Goal: Contribute content: Contribute content

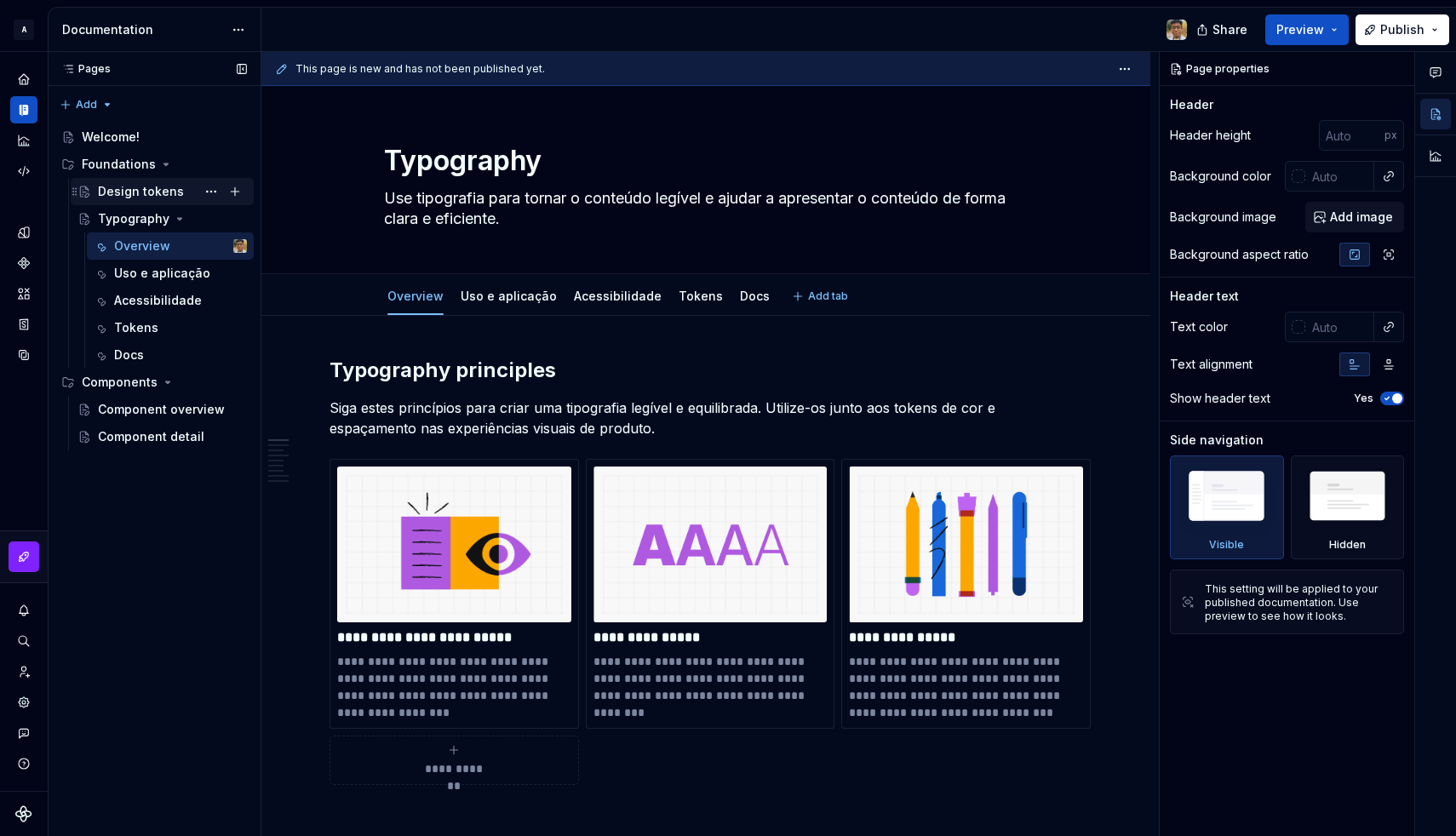
type textarea "*"
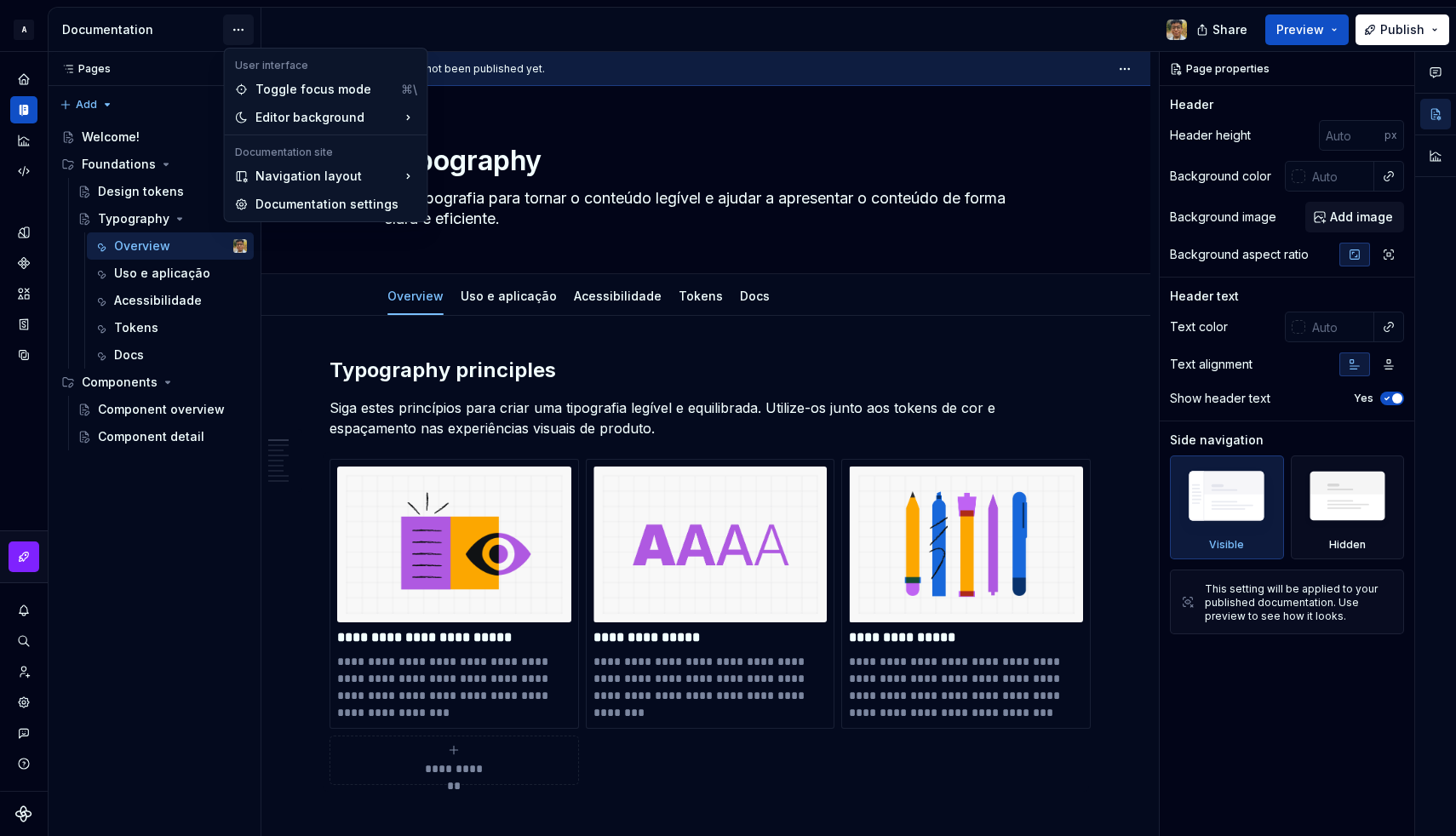
click at [236, 32] on html "A Design System Design system data Documentation Share Preview Publish Pages Pa…" at bounding box center [728, 418] width 1456 height 836
click at [274, 201] on div "Documentation settings" at bounding box center [335, 205] width 162 height 17
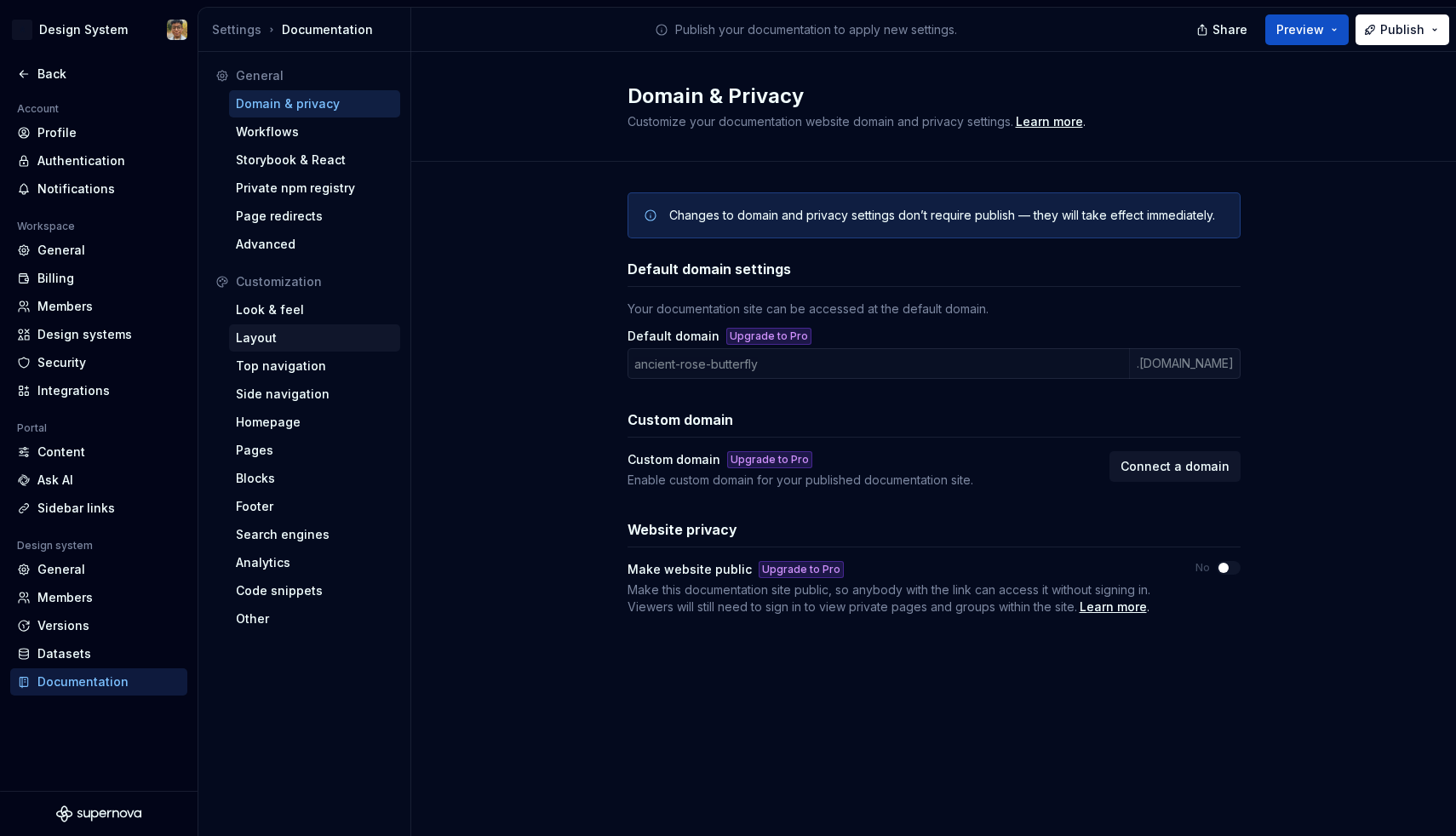
click at [280, 327] on div "Layout" at bounding box center [315, 338] width 171 height 27
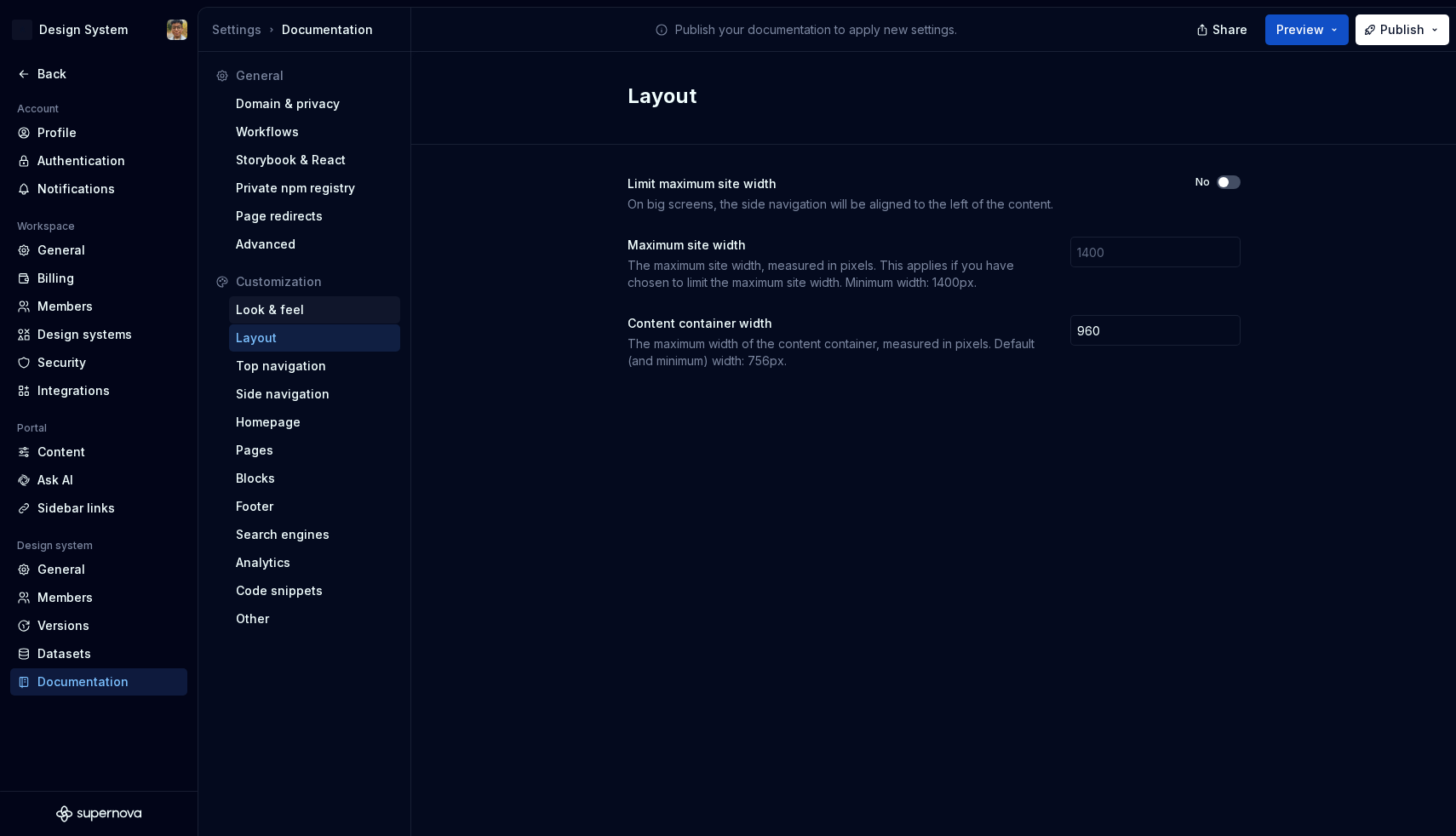
click at [299, 307] on div "Look & feel" at bounding box center [314, 309] width 157 height 17
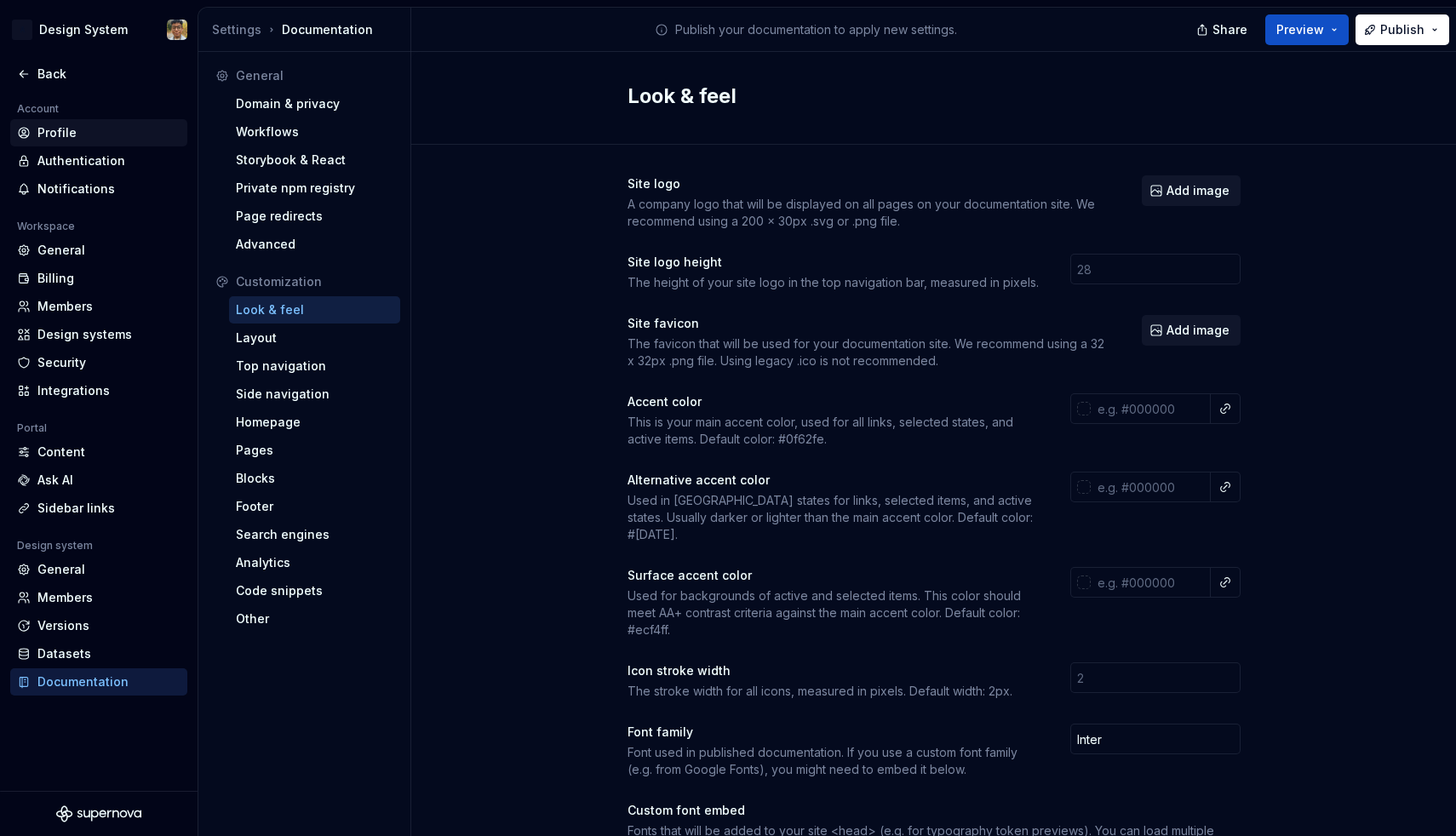
click at [60, 136] on div "Profile" at bounding box center [109, 132] width 143 height 17
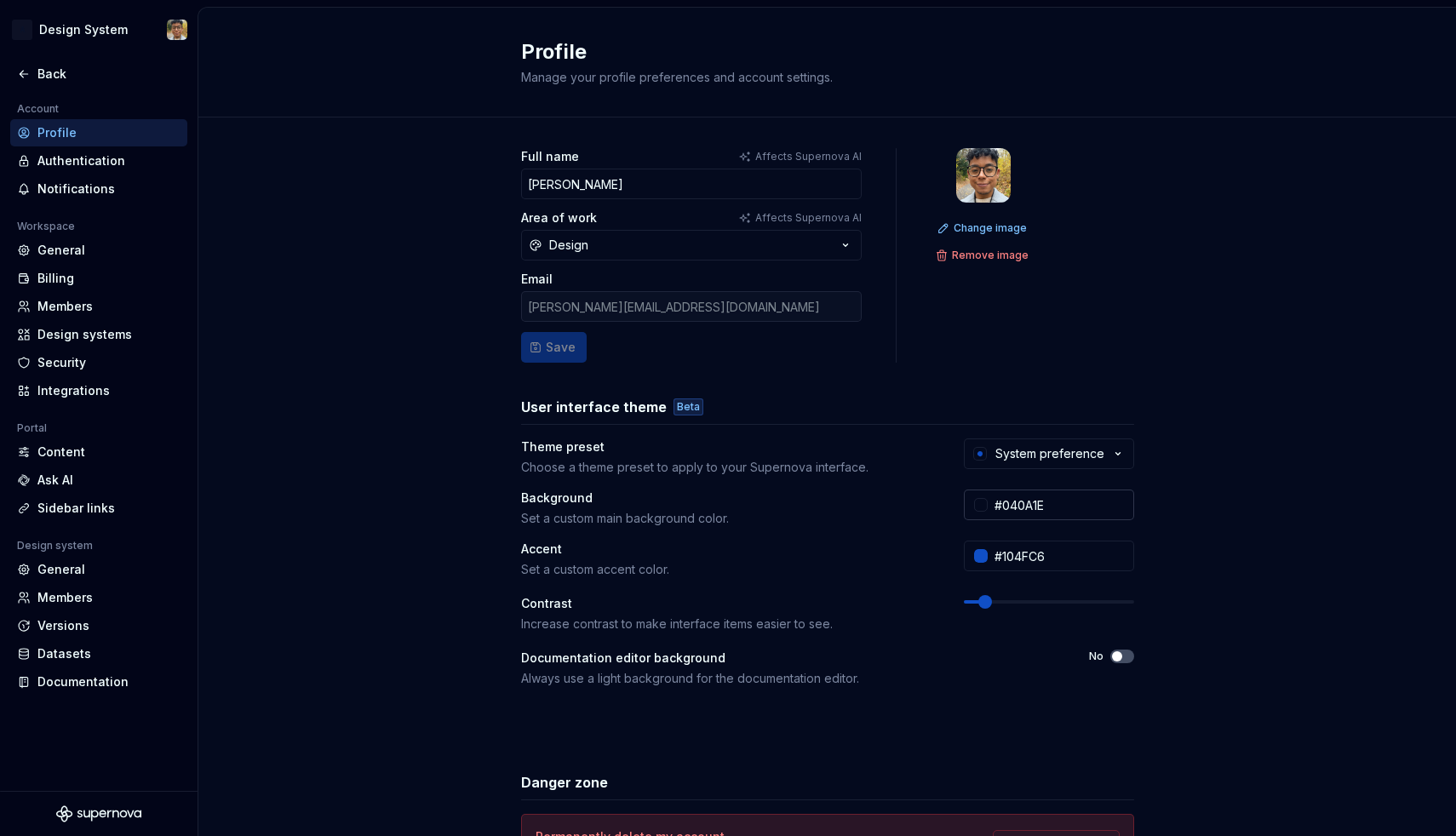
click at [980, 511] on div at bounding box center [980, 504] width 13 height 13
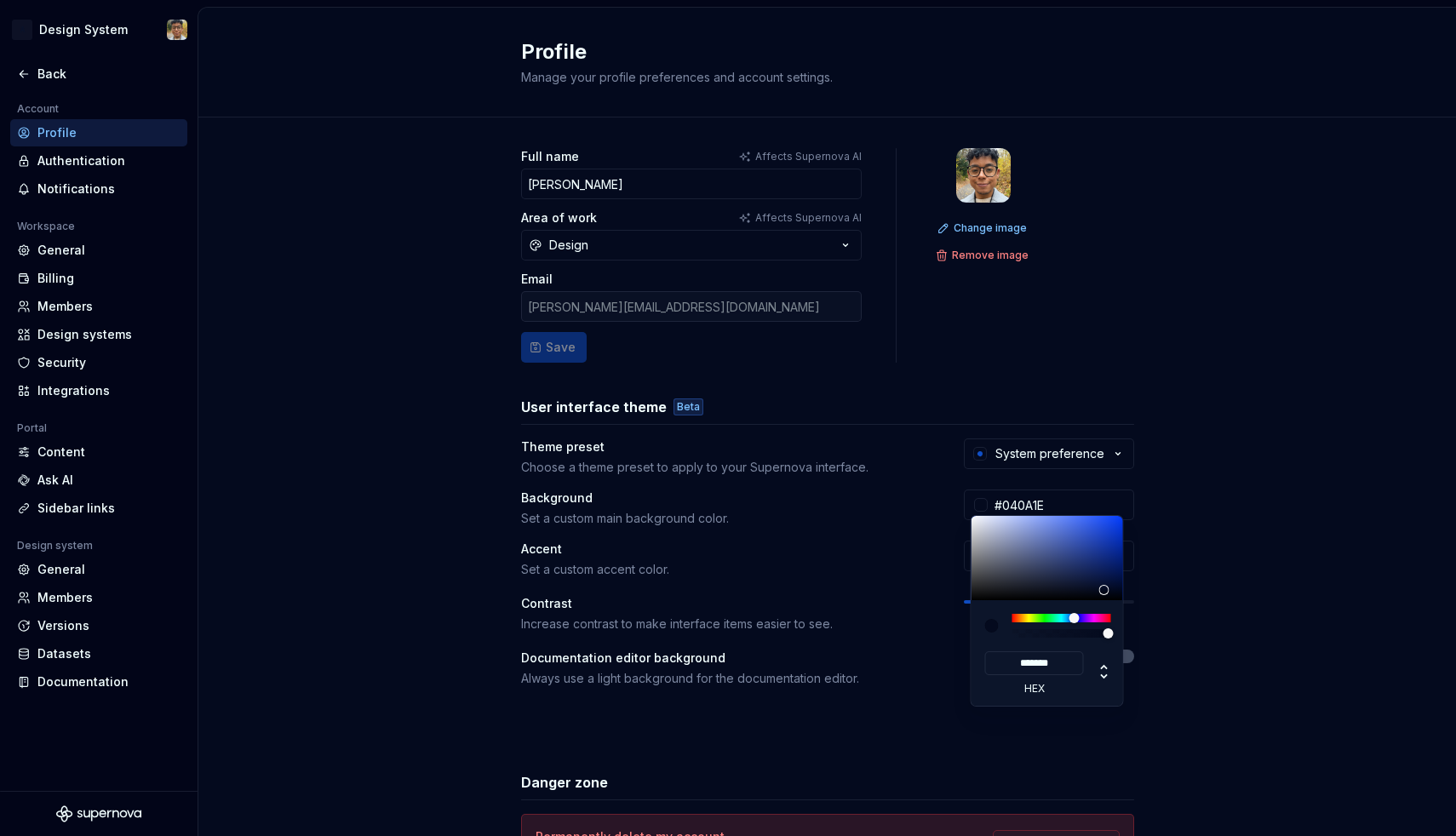
click at [979, 505] on html "A Design System Back Account Profile Authentication Notifications Workspace Gen…" at bounding box center [728, 418] width 1456 height 836
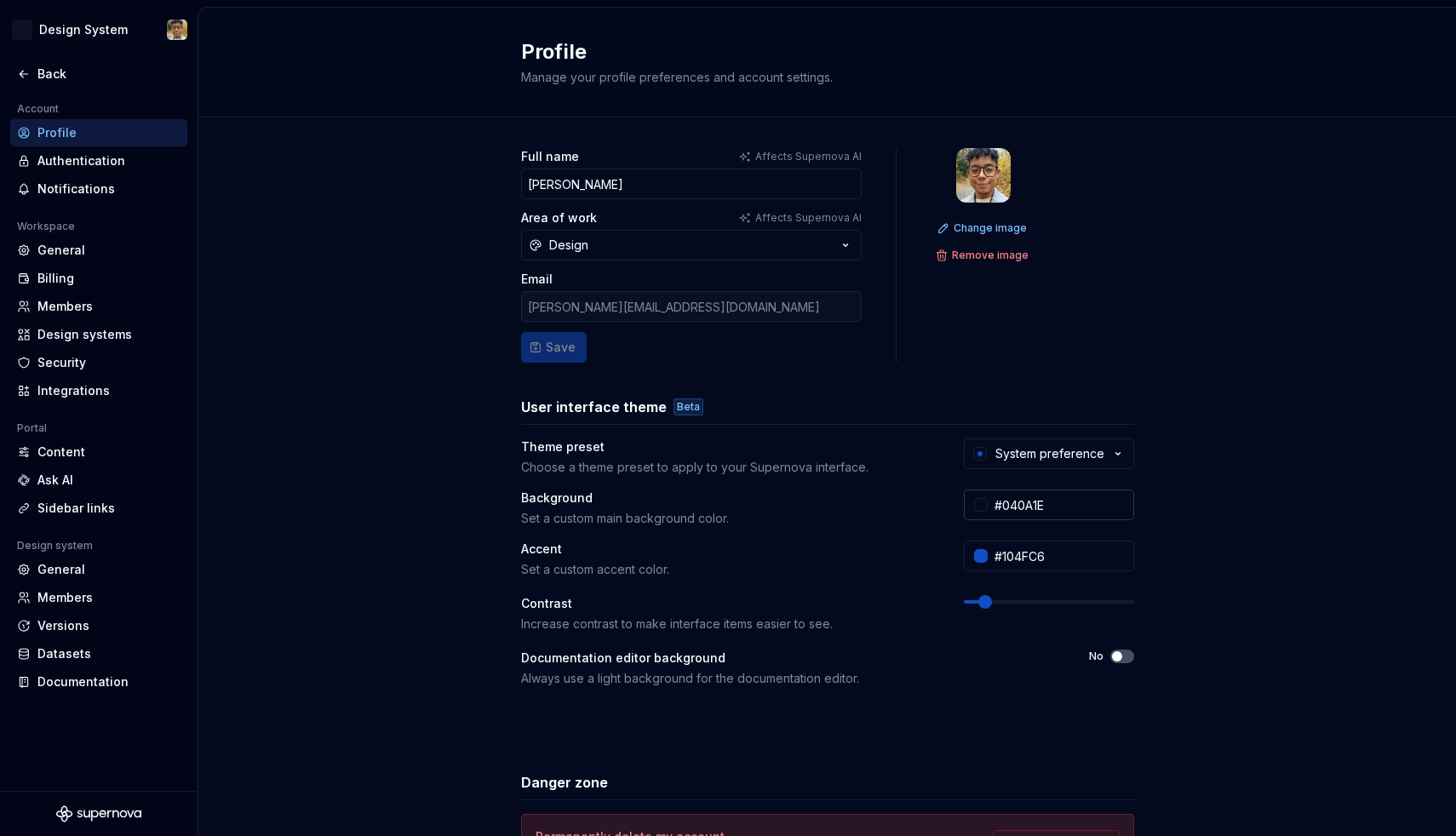
click at [1009, 505] on input "#040A1E" at bounding box center [1060, 504] width 147 height 31
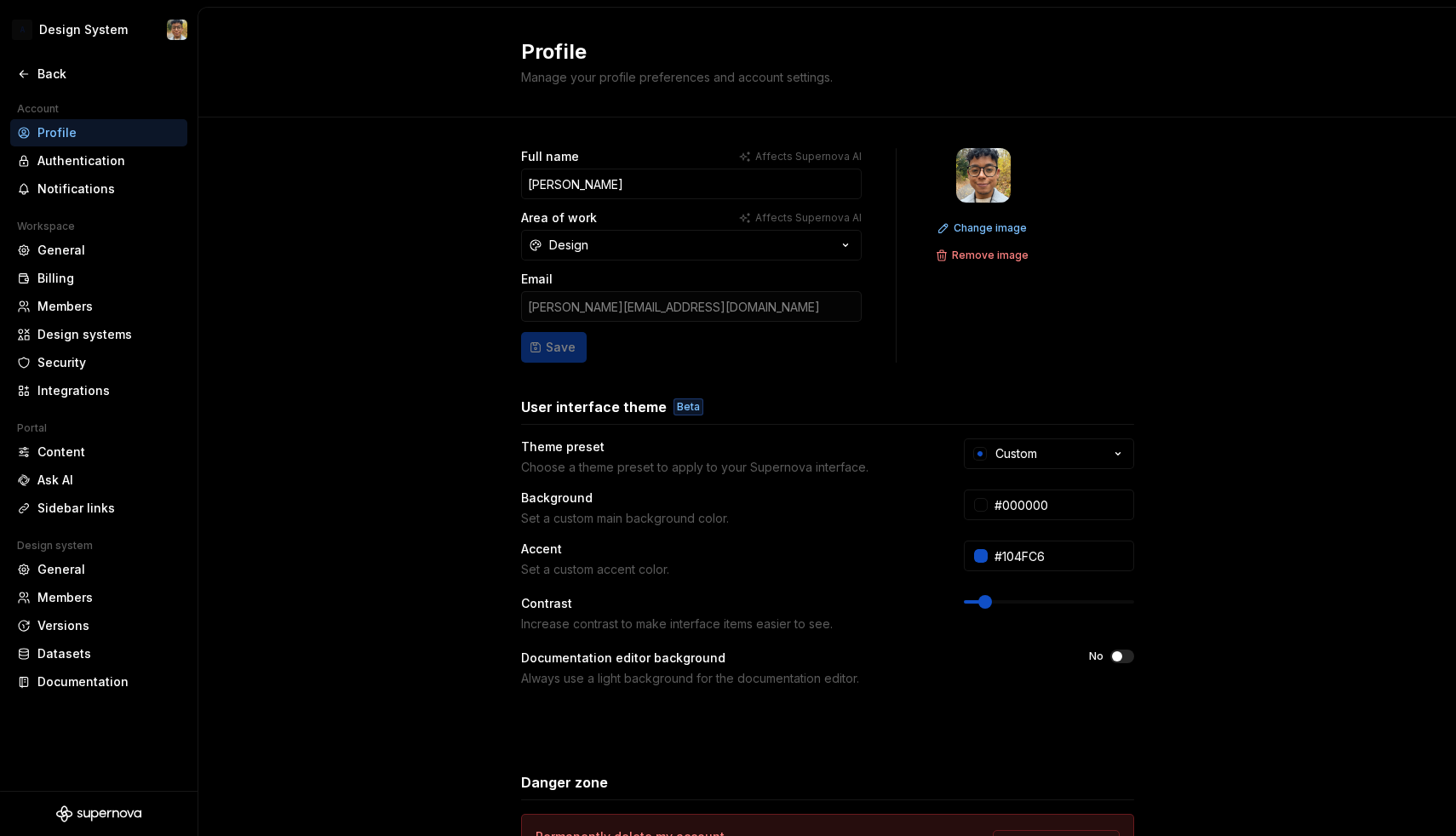
click at [1213, 495] on div "Full name Affects Supernova AI Andy Area of work Affects Supernova AI Design Em…" at bounding box center [827, 547] width 1257 height 858
click at [1119, 455] on icon "button" at bounding box center [1118, 453] width 17 height 17
click at [1184, 593] on div "Full name Affects Supernova AI Andy Area of work Affects Supernova AI Design Em…" at bounding box center [827, 547] width 1257 height 858
click at [1091, 465] on button "Custom" at bounding box center [1049, 454] width 170 height 31
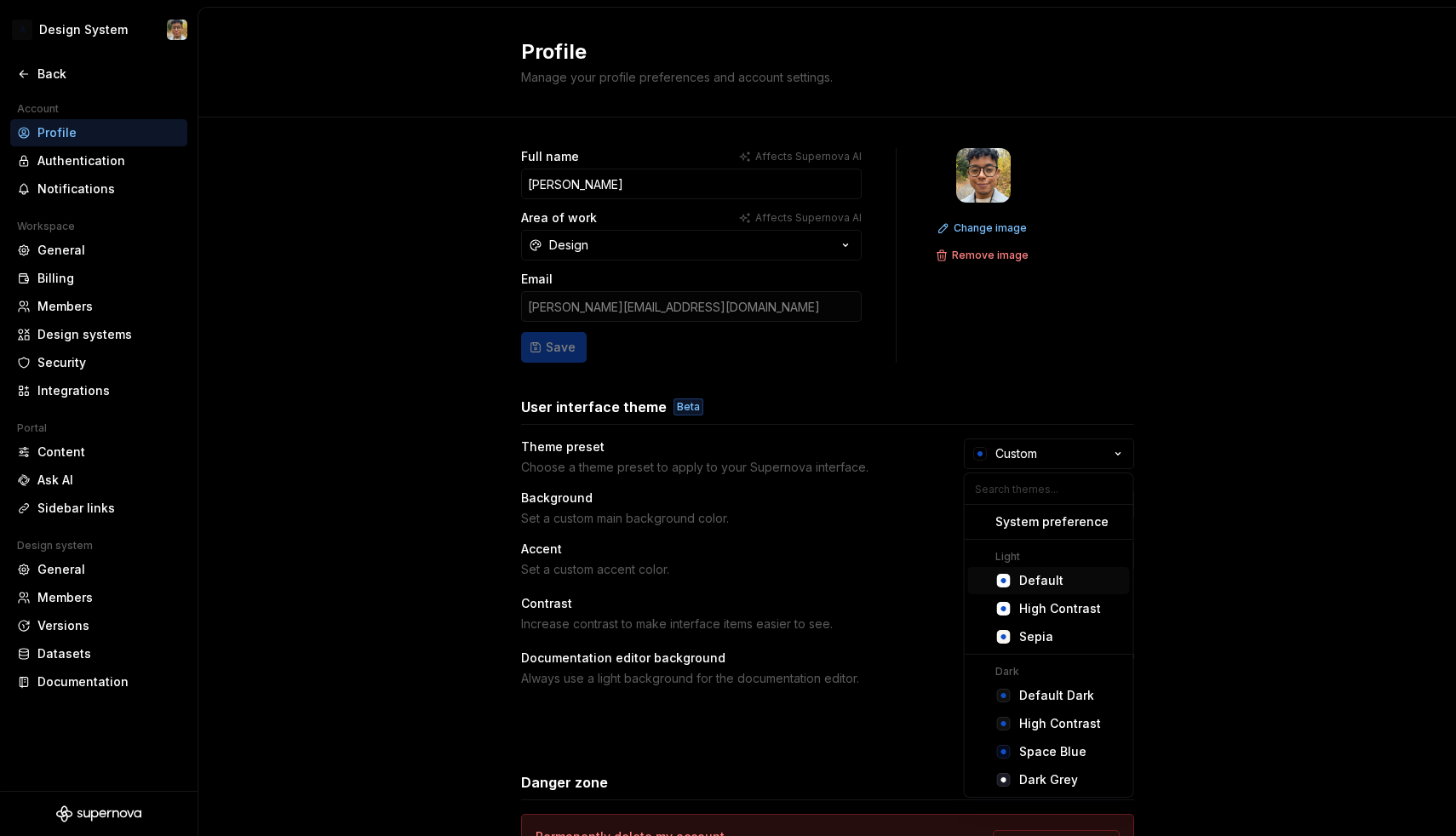
click at [1035, 577] on div "Default" at bounding box center [1041, 580] width 44 height 17
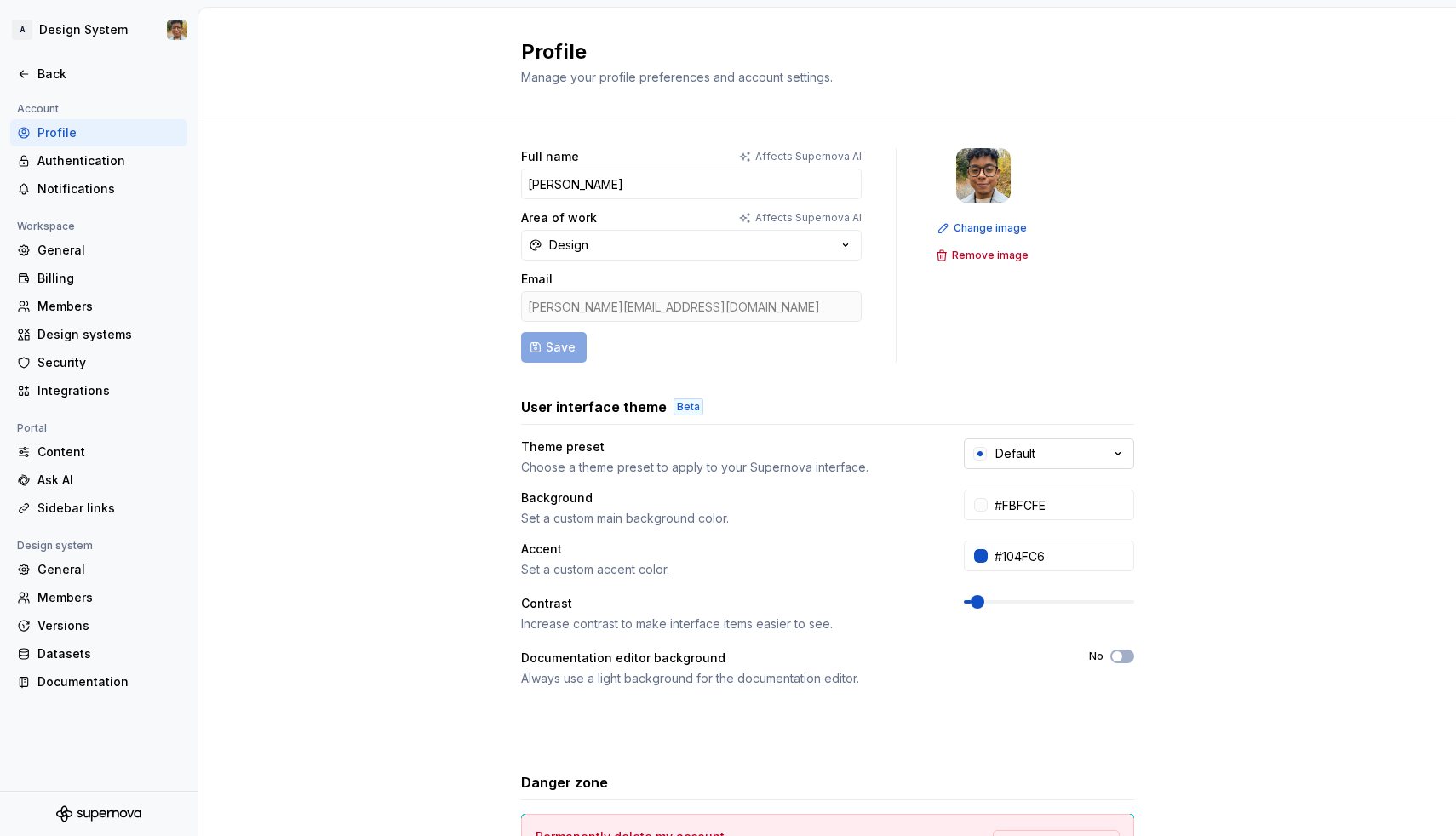
click at [1067, 449] on button "Default" at bounding box center [1049, 454] width 170 height 31
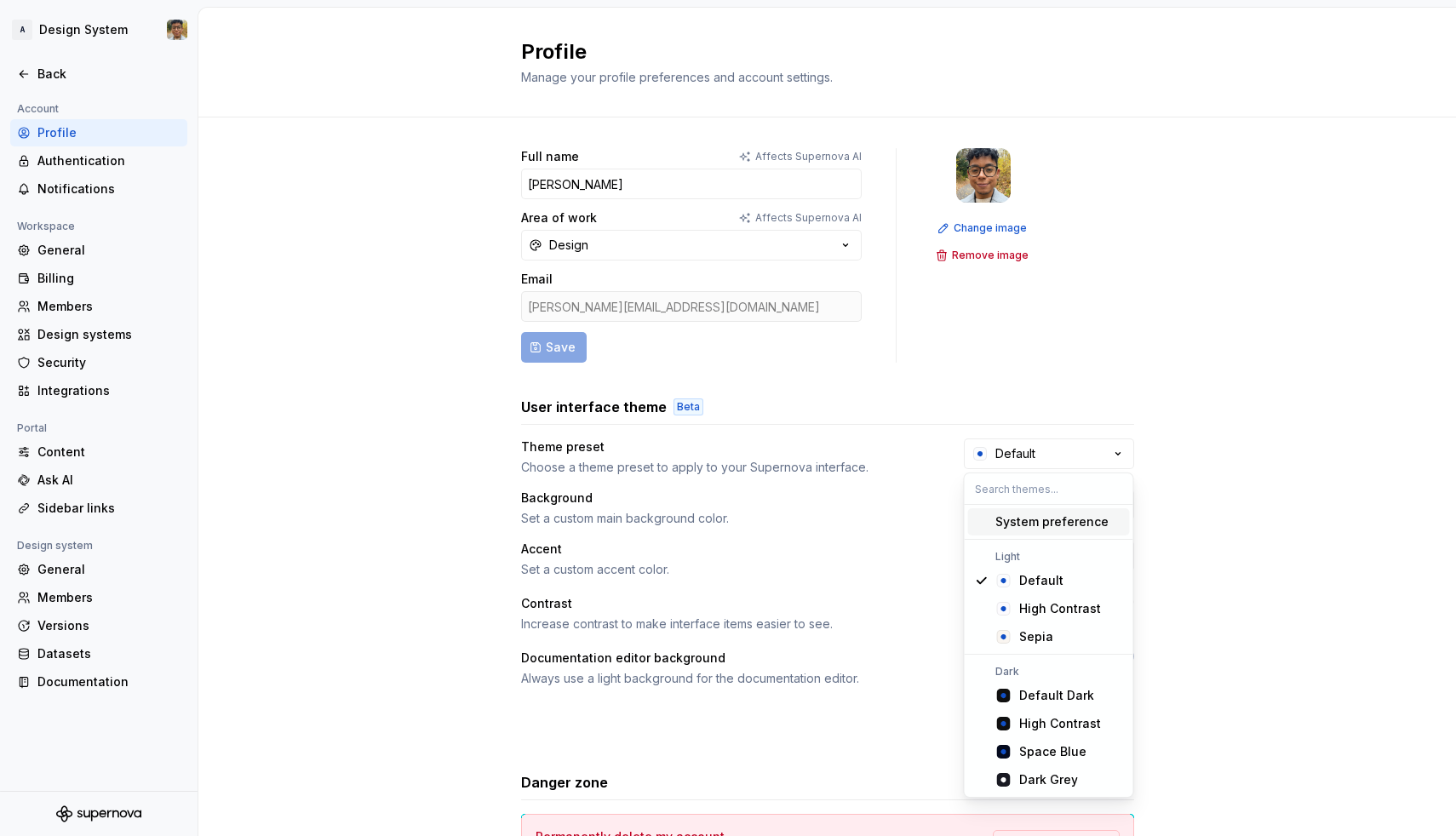
click at [1035, 524] on div "System preference" at bounding box center [1052, 521] width 113 height 17
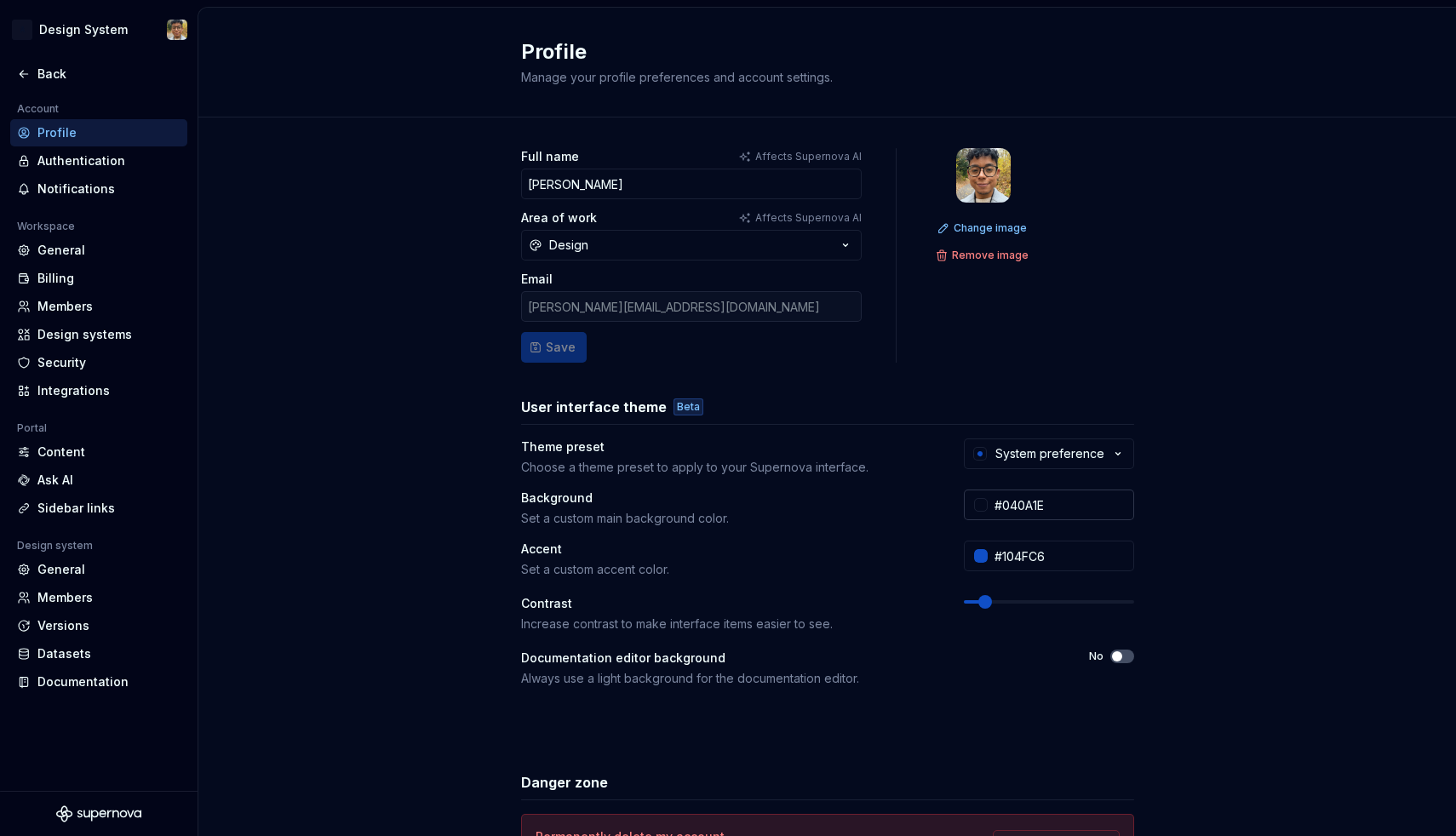
click at [1091, 501] on input "#040A1E" at bounding box center [1060, 504] width 147 height 31
click at [1251, 519] on div "Full name Affects Supernova AI Andy Area of work Affects Supernova AI Design Em…" at bounding box center [827, 547] width 1257 height 858
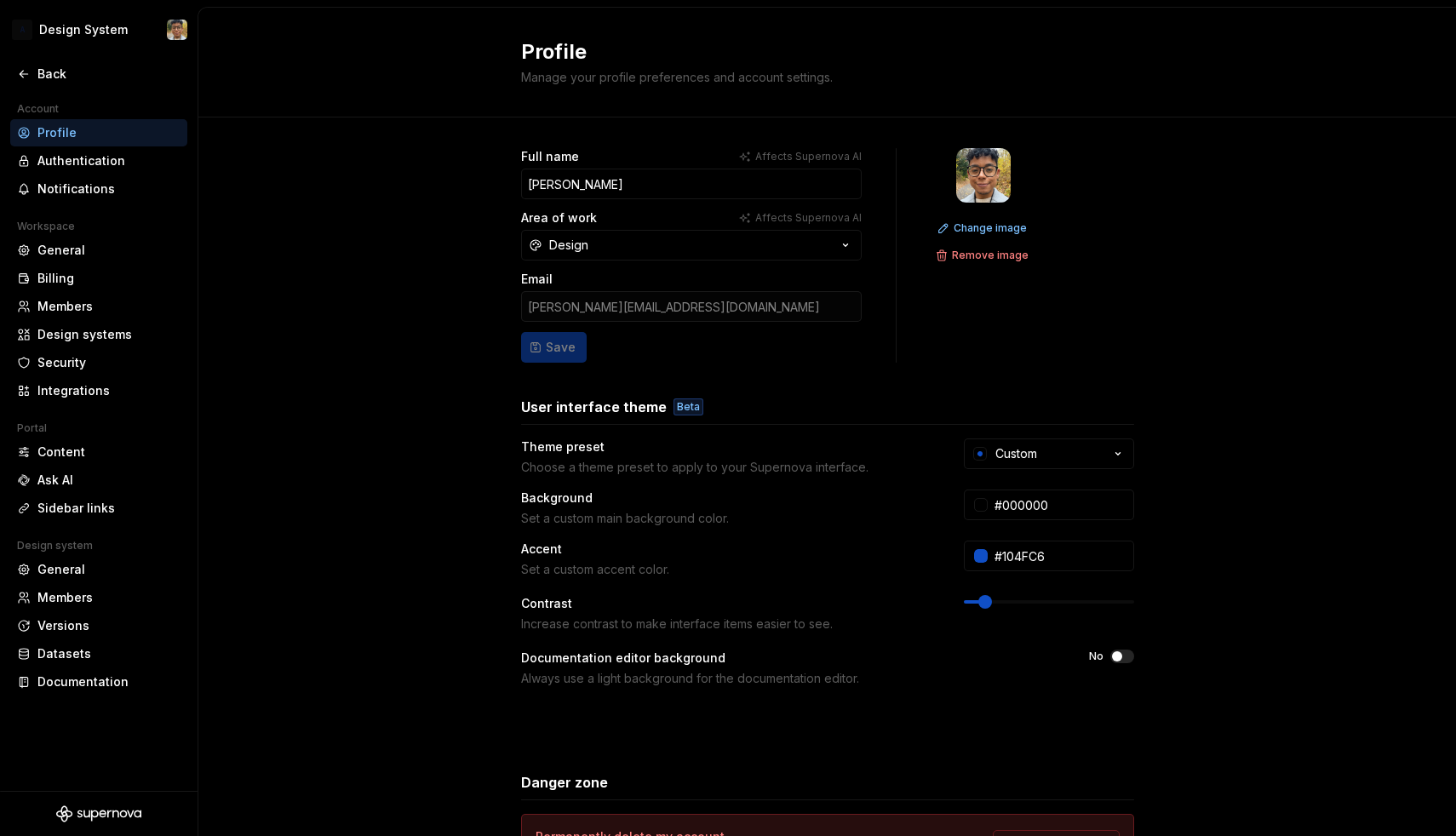
click at [1231, 419] on div "Full name Affects Supernova AI Andy Area of work Affects Supernova AI Design Em…" at bounding box center [827, 547] width 1257 height 858
click at [1113, 449] on icon "button" at bounding box center [1118, 453] width 17 height 17
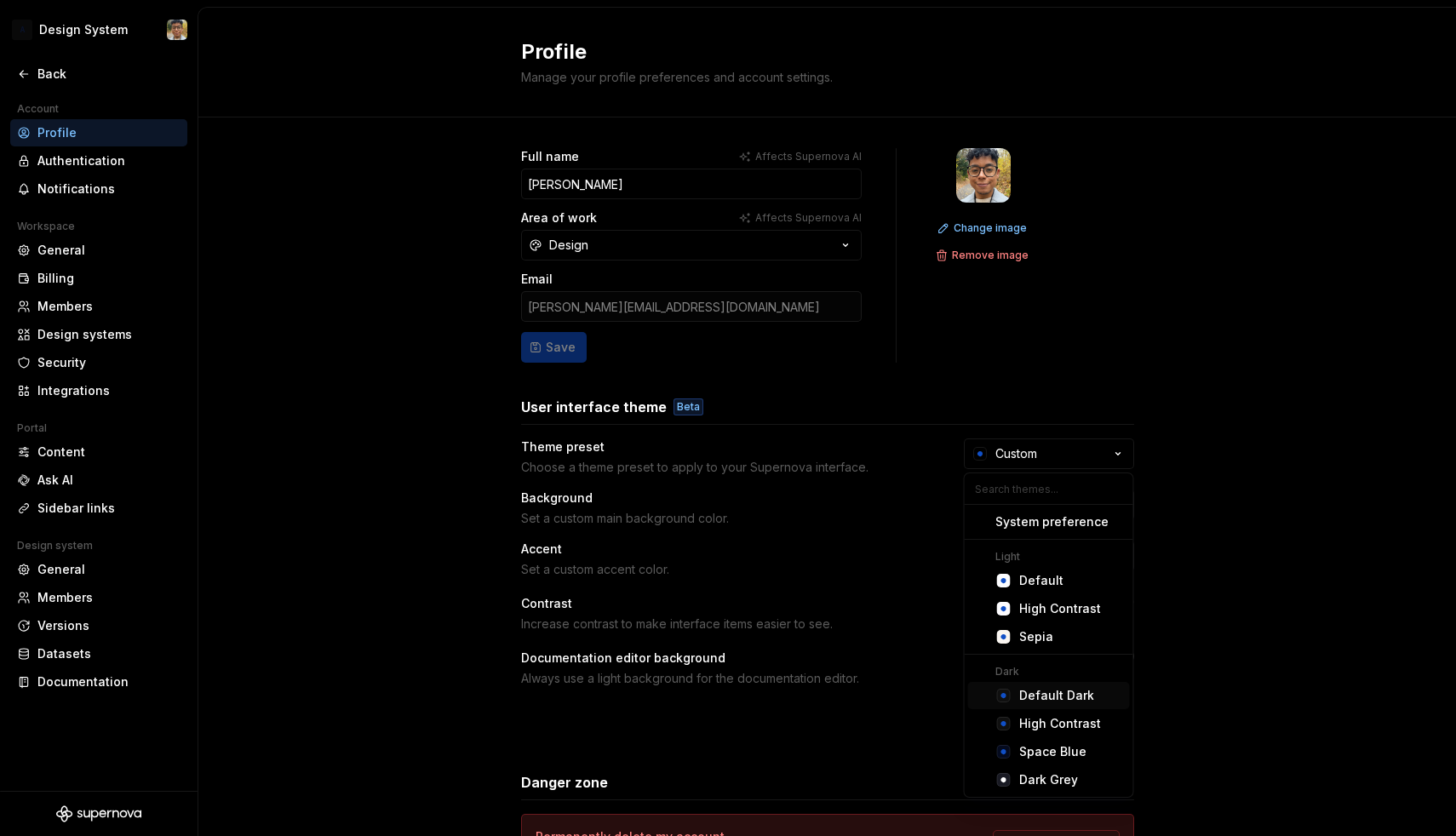
click at [1050, 693] on div "Default Dark" at bounding box center [1056, 695] width 75 height 17
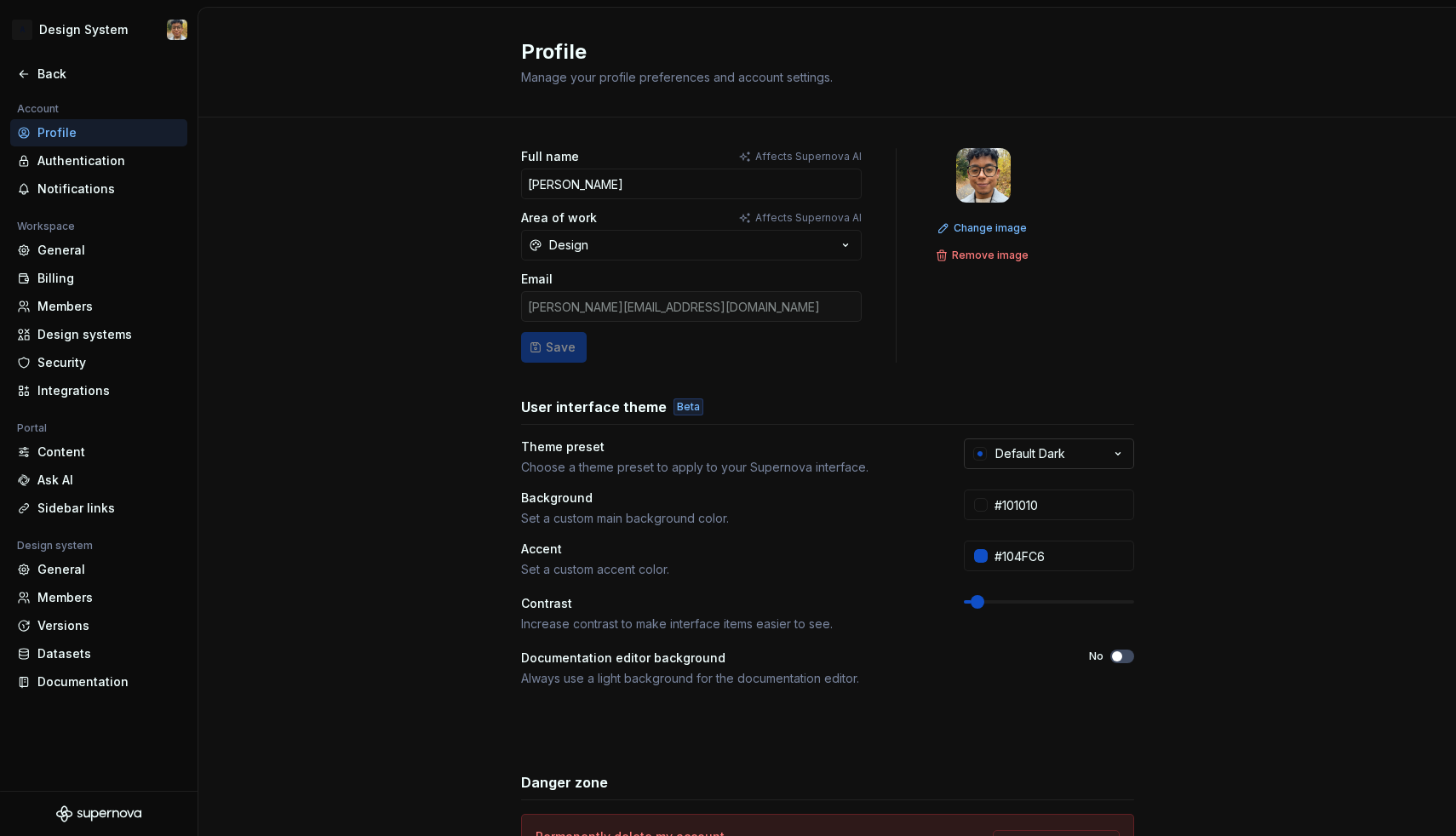
click at [1046, 455] on div "Default Dark" at bounding box center [1031, 453] width 70 height 17
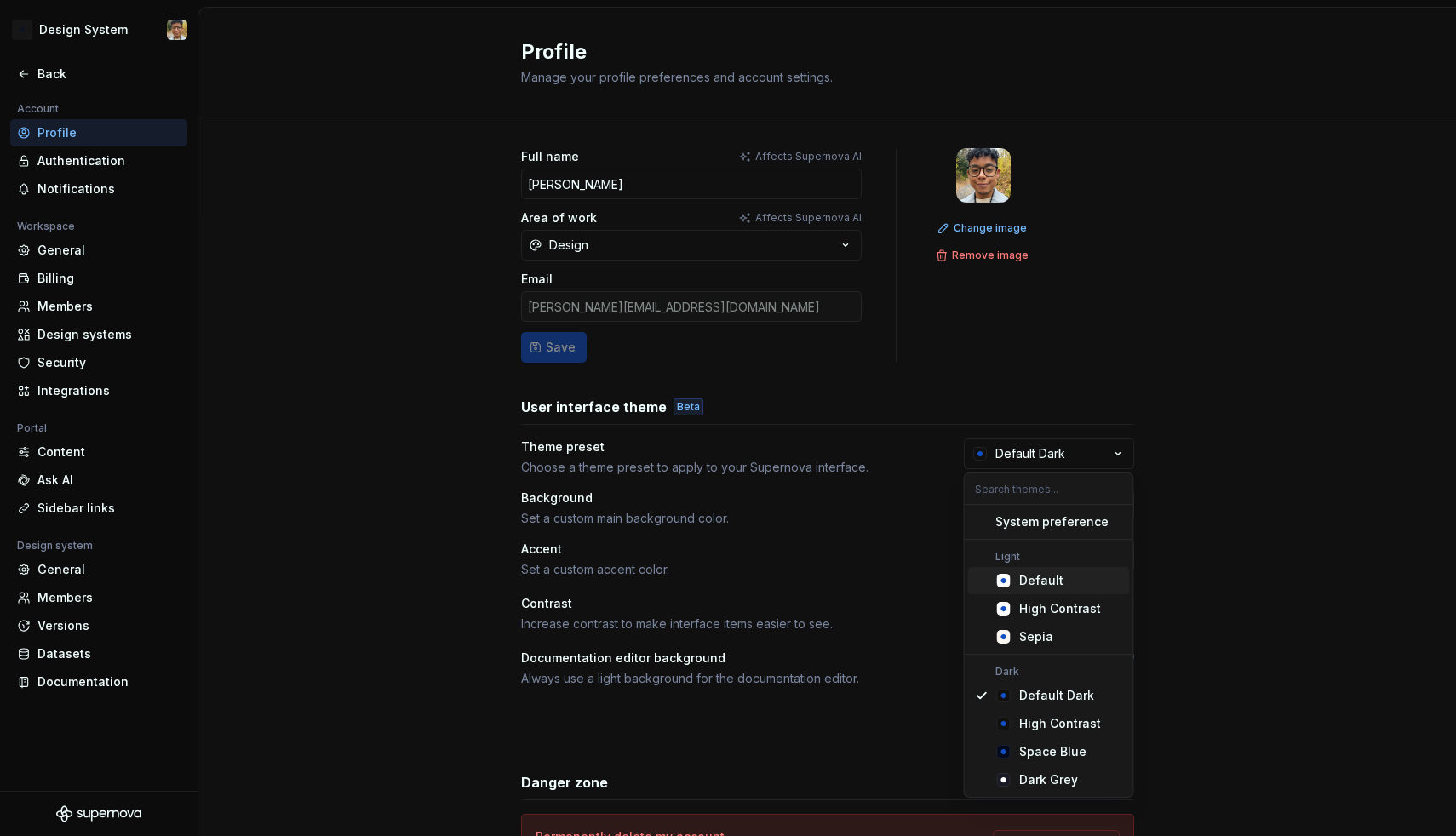
click at [1035, 579] on div "Default" at bounding box center [1041, 580] width 44 height 17
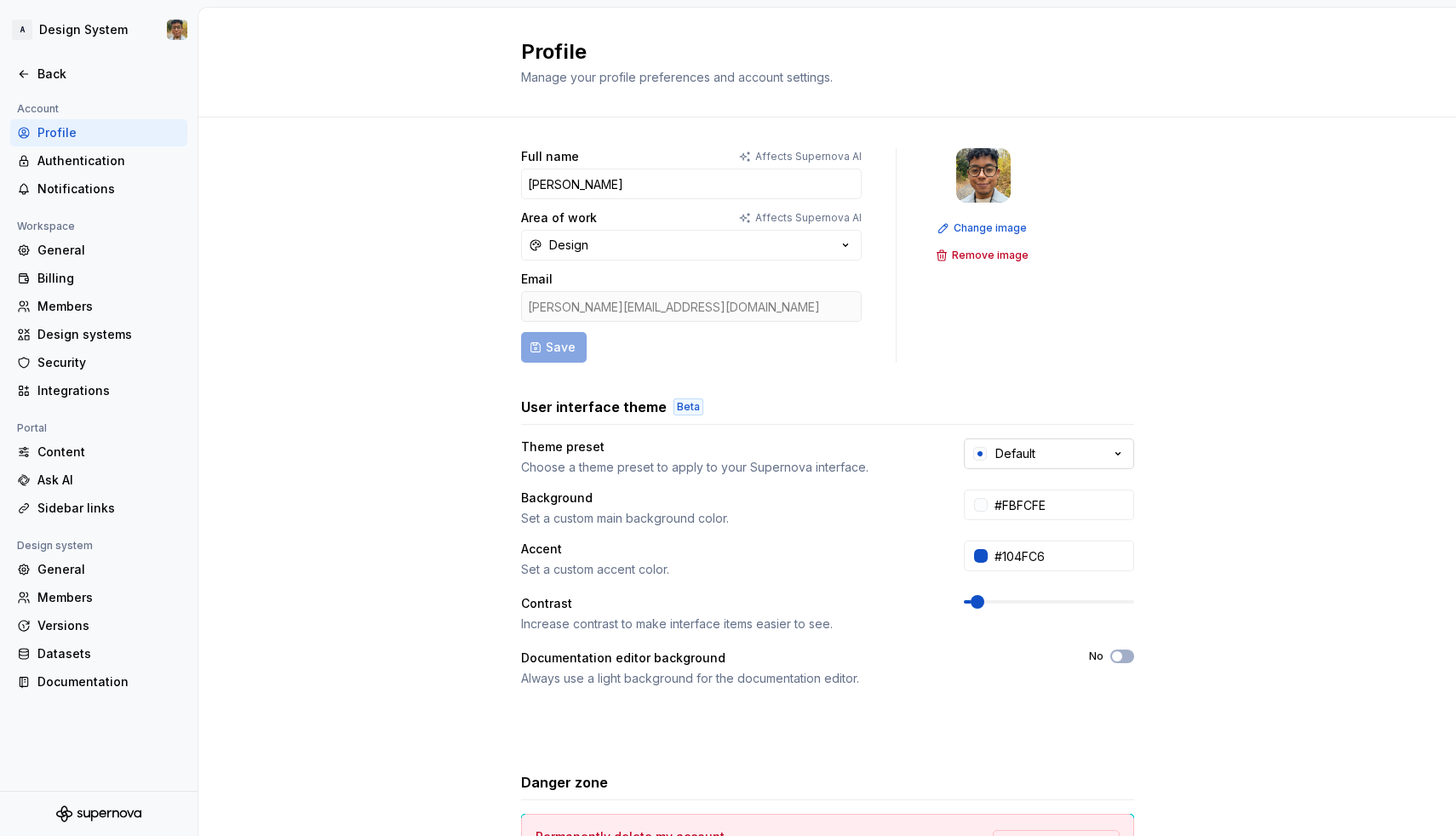
click at [1035, 443] on button "Default" at bounding box center [1049, 454] width 170 height 31
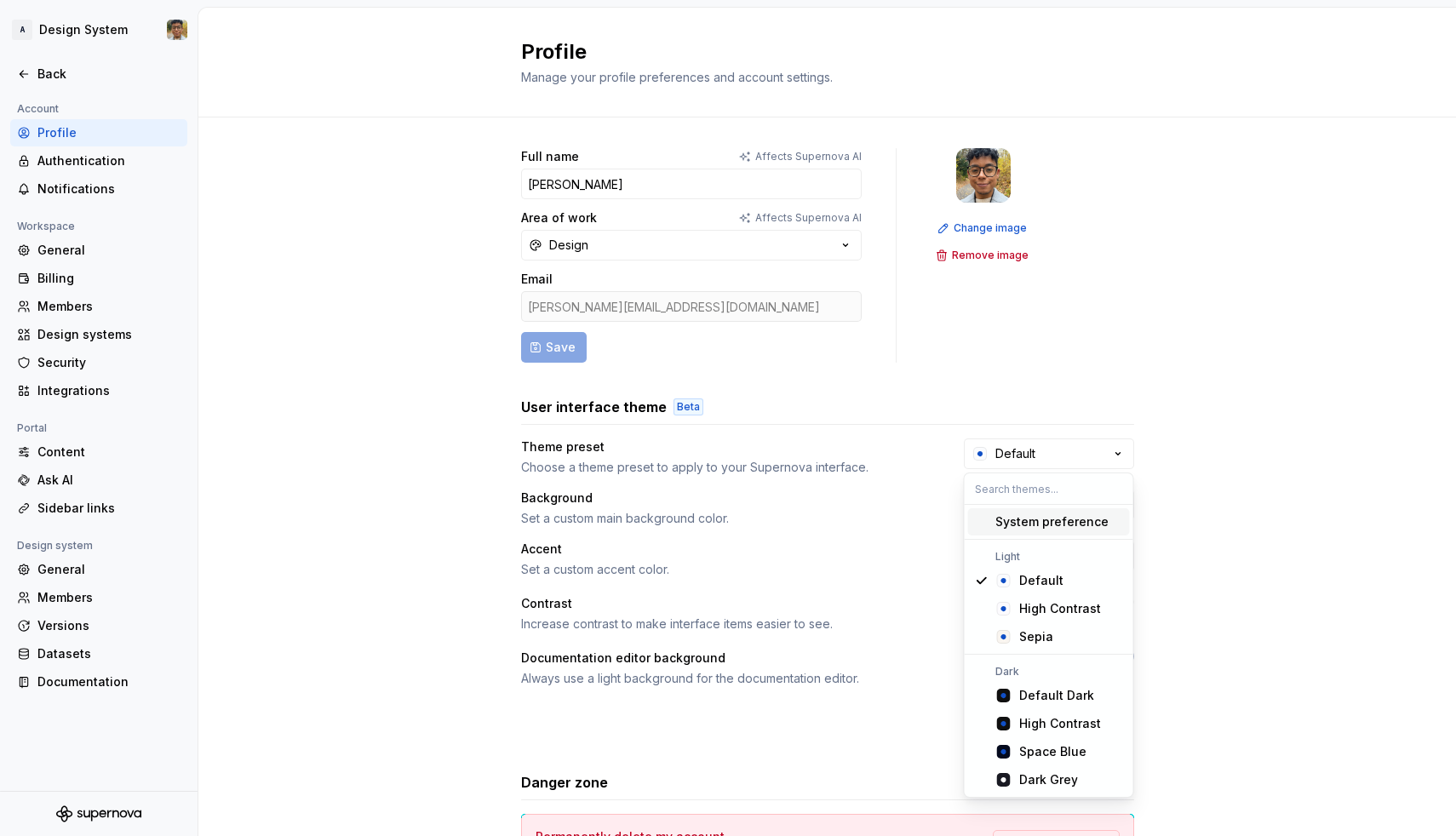
click at [1021, 522] on div "System preference" at bounding box center [1052, 521] width 113 height 17
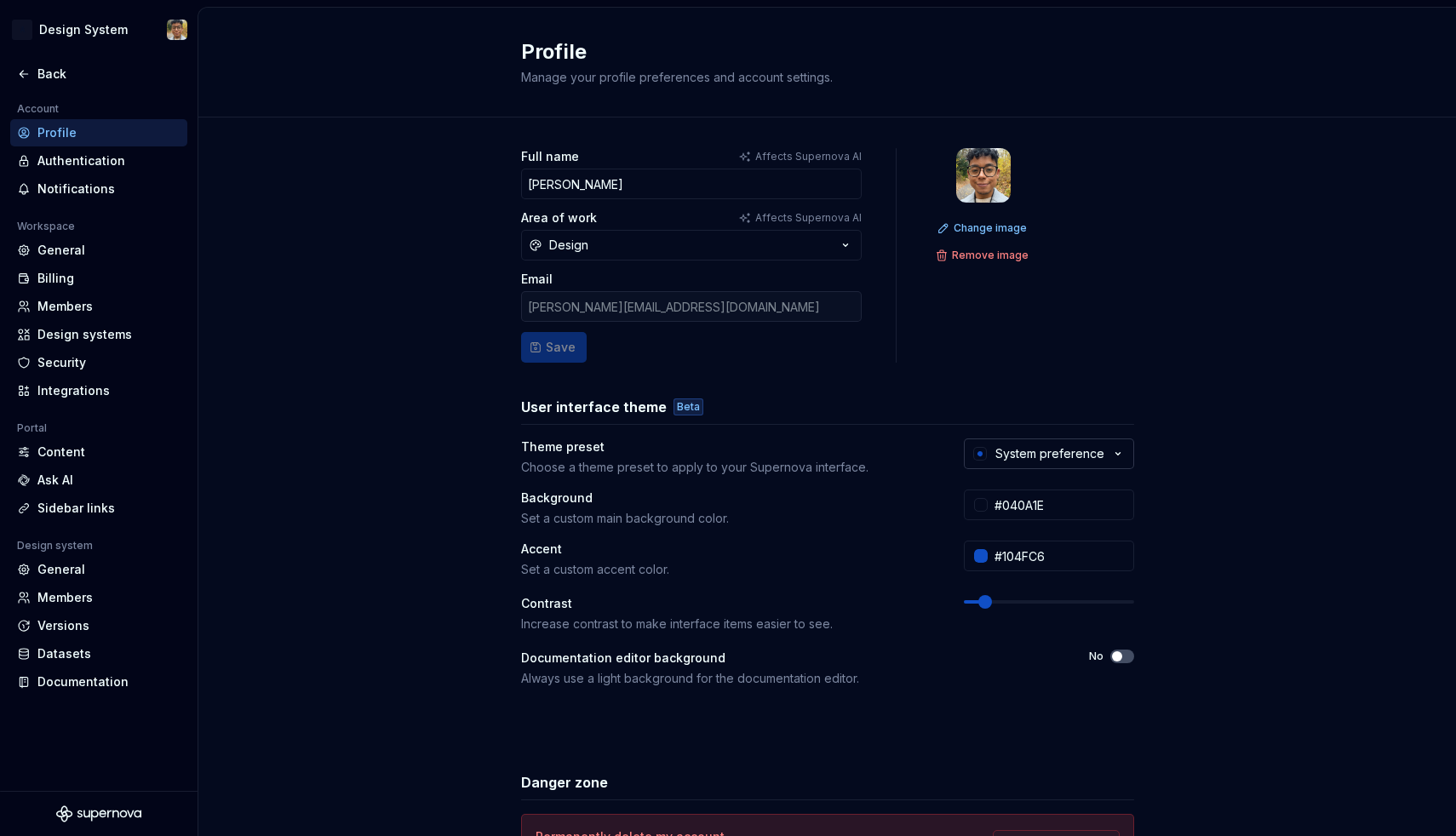
click at [1026, 449] on div "System preference" at bounding box center [1050, 453] width 109 height 17
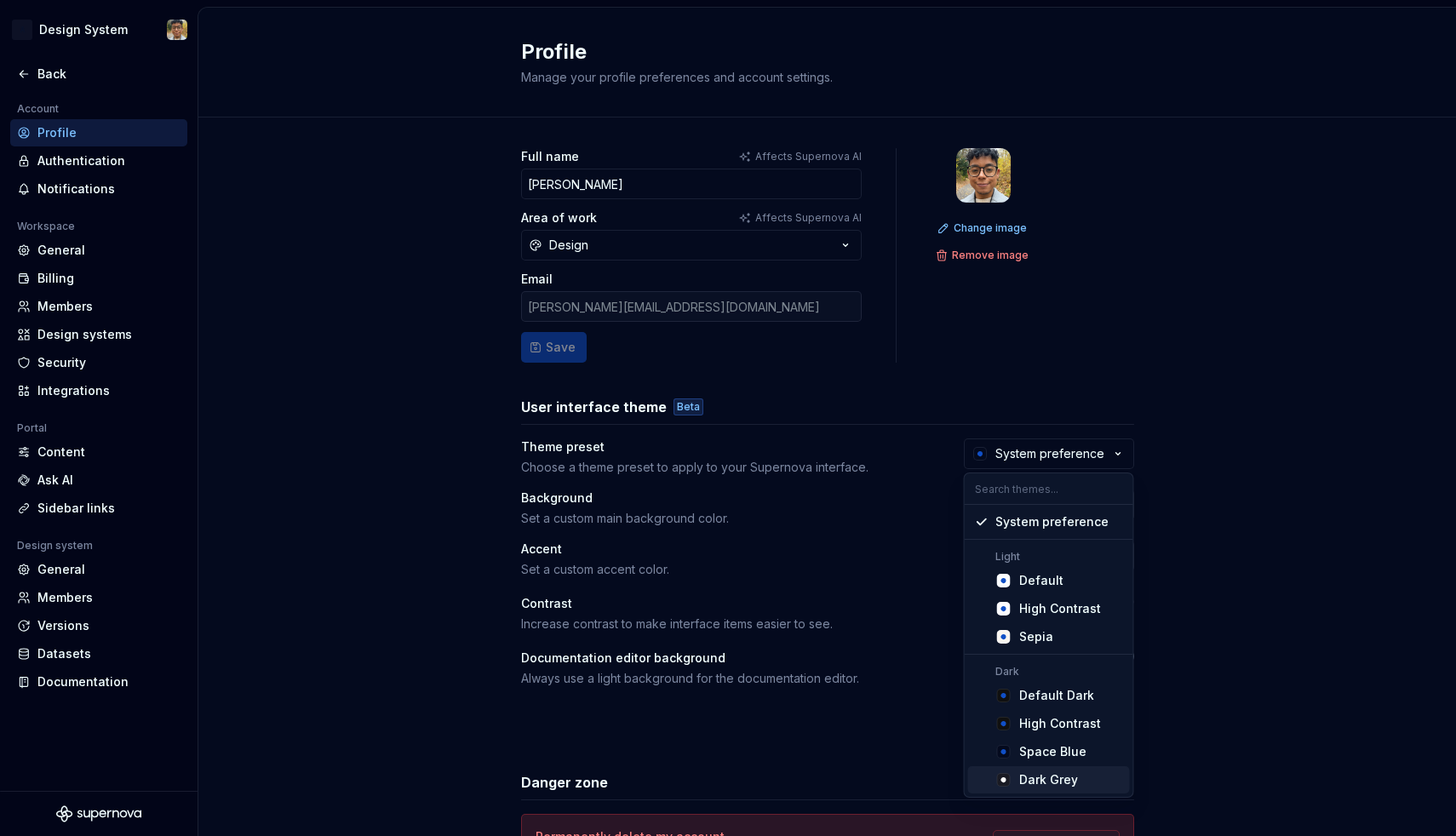
click at [1061, 774] on div "Dark Grey" at bounding box center [1048, 779] width 58 height 17
type input "#191A23"
type input "#FFFFFF"
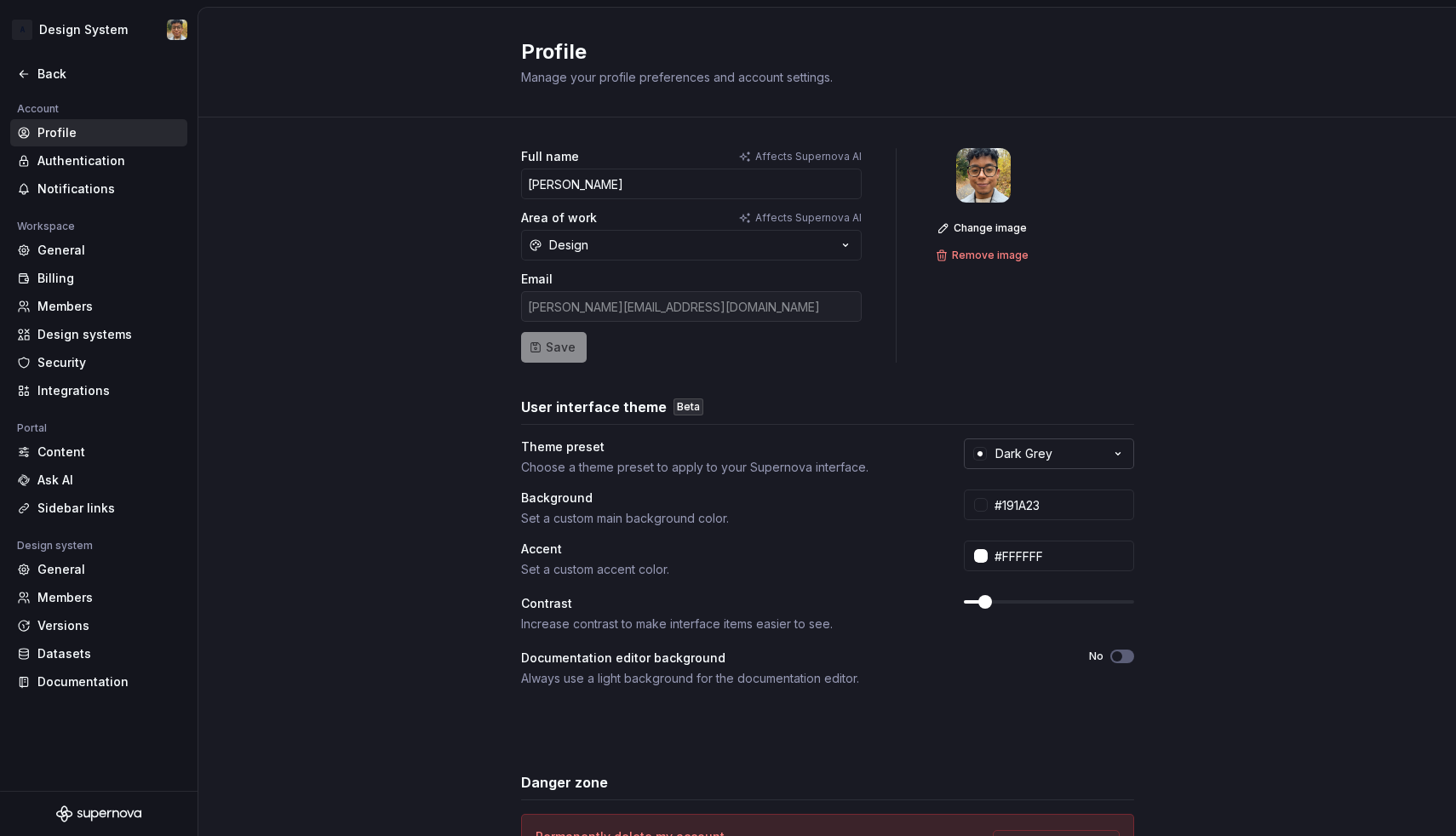
click at [1055, 456] on button "Dark Grey" at bounding box center [1049, 454] width 170 height 31
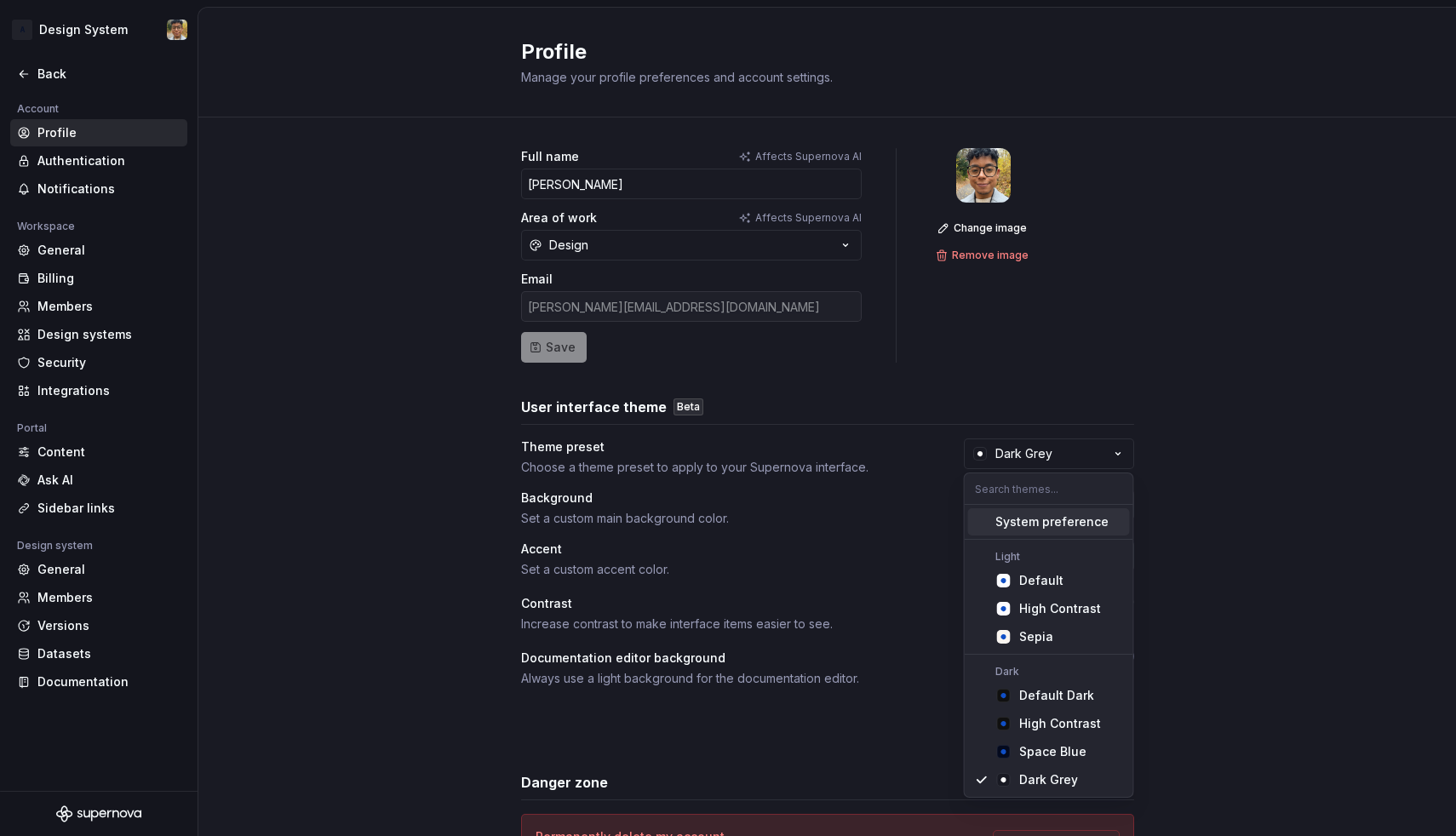
click at [1046, 520] on div "System preference" at bounding box center [1052, 521] width 113 height 17
type input "#040A1E"
type input "#104FC6"
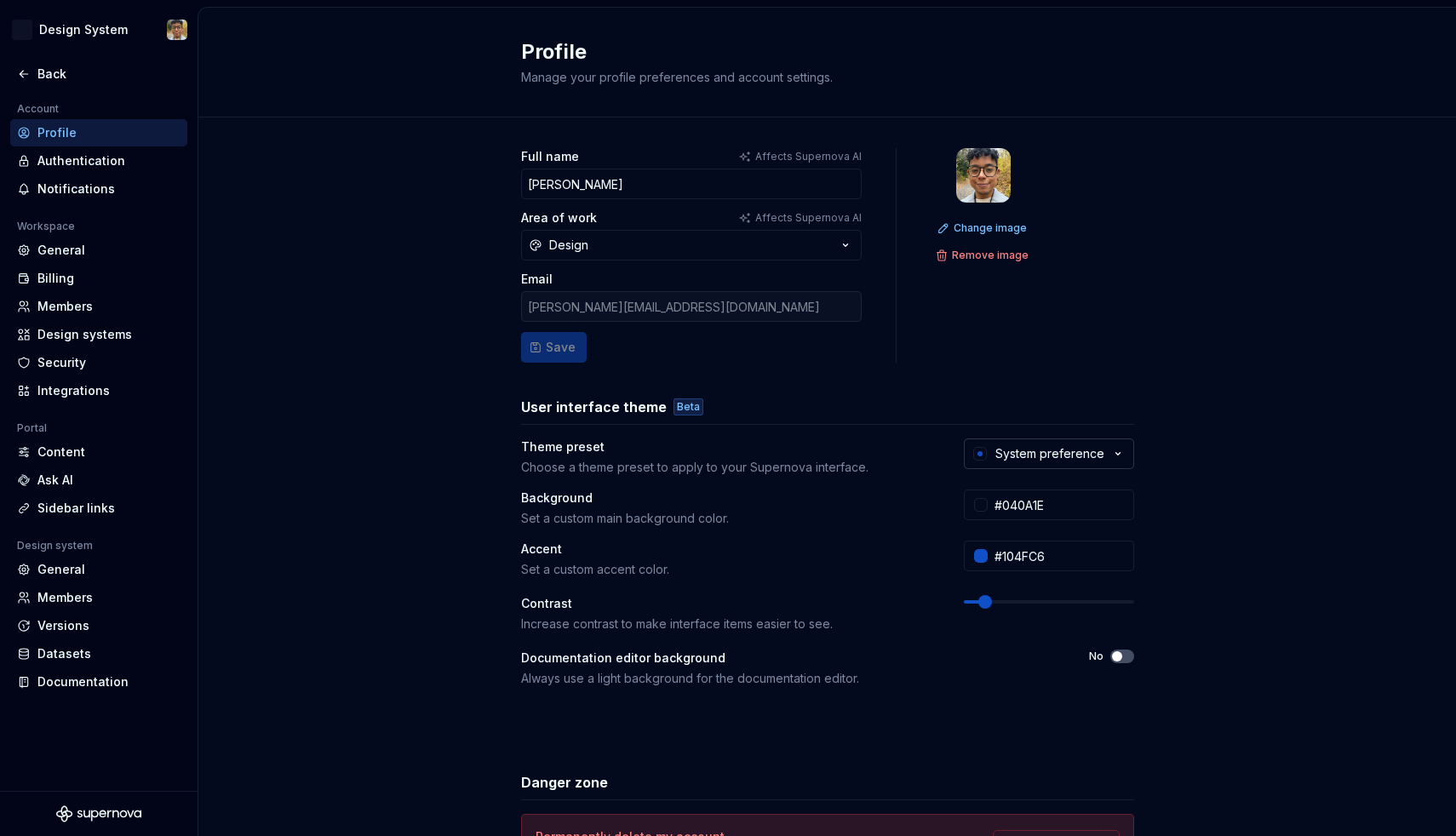
click at [1118, 458] on icon "button" at bounding box center [1118, 453] width 17 height 17
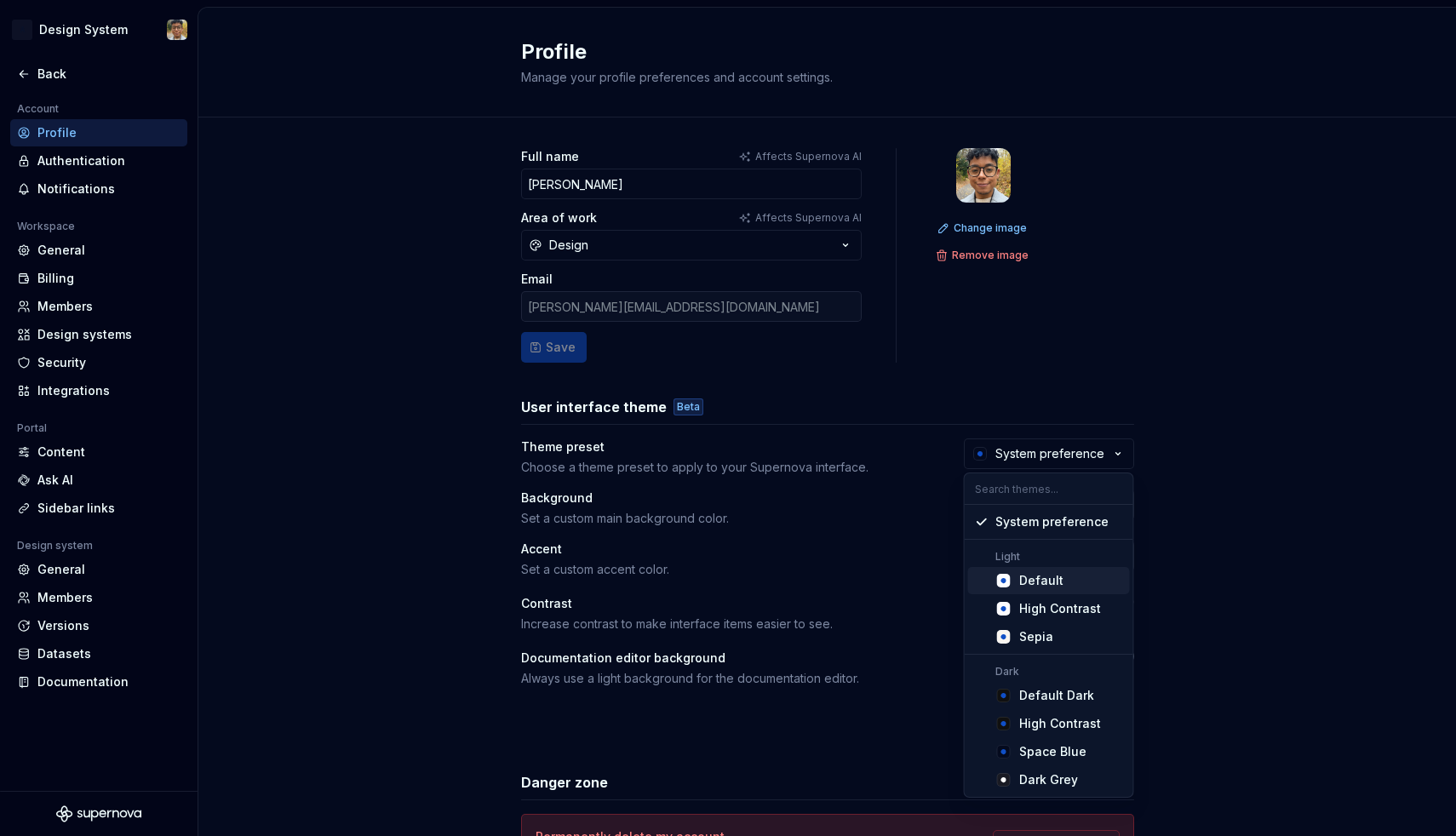
click at [1043, 583] on div "Default" at bounding box center [1041, 580] width 44 height 17
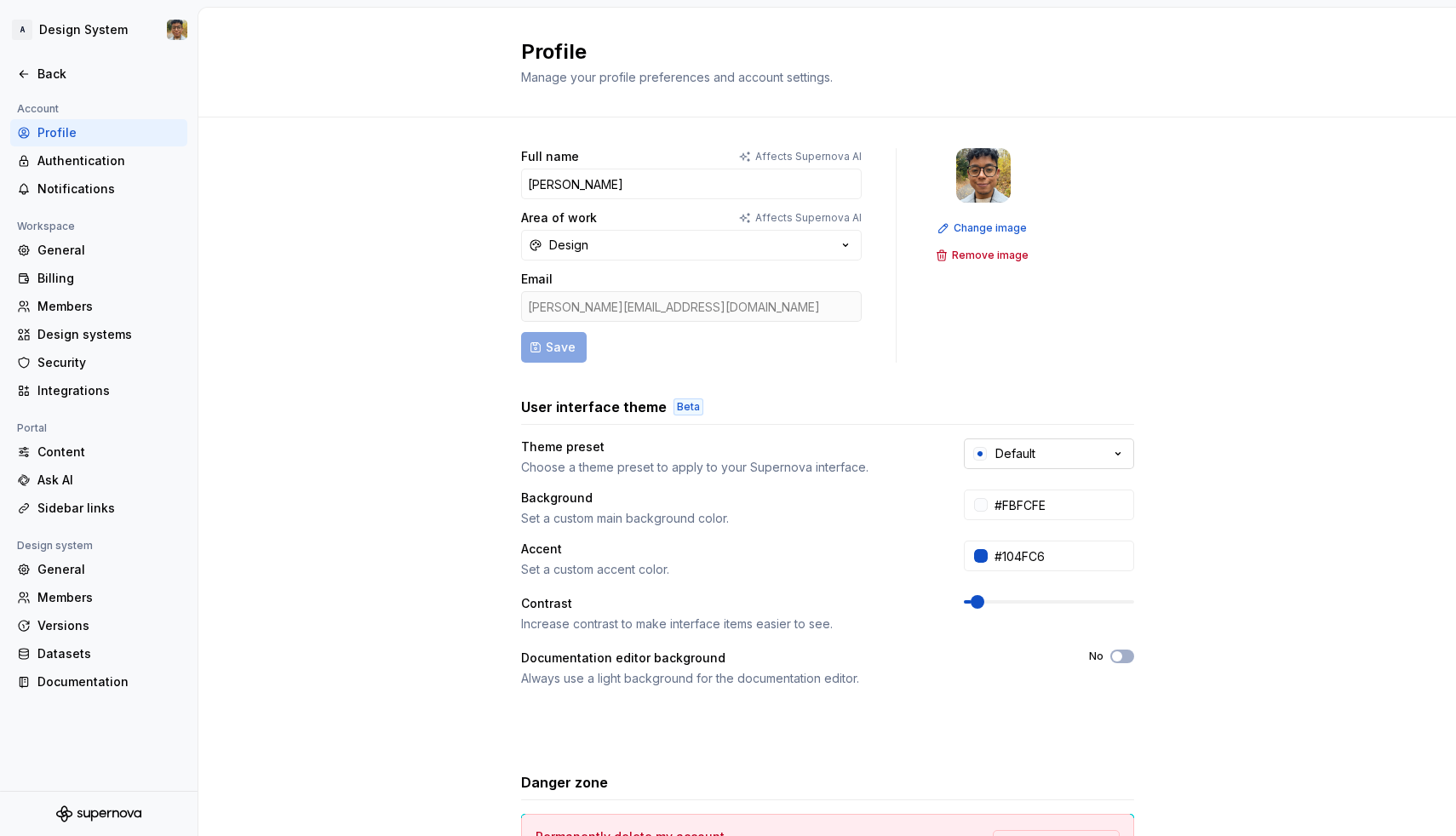
click at [1018, 439] on button "Default" at bounding box center [1049, 454] width 170 height 31
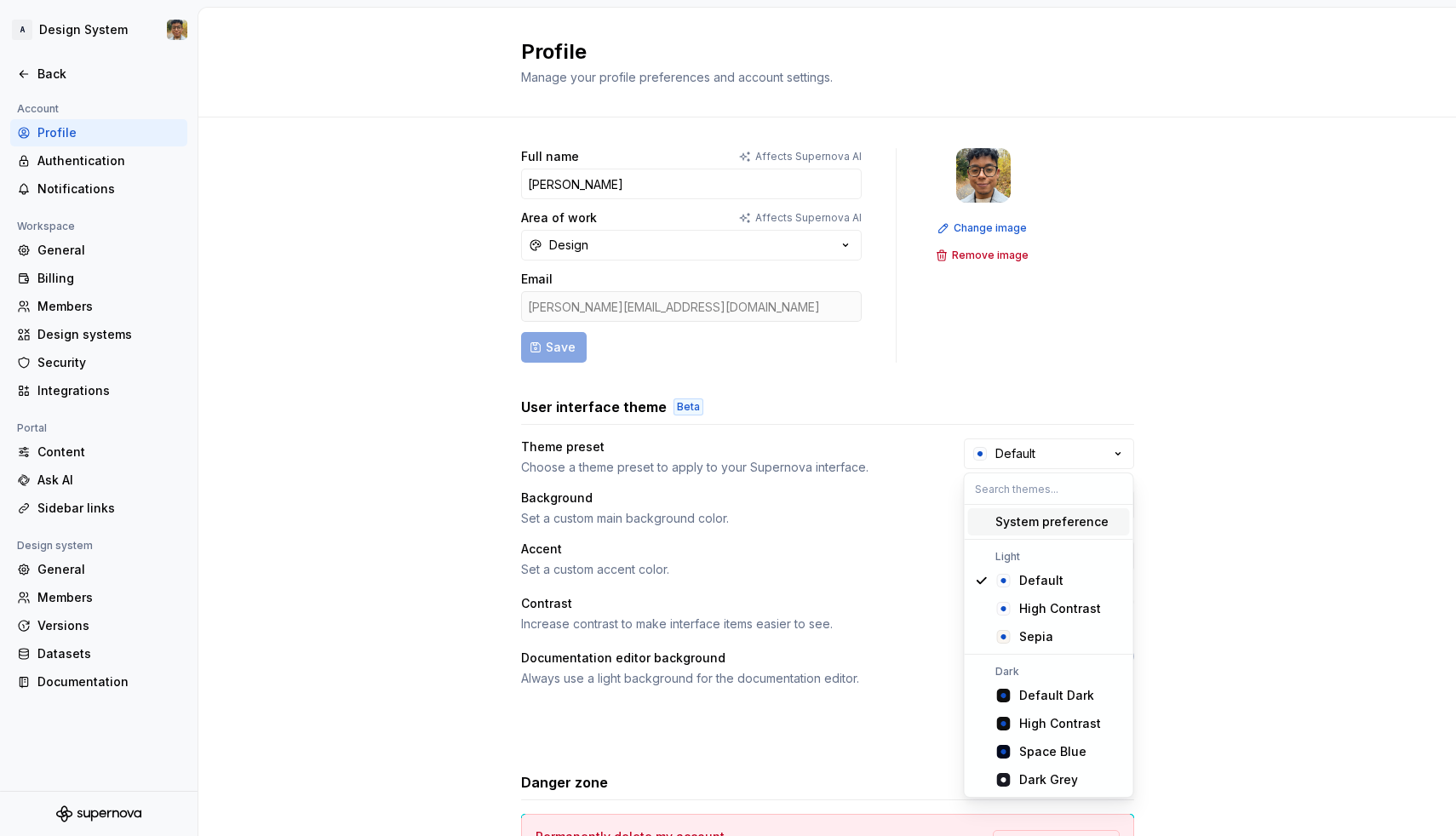
click at [1019, 526] on div "System preference" at bounding box center [1052, 521] width 113 height 17
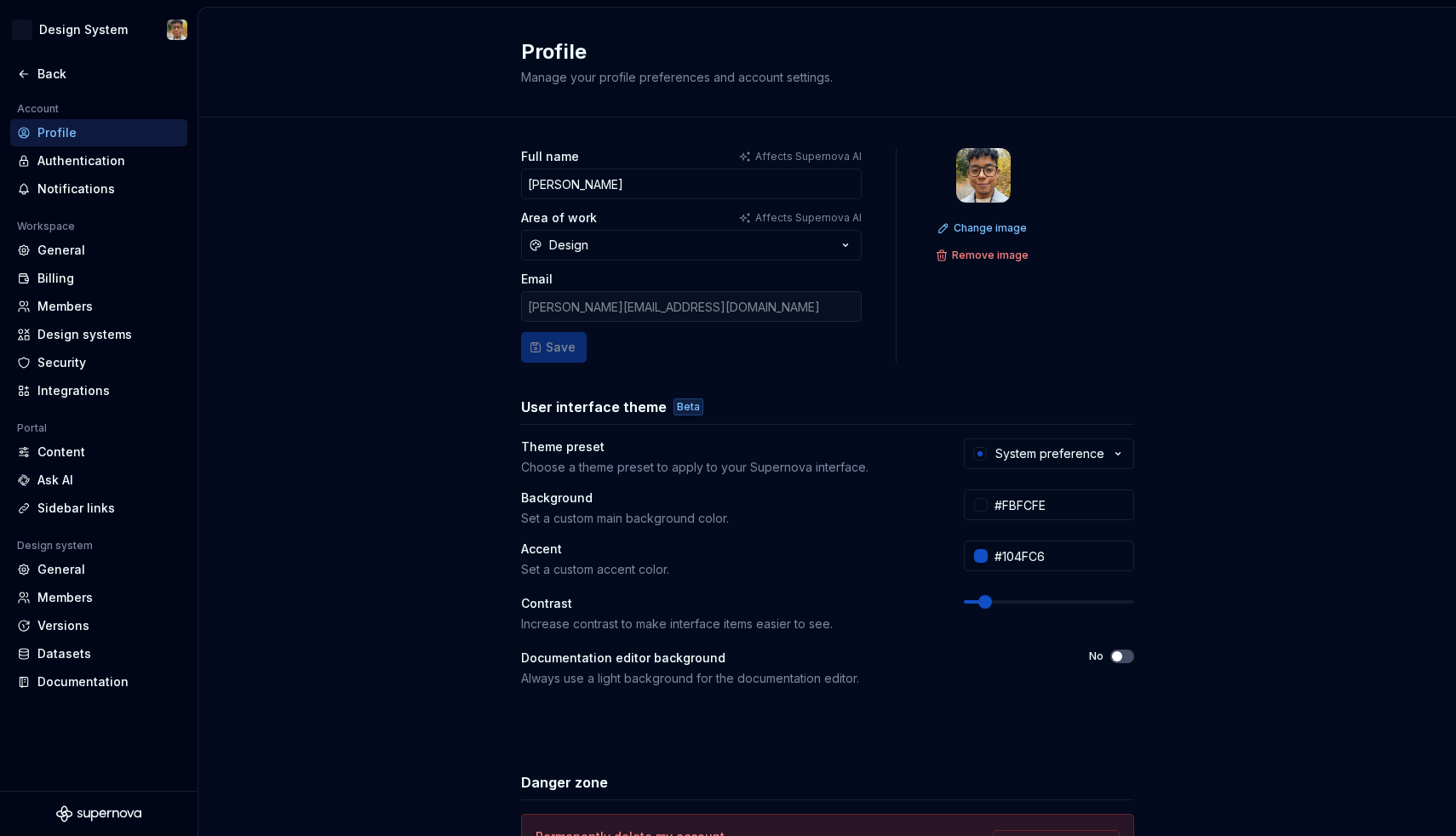
type input "#040A1E"
click at [1044, 511] on input "#040A1E" at bounding box center [1060, 504] width 147 height 31
click at [1040, 461] on button "Custom" at bounding box center [1049, 454] width 170 height 31
click at [1190, 615] on div "Full name Affects Supernova AI Andy Area of work Affects Supernova AI Design Em…" at bounding box center [827, 547] width 1257 height 858
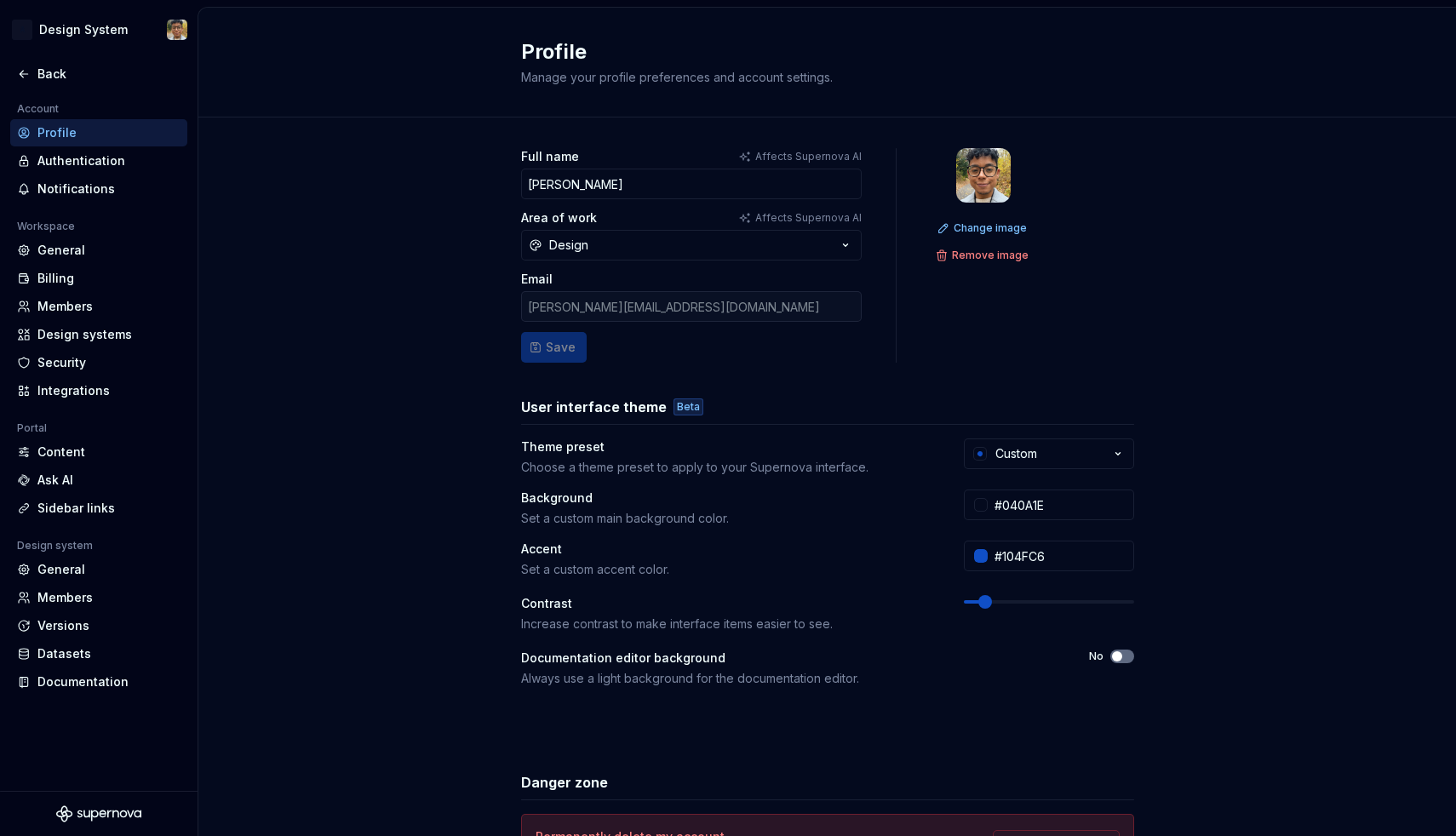
click at [1120, 653] on span "button" at bounding box center [1116, 655] width 10 height 10
click at [1119, 655] on icon "button" at bounding box center [1116, 656] width 4 height 3
click at [55, 68] on div "Back" at bounding box center [109, 74] width 143 height 17
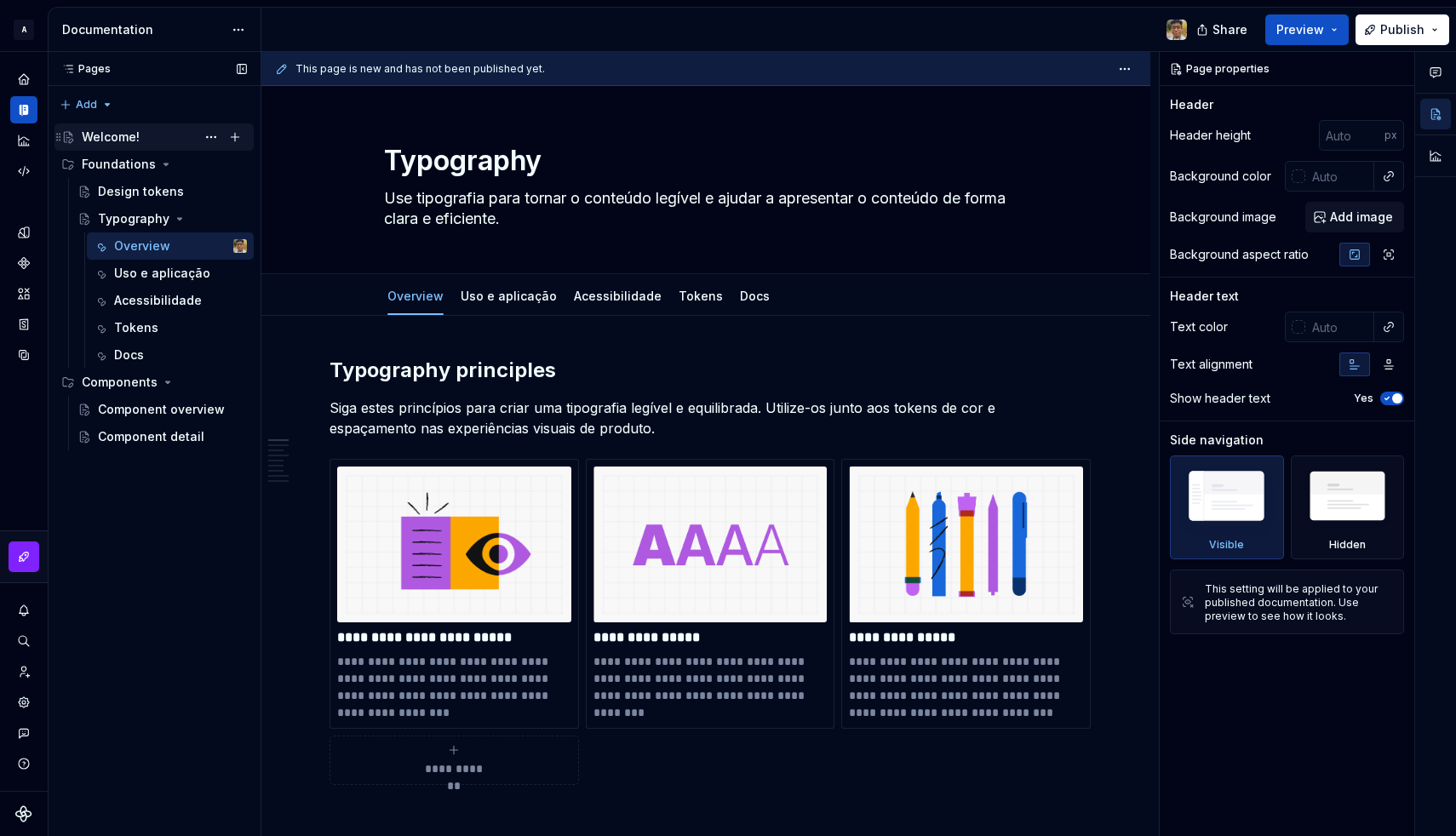
click at [126, 140] on div "Welcome!" at bounding box center [111, 137] width 58 height 17
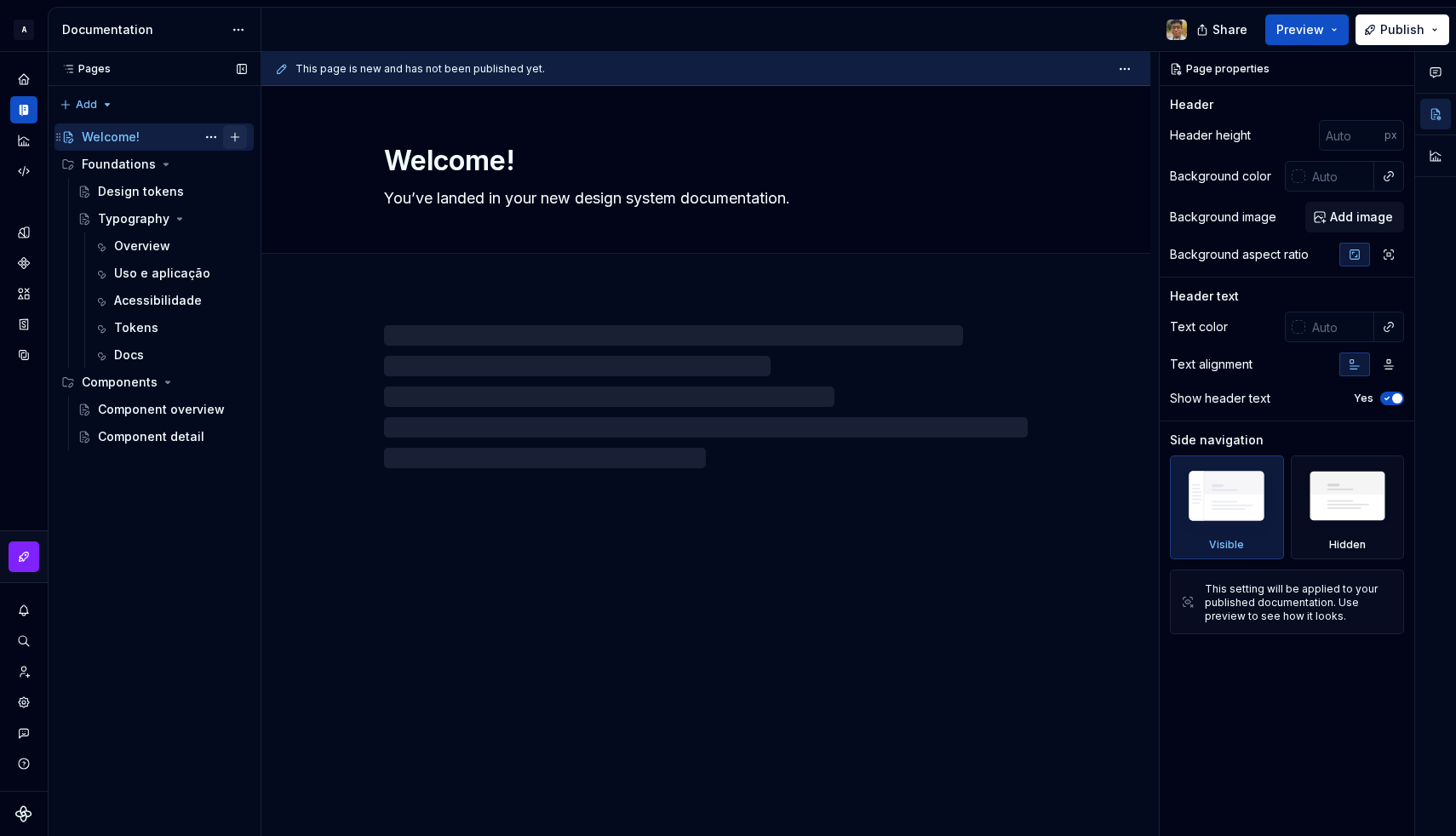
click at [229, 139] on button "Page tree" at bounding box center [235, 137] width 24 height 24
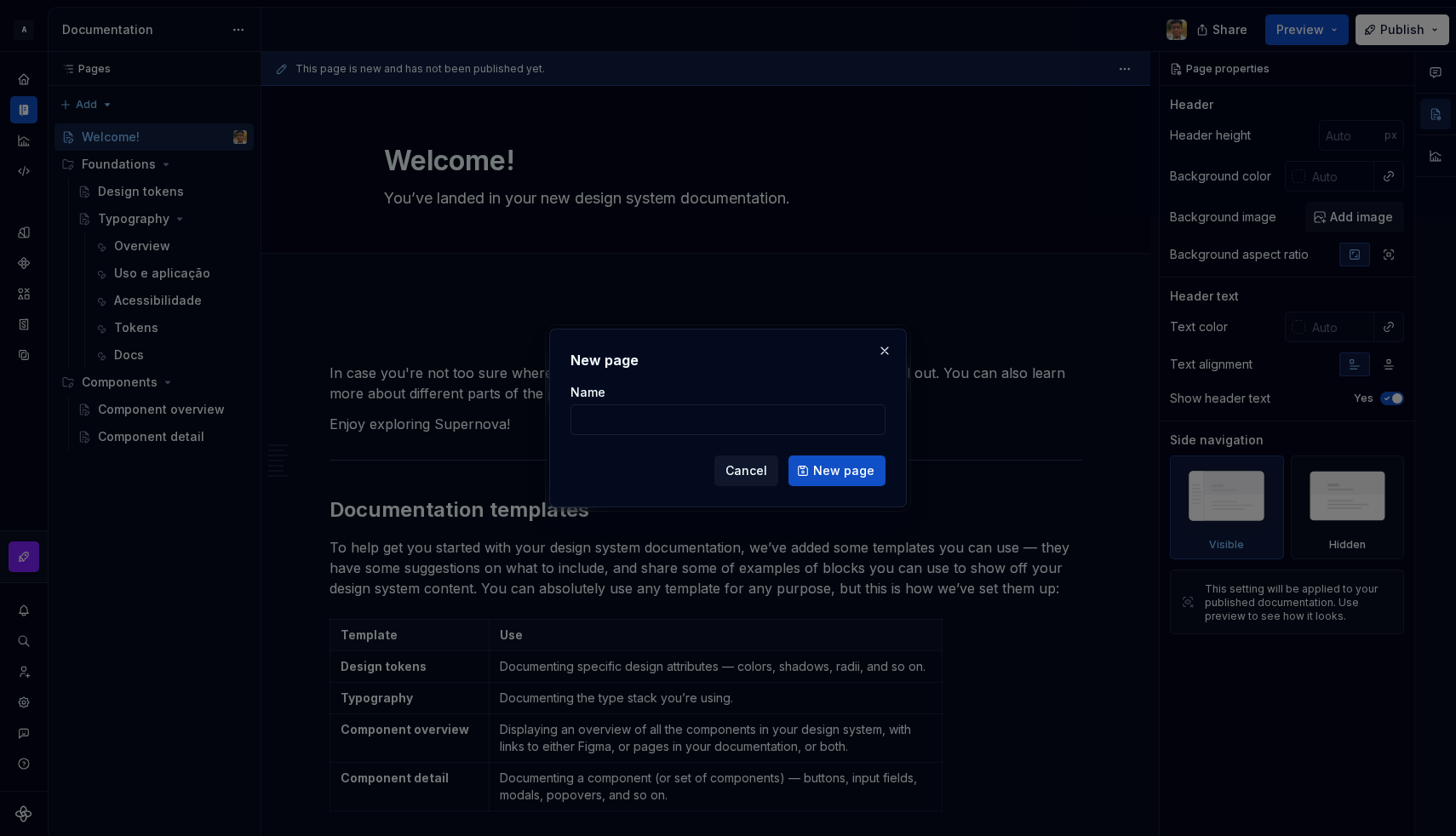
type textarea "*"
type input "Getting started"
click at [811, 470] on button "New page" at bounding box center [837, 470] width 97 height 31
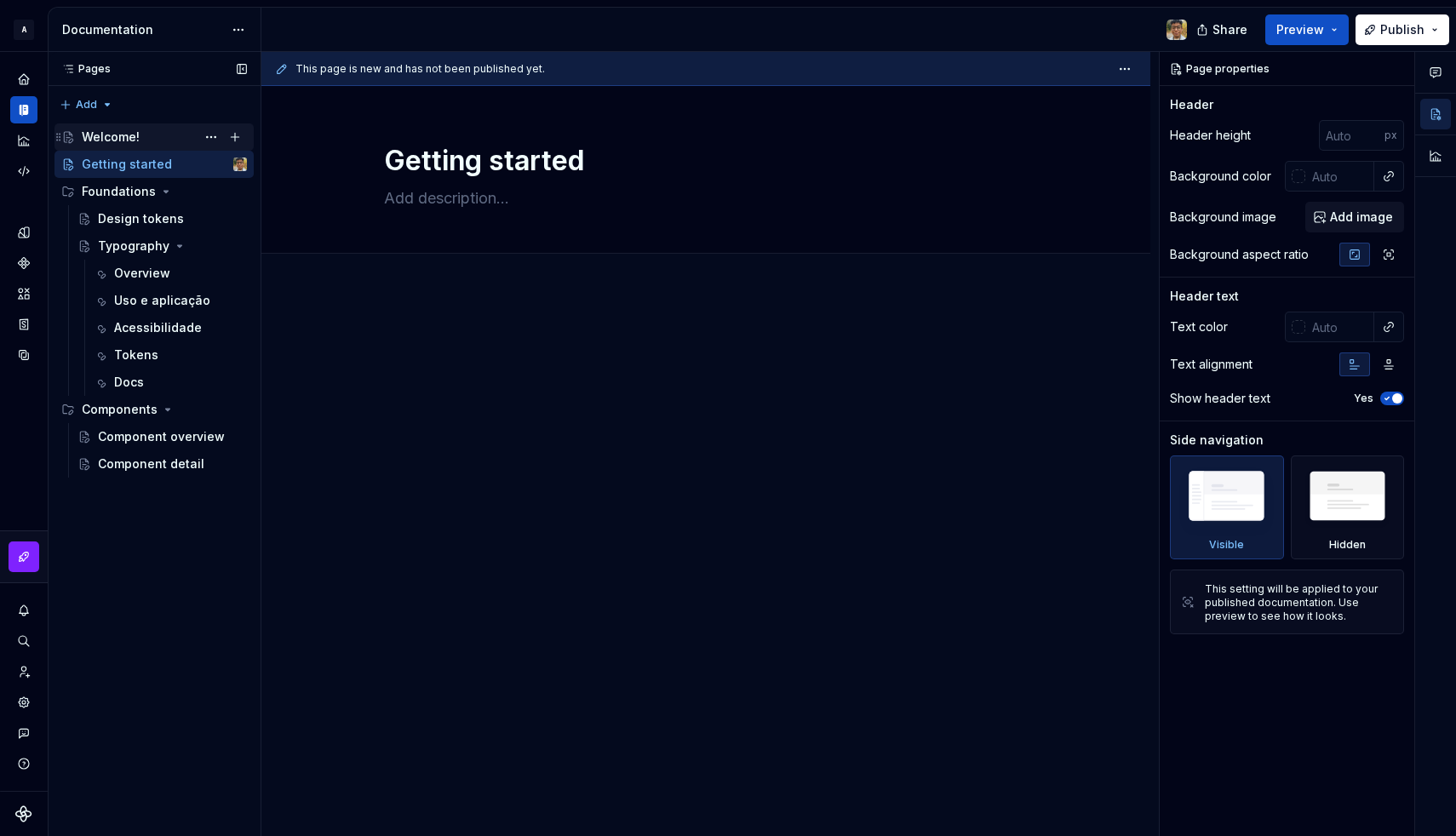
click at [146, 131] on div "Welcome!" at bounding box center [165, 137] width 165 height 24
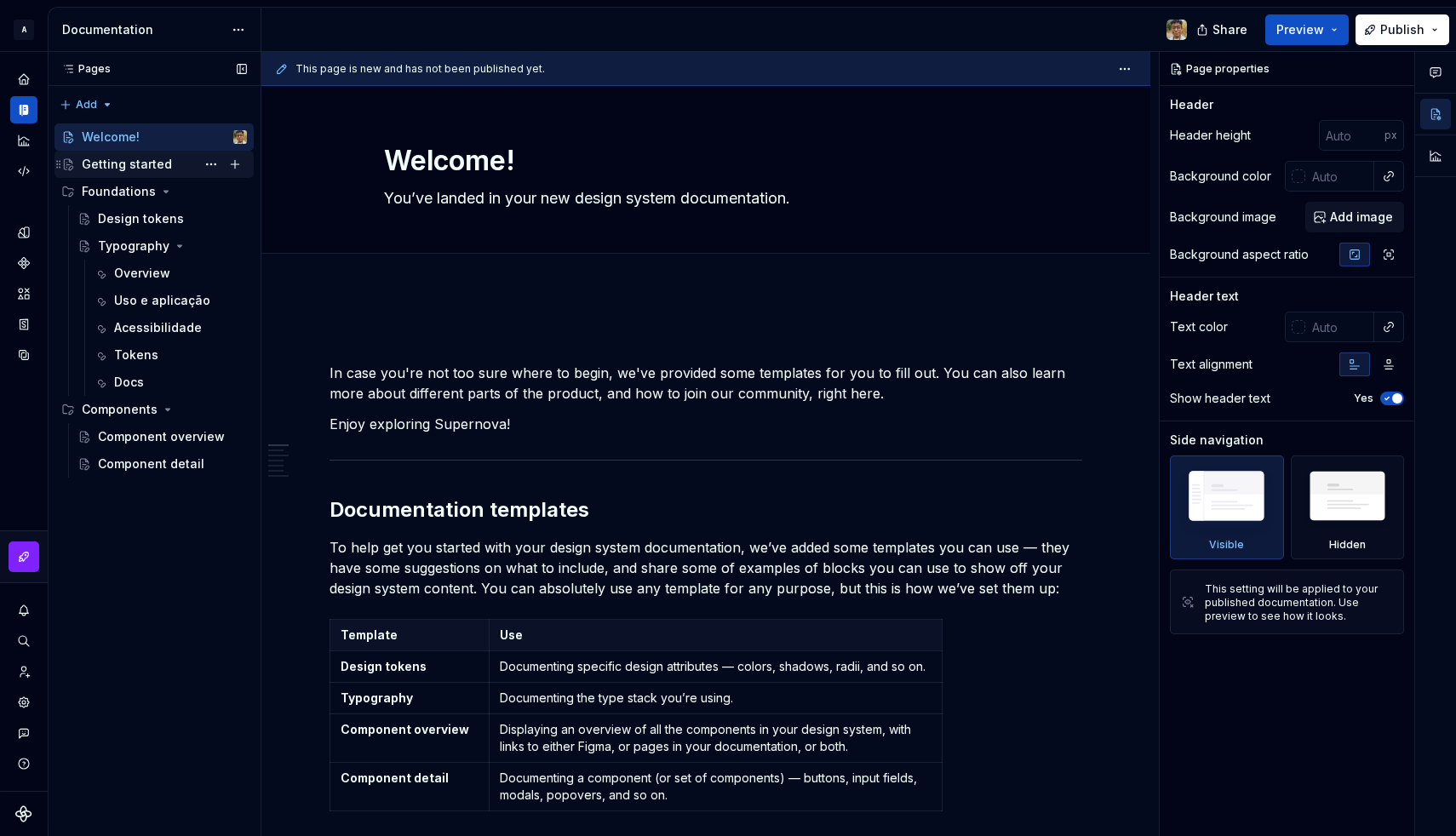
click at [121, 167] on div "Getting started" at bounding box center [127, 164] width 90 height 17
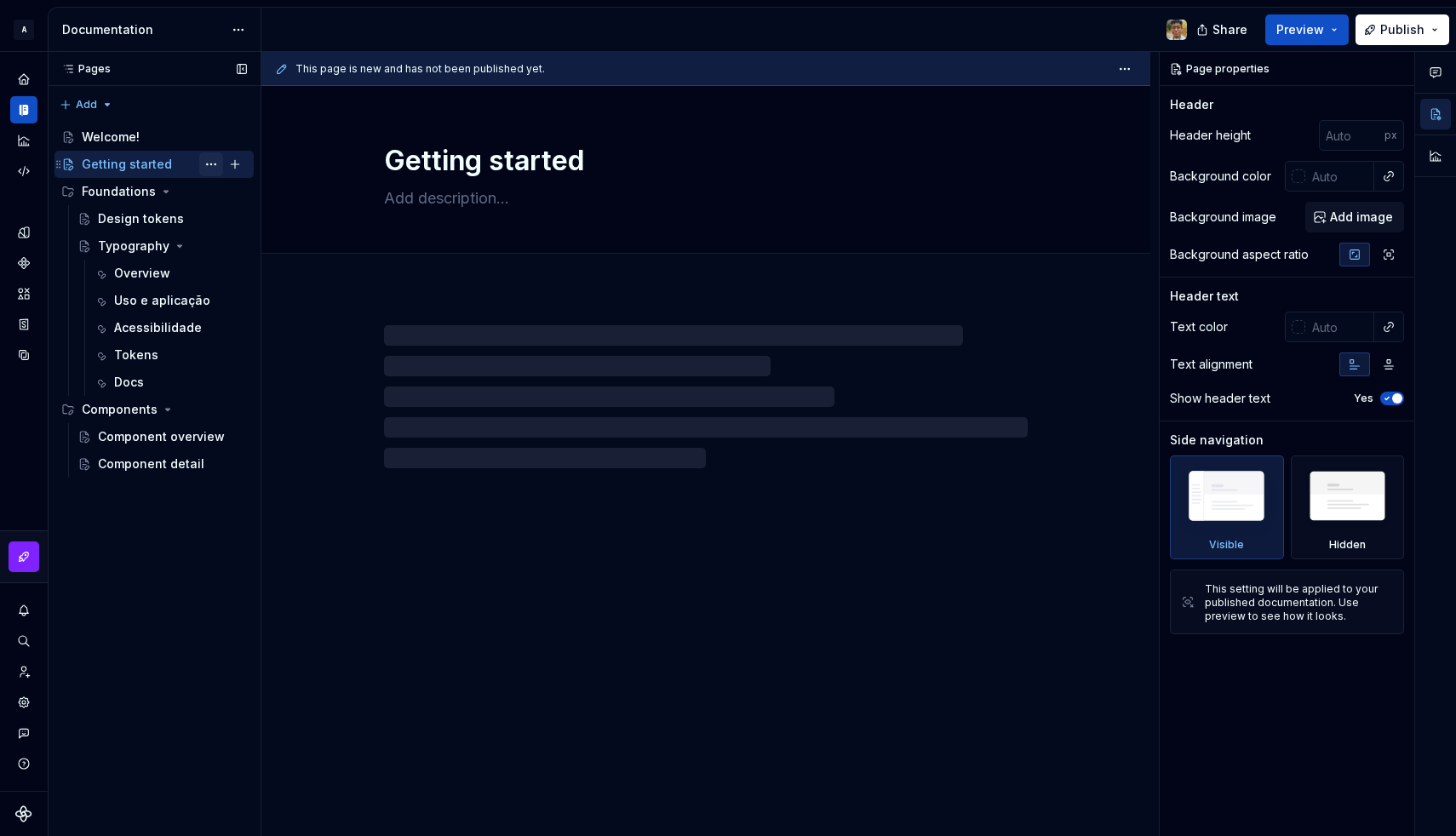
click at [207, 166] on button "Page tree" at bounding box center [211, 164] width 24 height 24
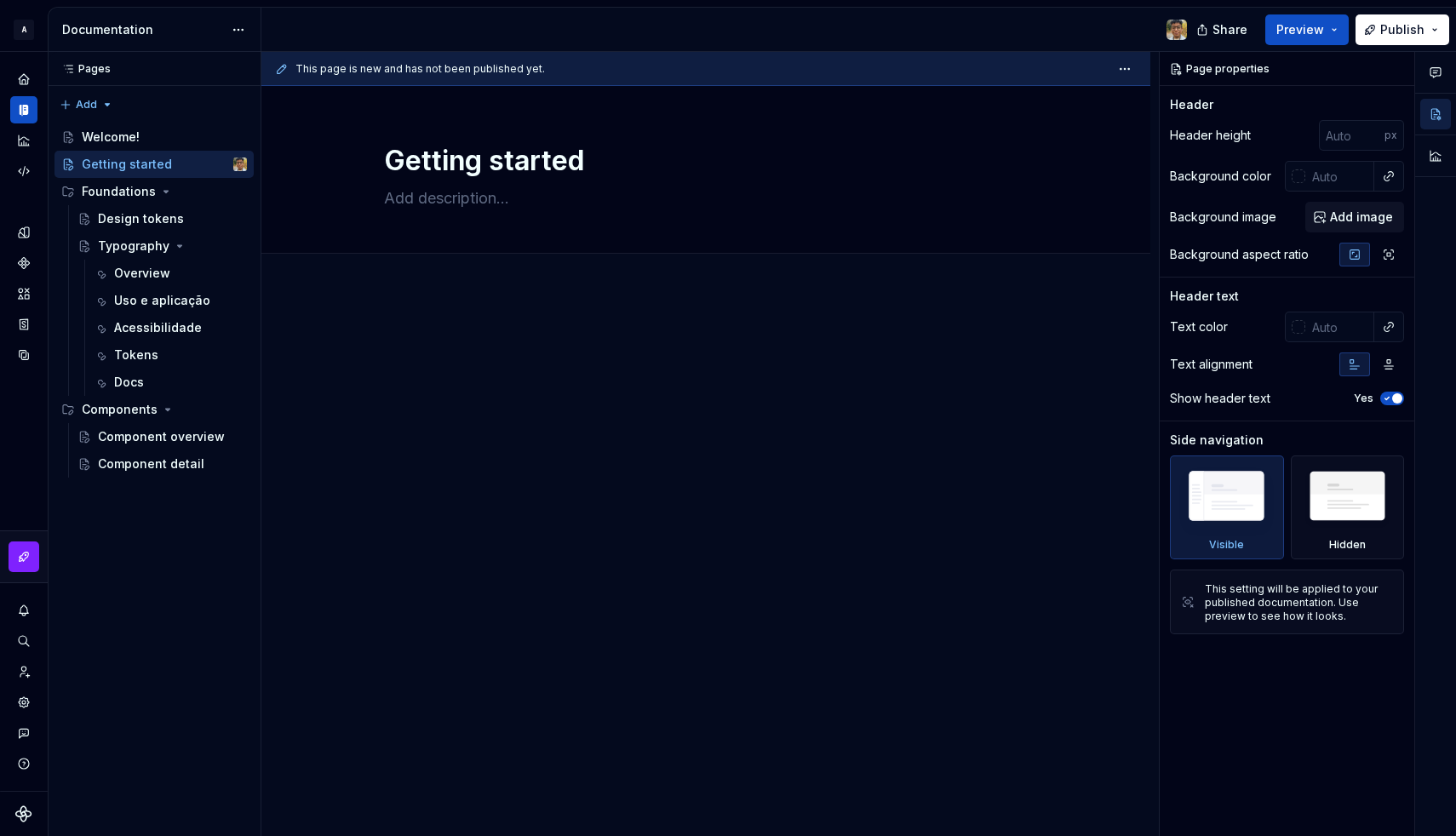
click at [472, 535] on html "A Design System Design system data Documentation Share Preview Publish Pages Pa…" at bounding box center [728, 418] width 1456 height 836
click at [231, 166] on button "Page tree" at bounding box center [235, 164] width 24 height 24
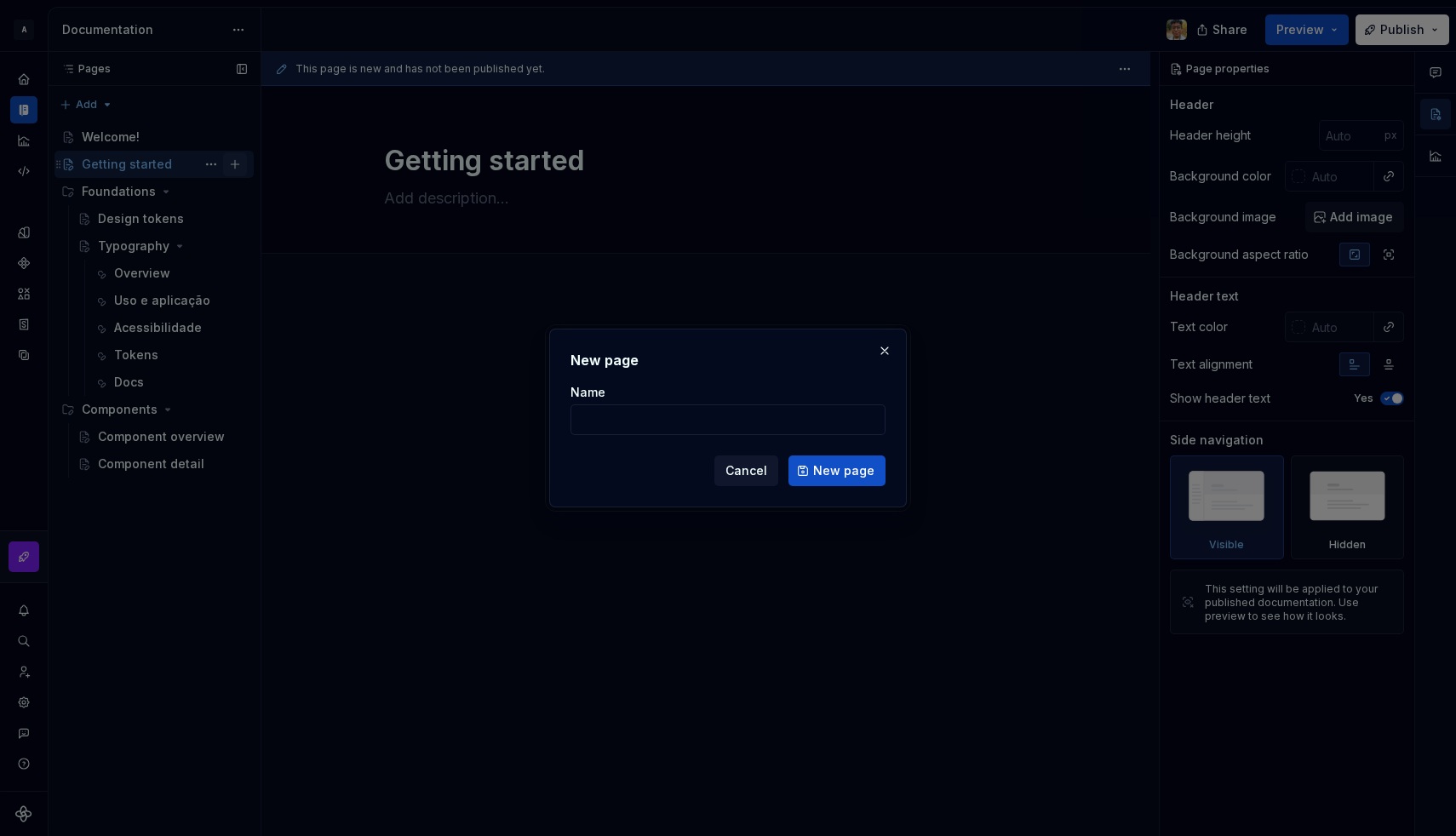
type textarea "*"
type input "Designing"
type textarea "*"
type input "Designing"
click at [808, 471] on button "New page" at bounding box center [837, 470] width 97 height 31
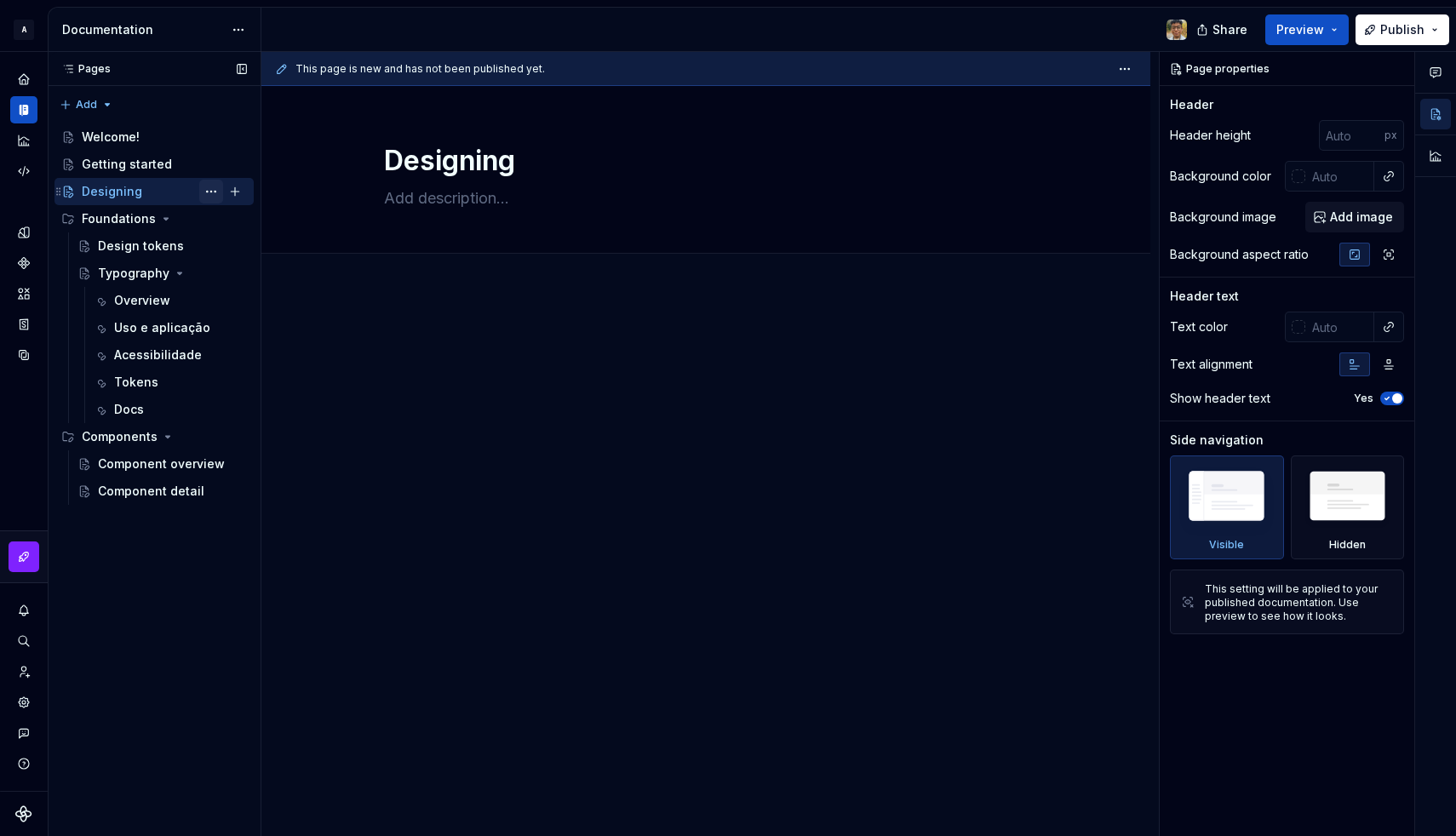
click at [210, 195] on button "Page tree" at bounding box center [211, 191] width 24 height 24
click at [433, 565] on html "A Design System Design system data Documentation Share Preview Publish Pages Pa…" at bounding box center [728, 418] width 1456 height 836
click at [207, 198] on button "Page tree" at bounding box center [211, 191] width 24 height 24
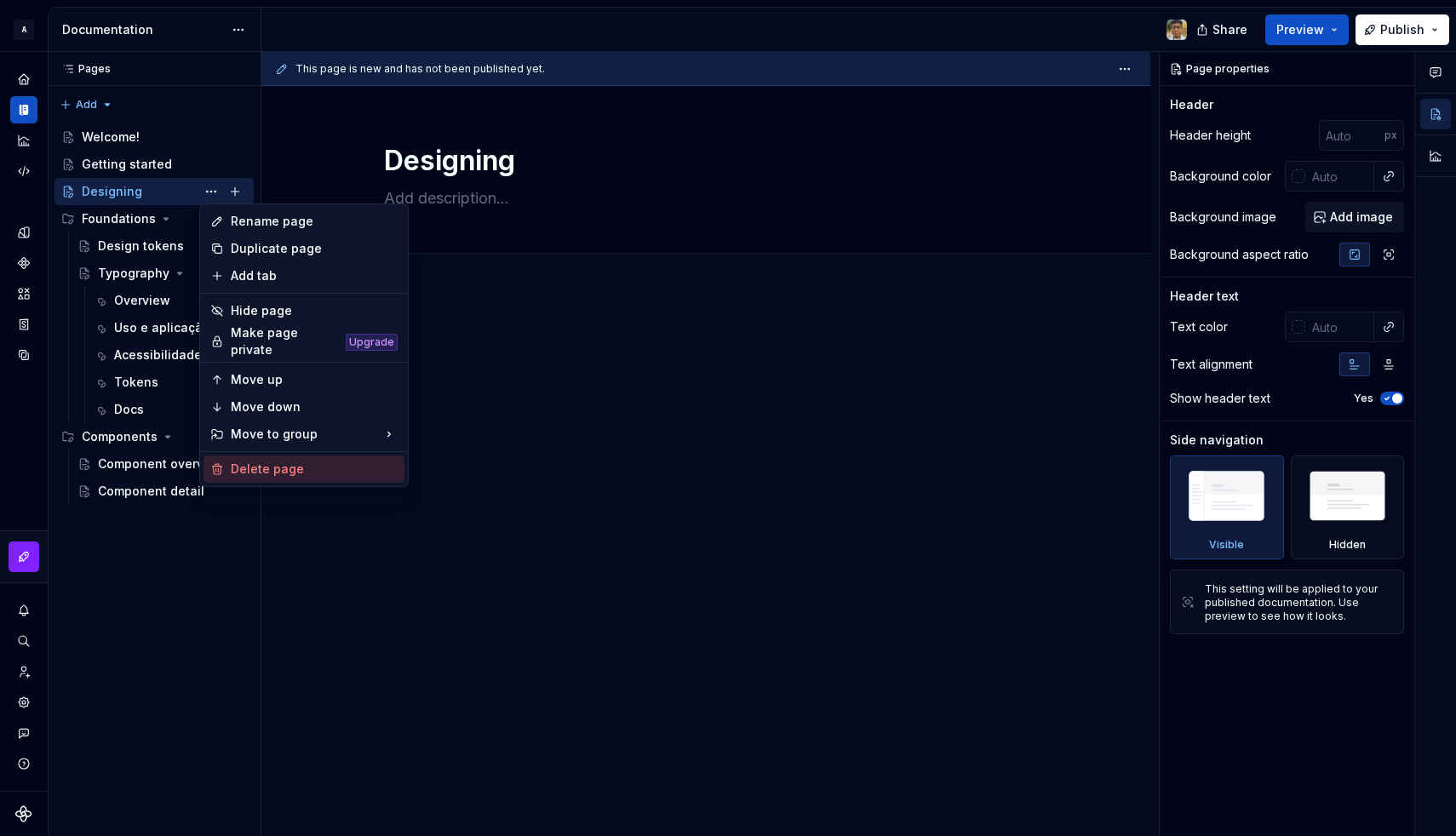
click at [262, 460] on div "Delete page" at bounding box center [315, 468] width 167 height 17
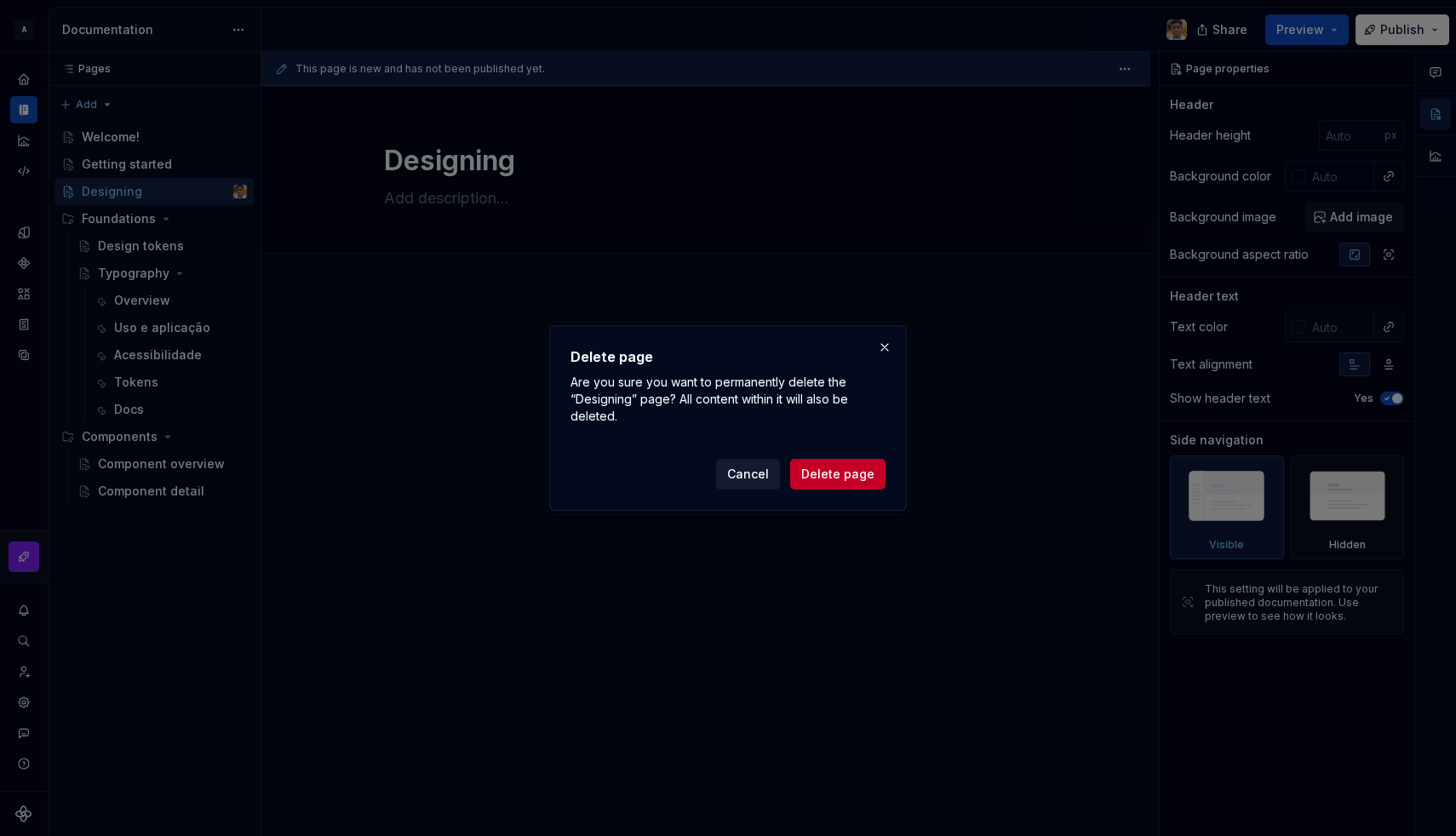
click at [761, 472] on span "Cancel" at bounding box center [747, 474] width 41 height 17
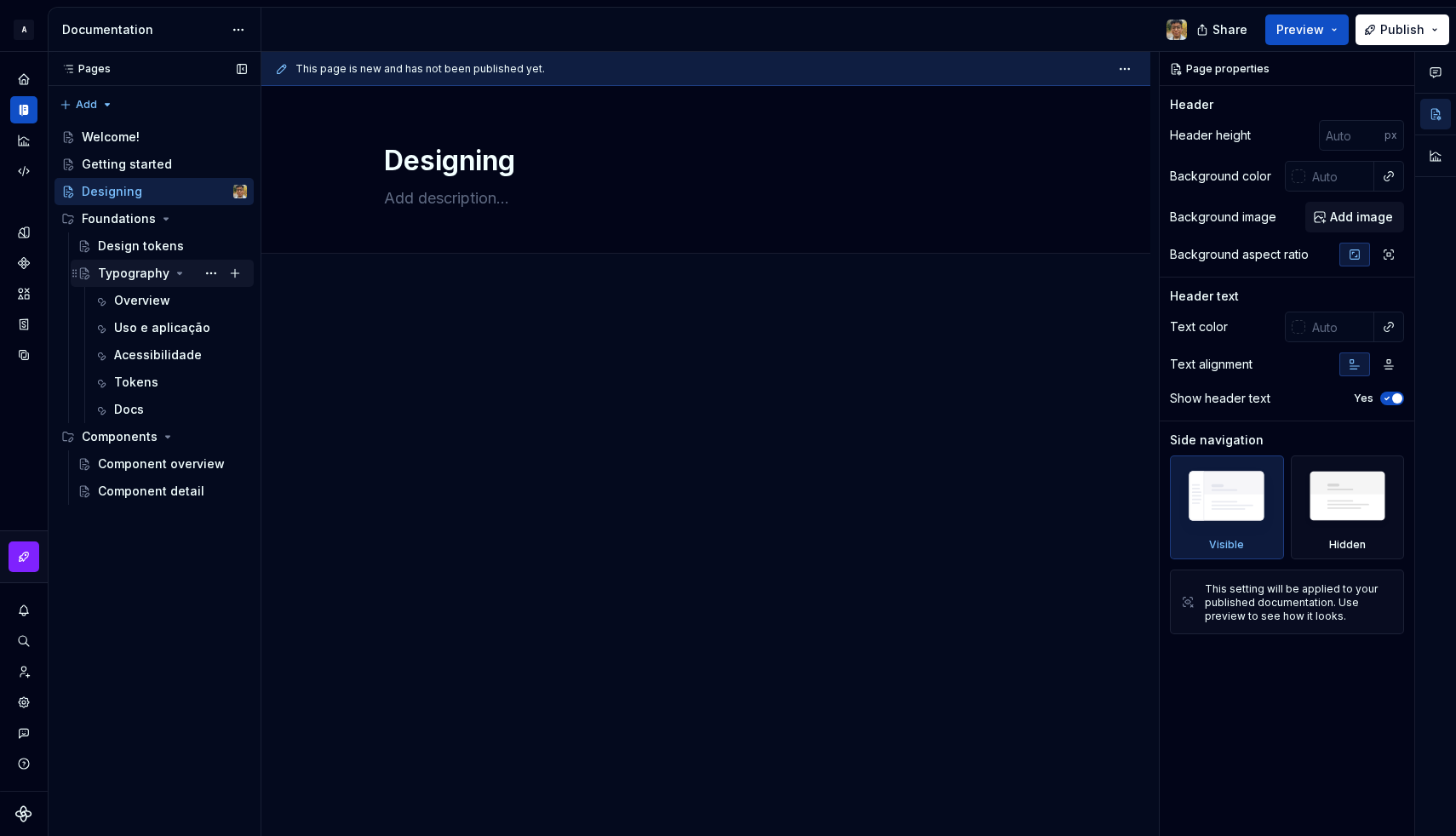
type textarea "*"
click at [103, 109] on div "Pages Pages Add Accessibility guide for tree Page tree. Navigate the tree with …" at bounding box center [154, 444] width 213 height 785
click at [111, 161] on div "New group" at bounding box center [141, 162] width 111 height 17
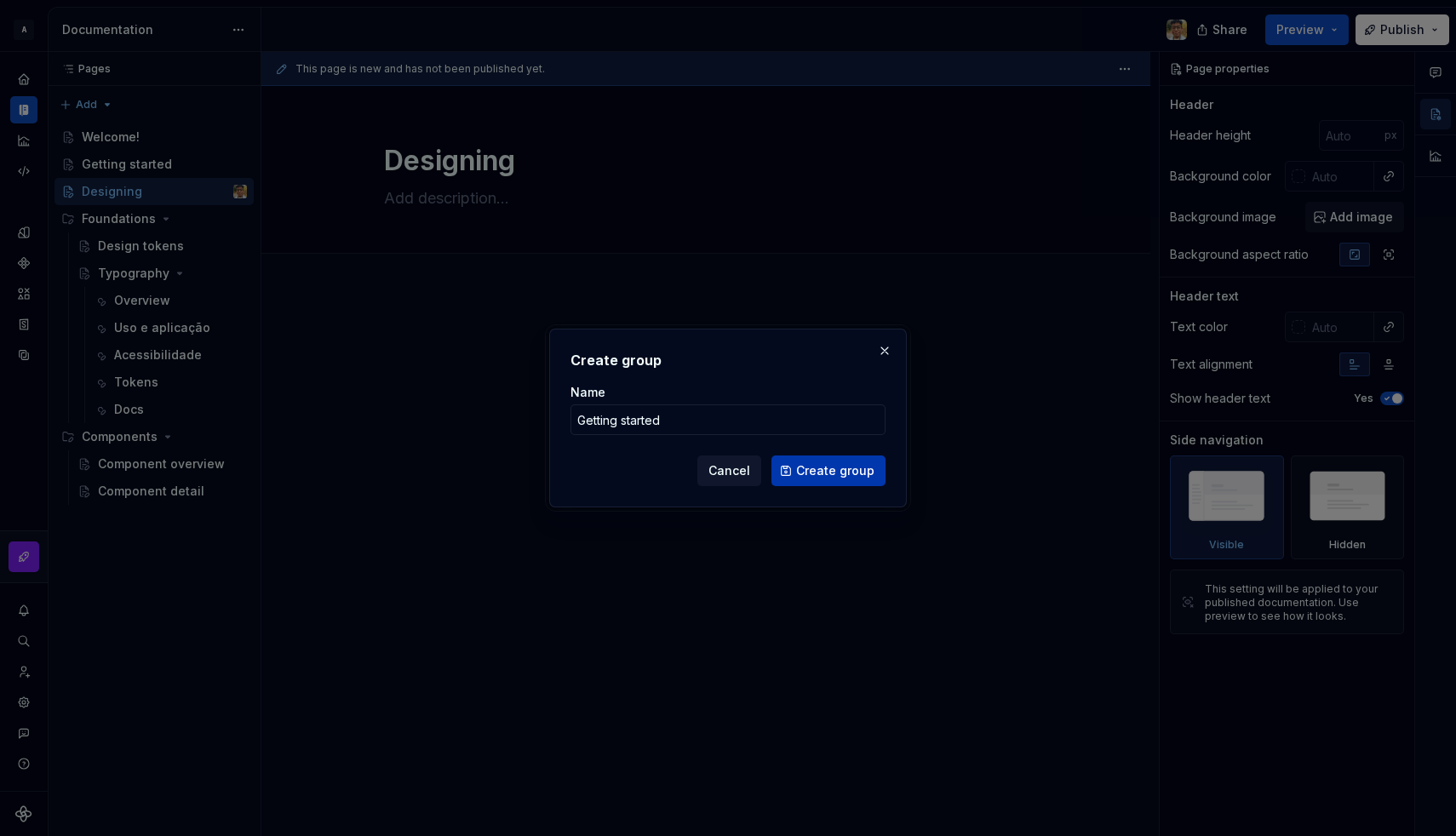
type input "Getting started"
click at [813, 467] on span "Create group" at bounding box center [835, 470] width 78 height 17
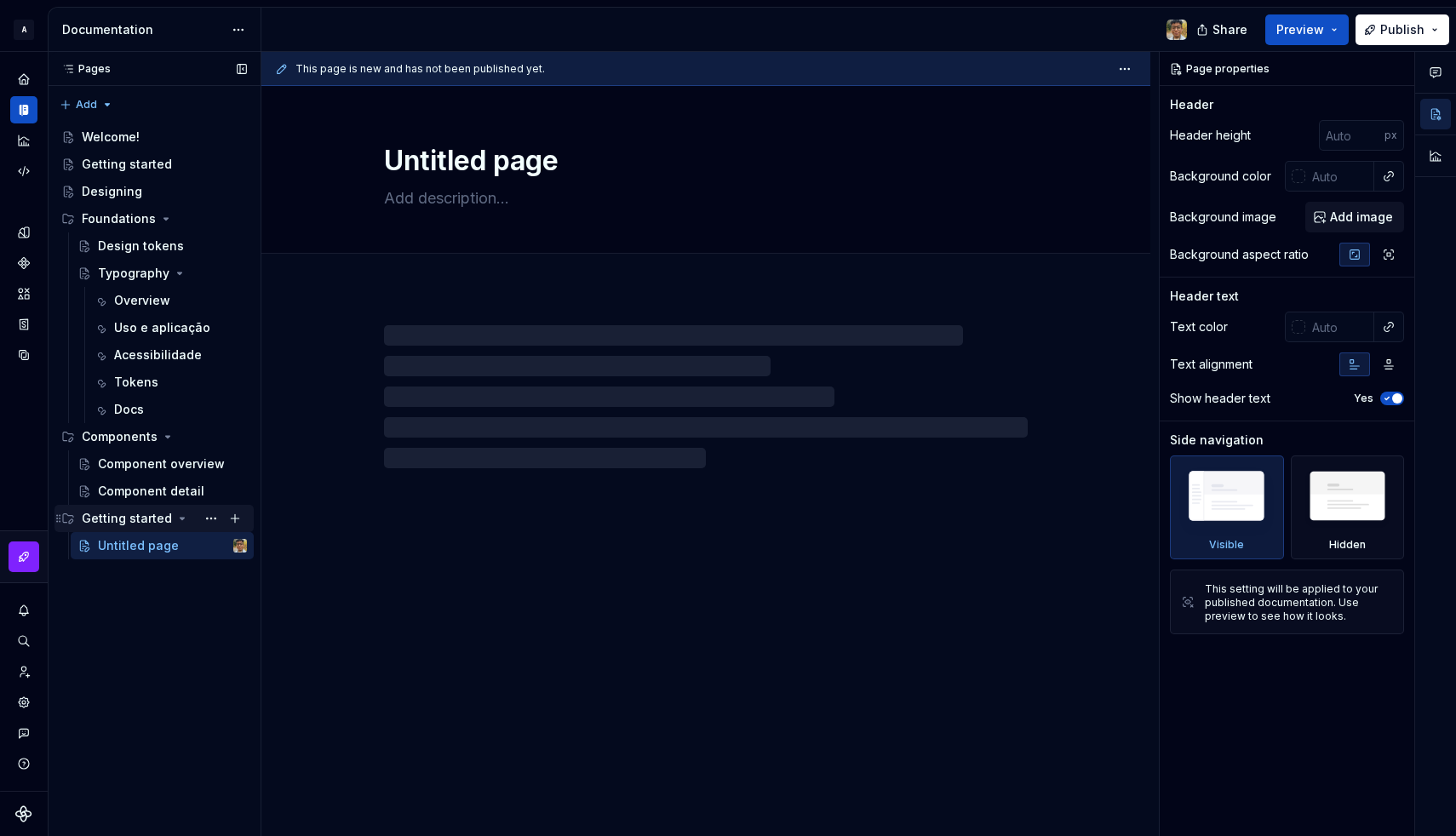
click at [104, 518] on div "Getting started" at bounding box center [127, 518] width 90 height 17
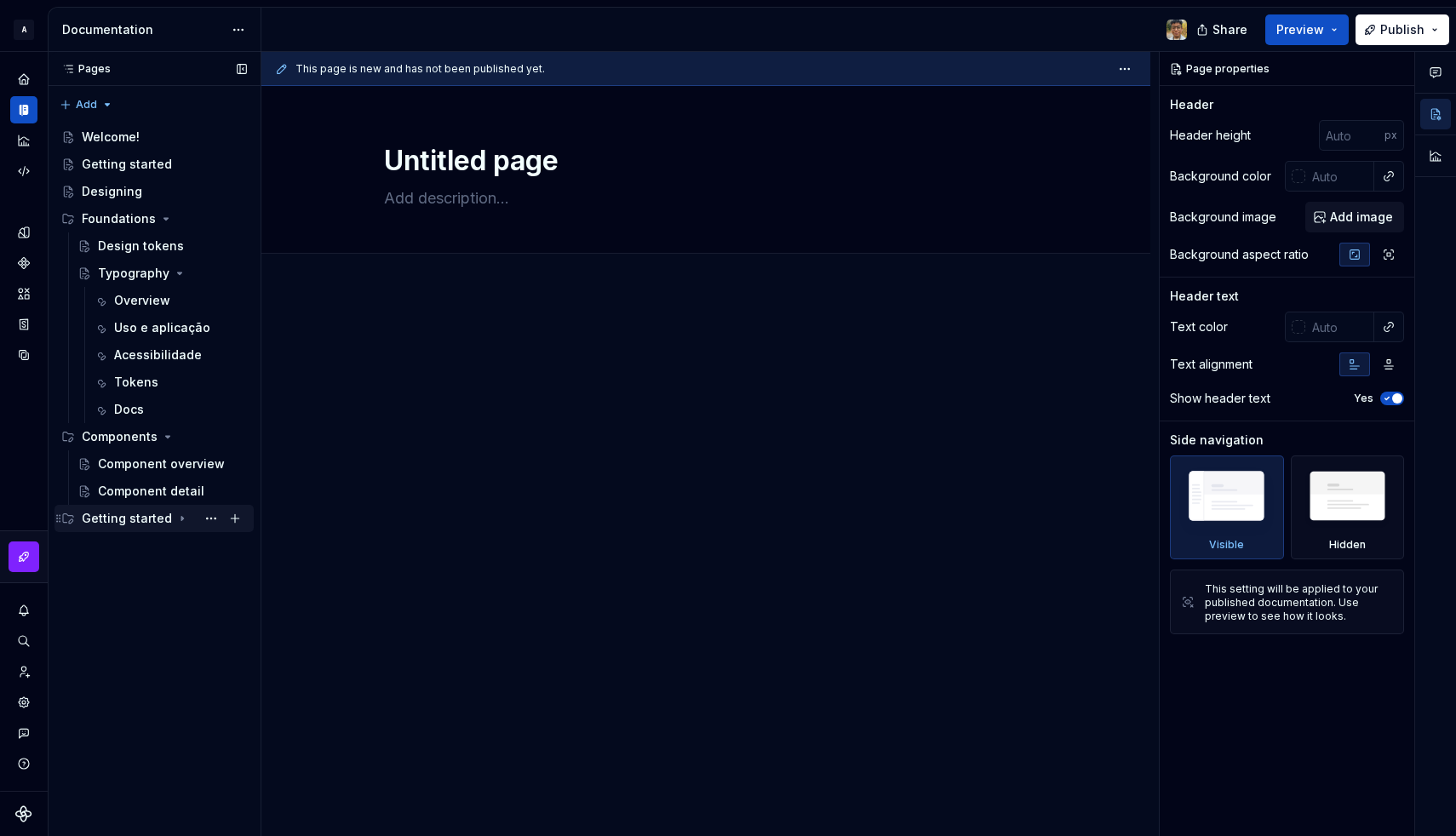
click at [104, 525] on div "Getting started" at bounding box center [127, 518] width 90 height 17
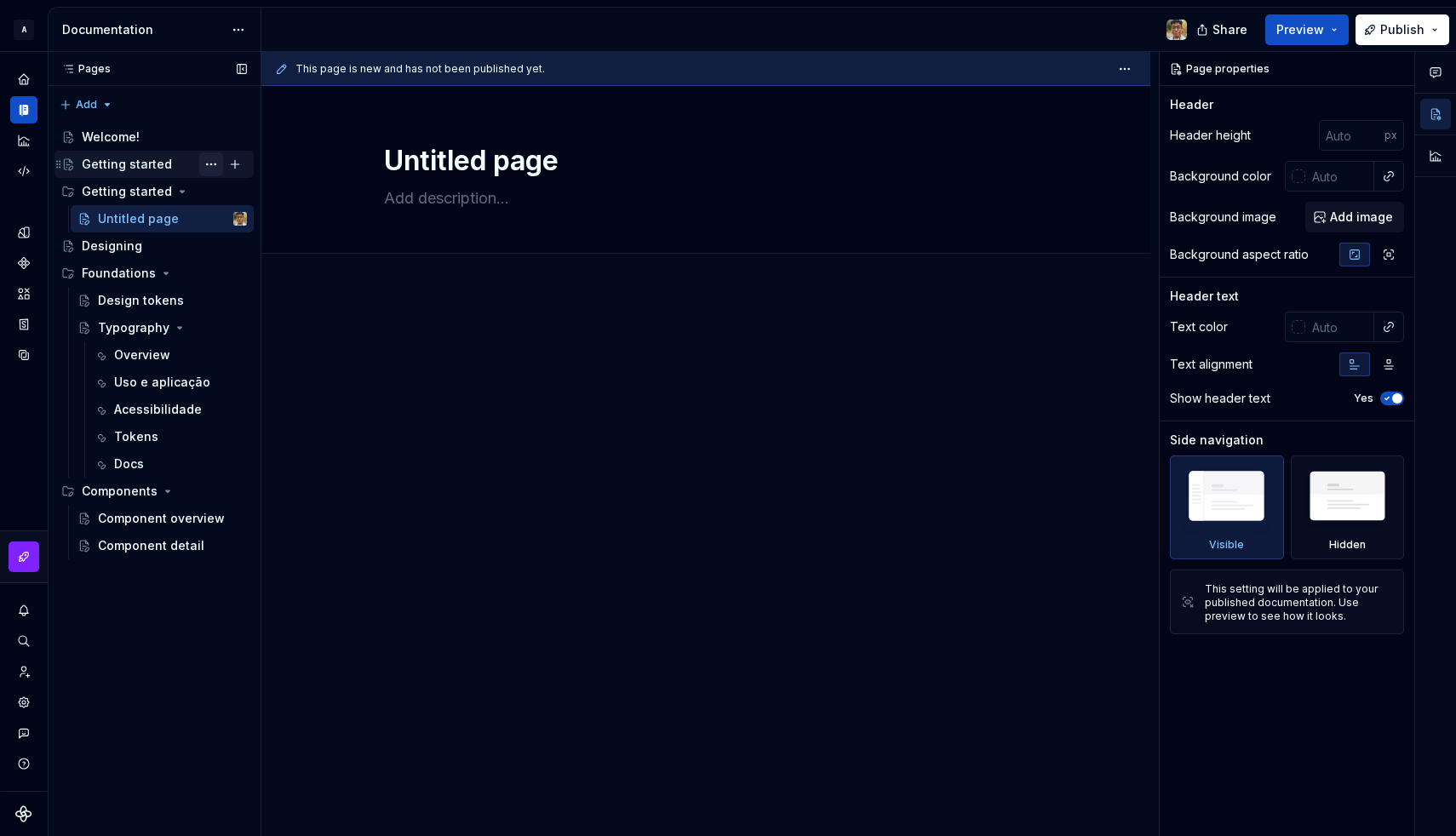
click at [210, 167] on button "Page tree" at bounding box center [211, 164] width 24 height 24
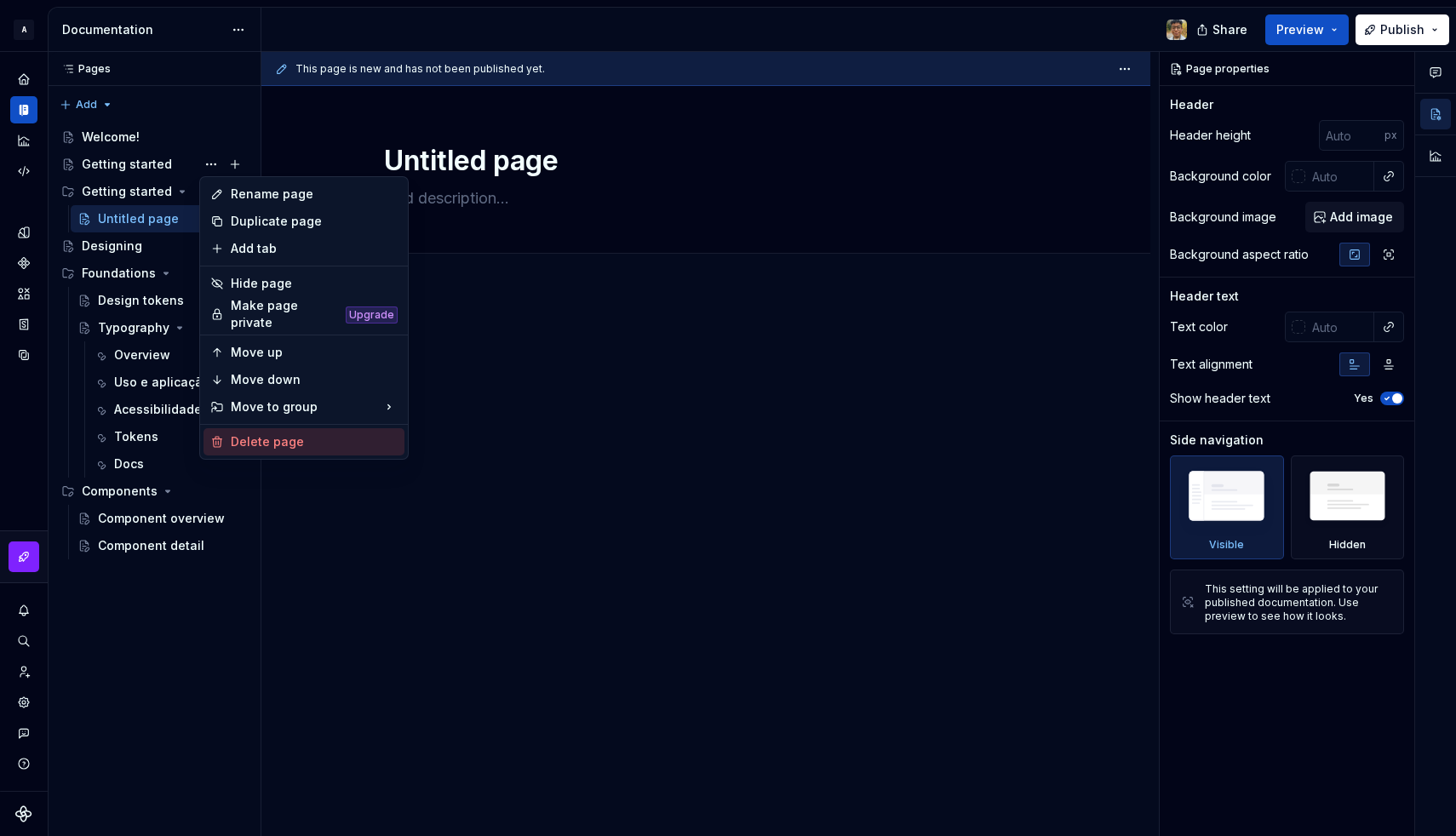
click at [270, 435] on div "Delete page" at bounding box center [315, 441] width 167 height 17
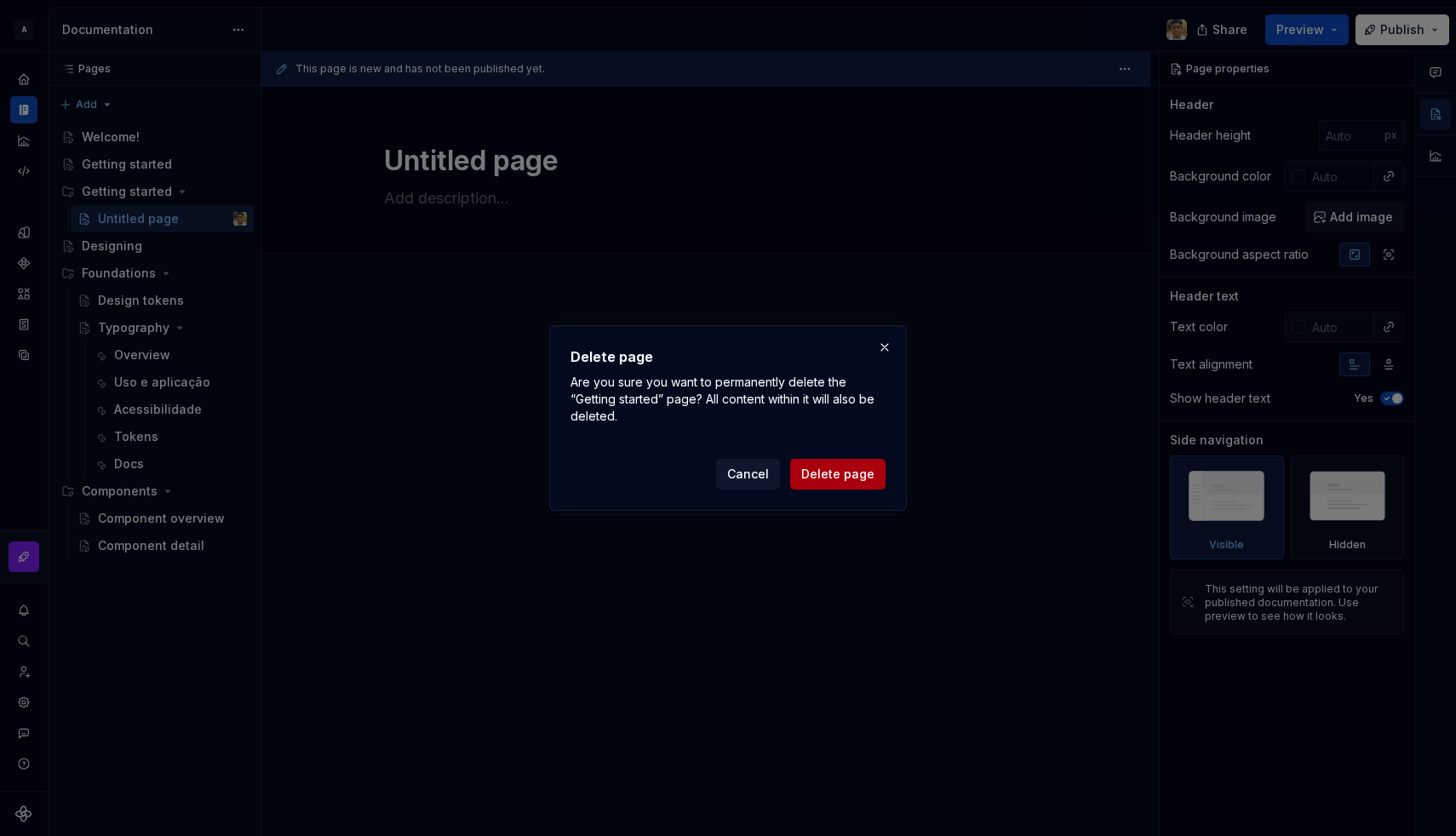
click at [813, 475] on span "Delete page" at bounding box center [837, 474] width 73 height 17
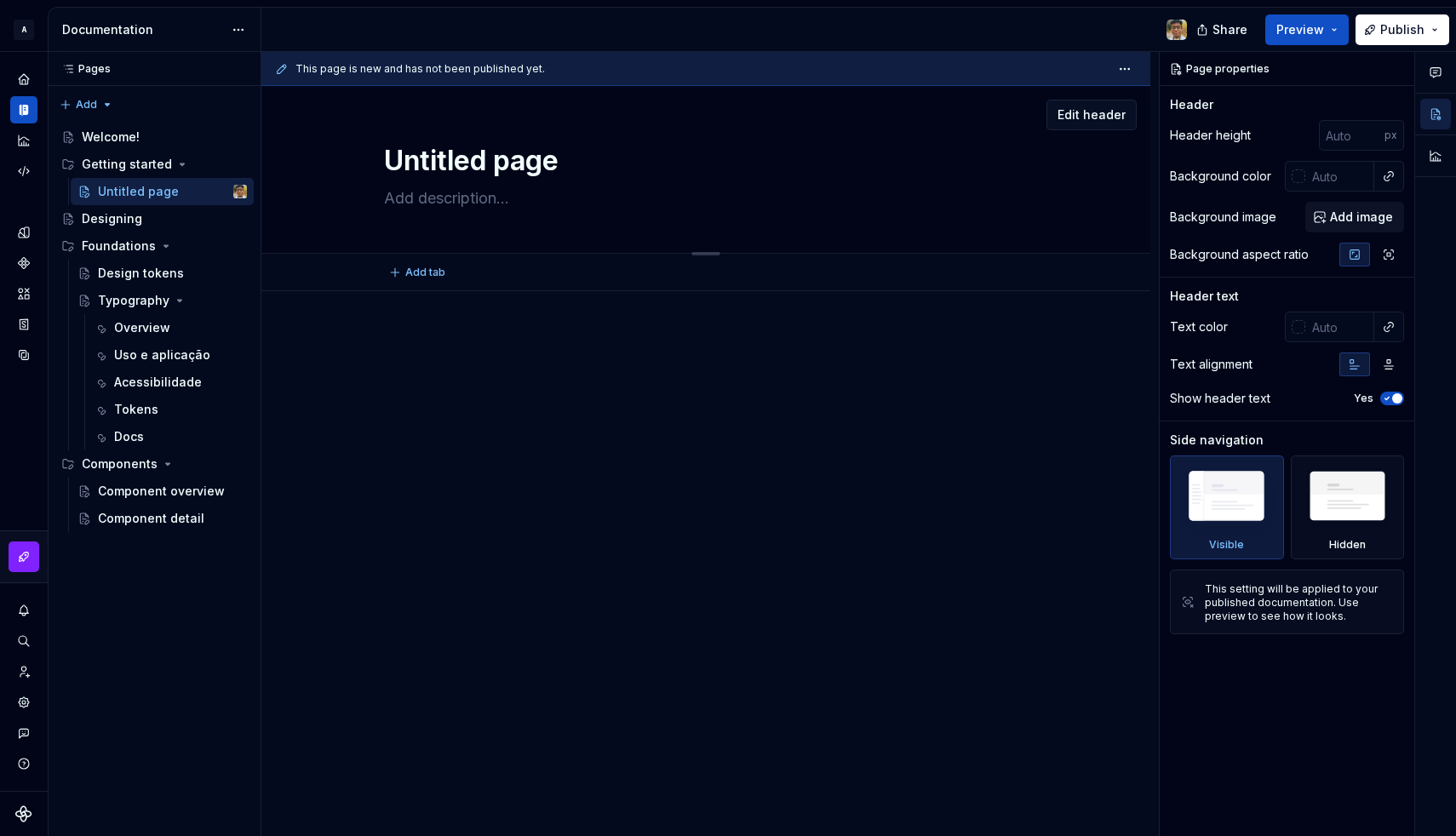
click at [435, 167] on textarea "Untitled page" at bounding box center [702, 160] width 644 height 40
type textarea "*"
type textarea "D"
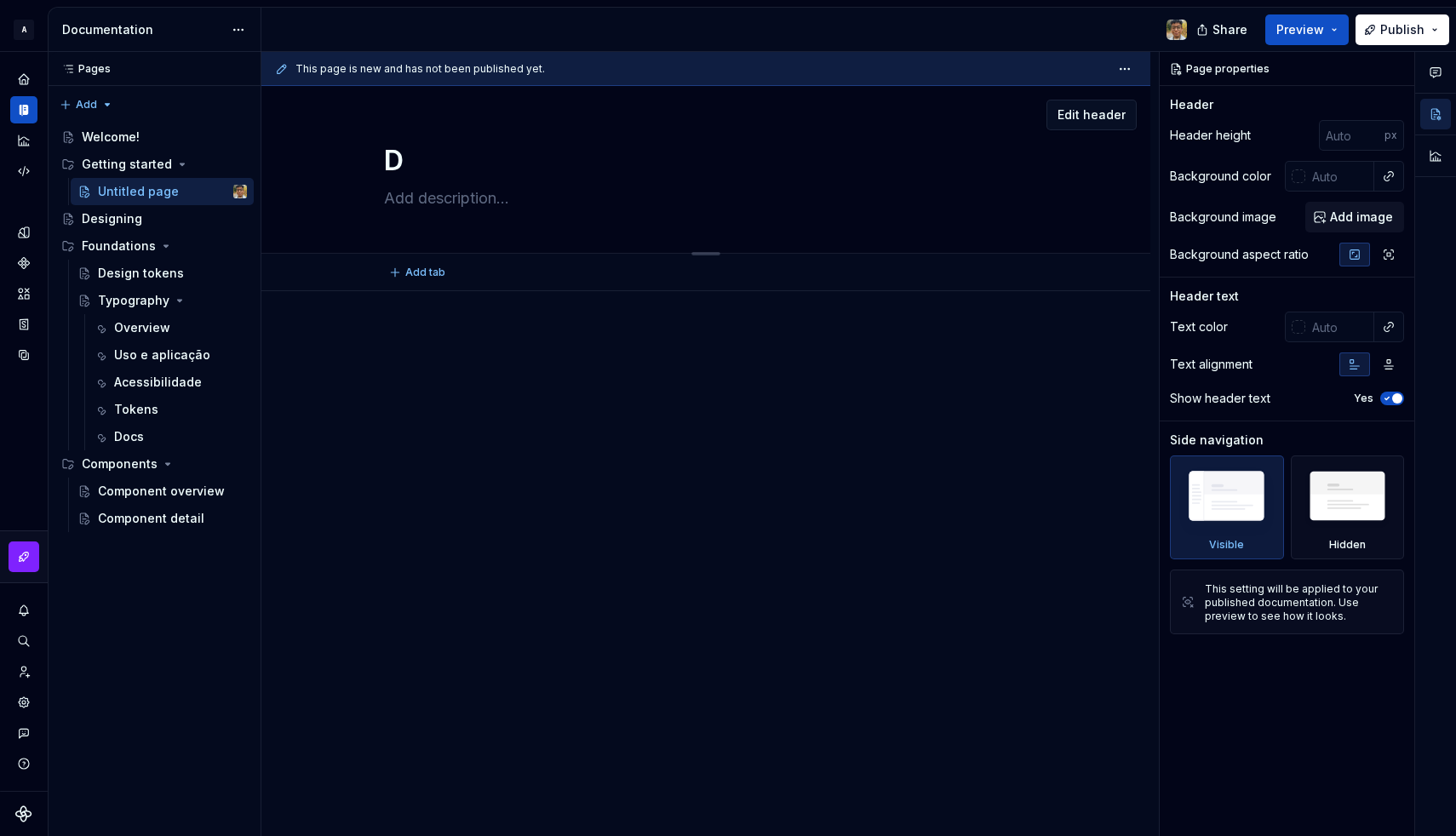
type textarea "*"
type textarea "De"
type textarea "*"
type textarea "Des"
type textarea "*"
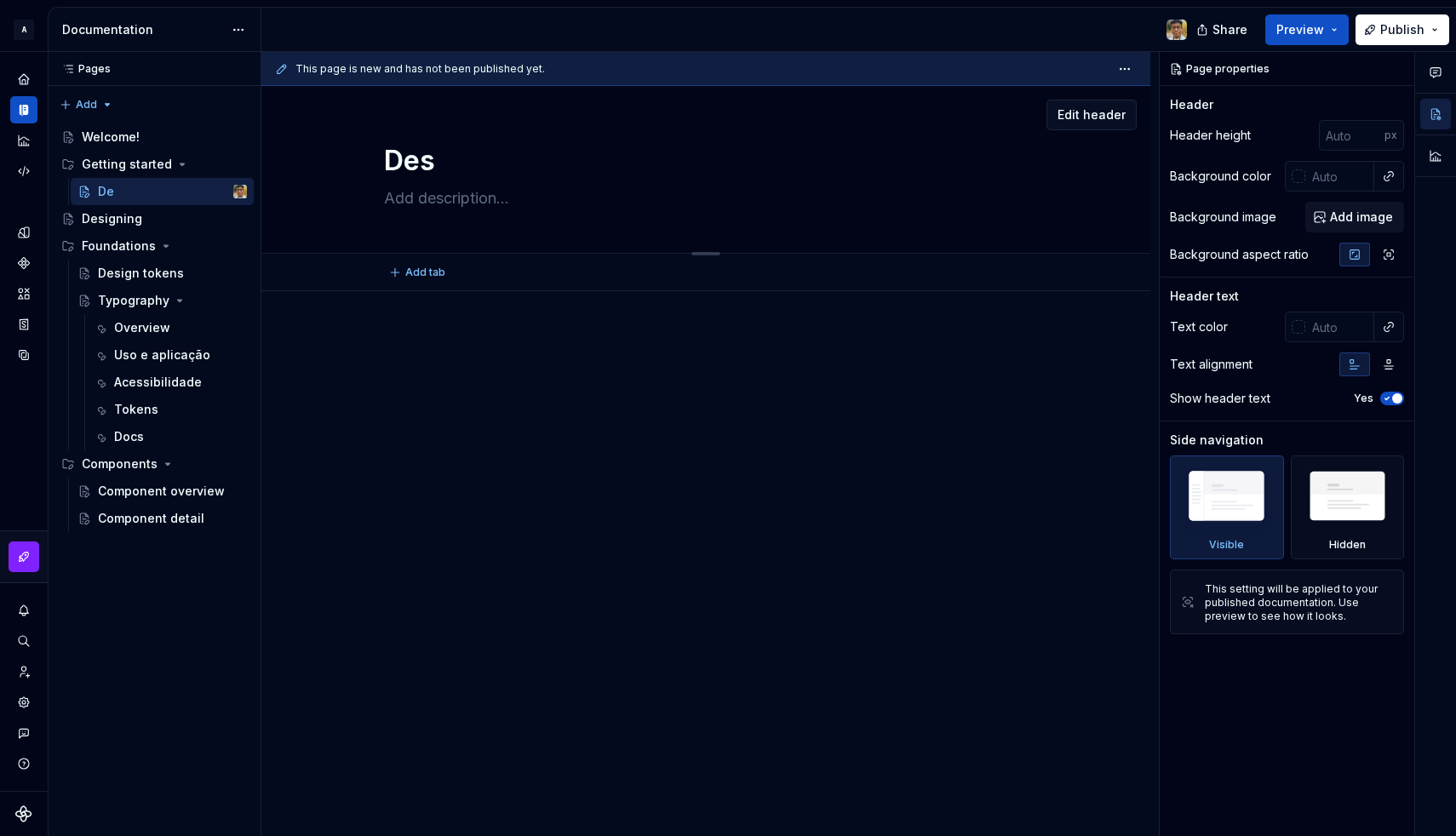
type textarea "Desi"
type textarea "*"
type textarea "Desig"
type textarea "*"
type textarea "Design"
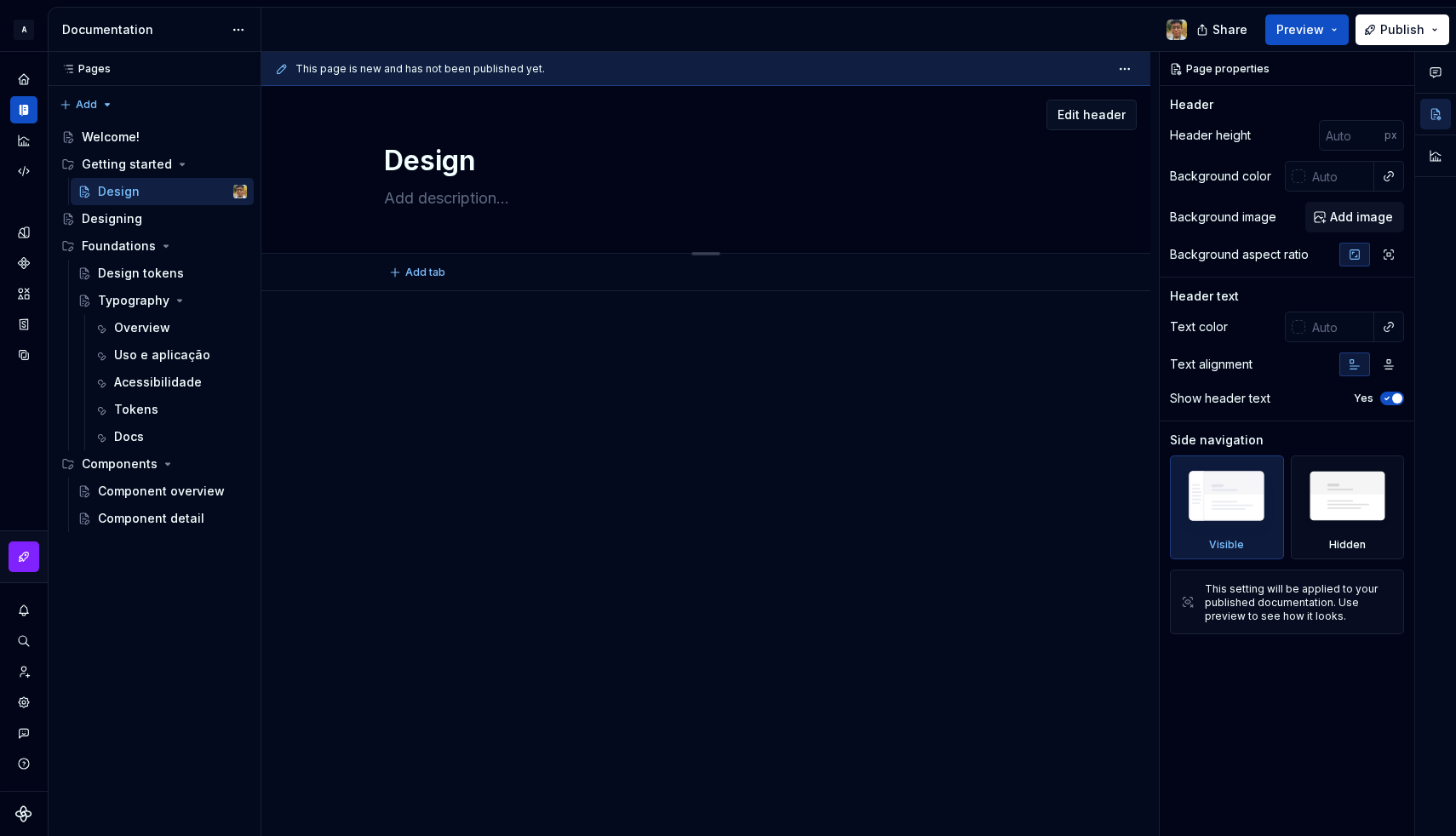
type textarea "*"
type textarea "Designi"
type textarea "*"
type textarea "Designin"
type textarea "*"
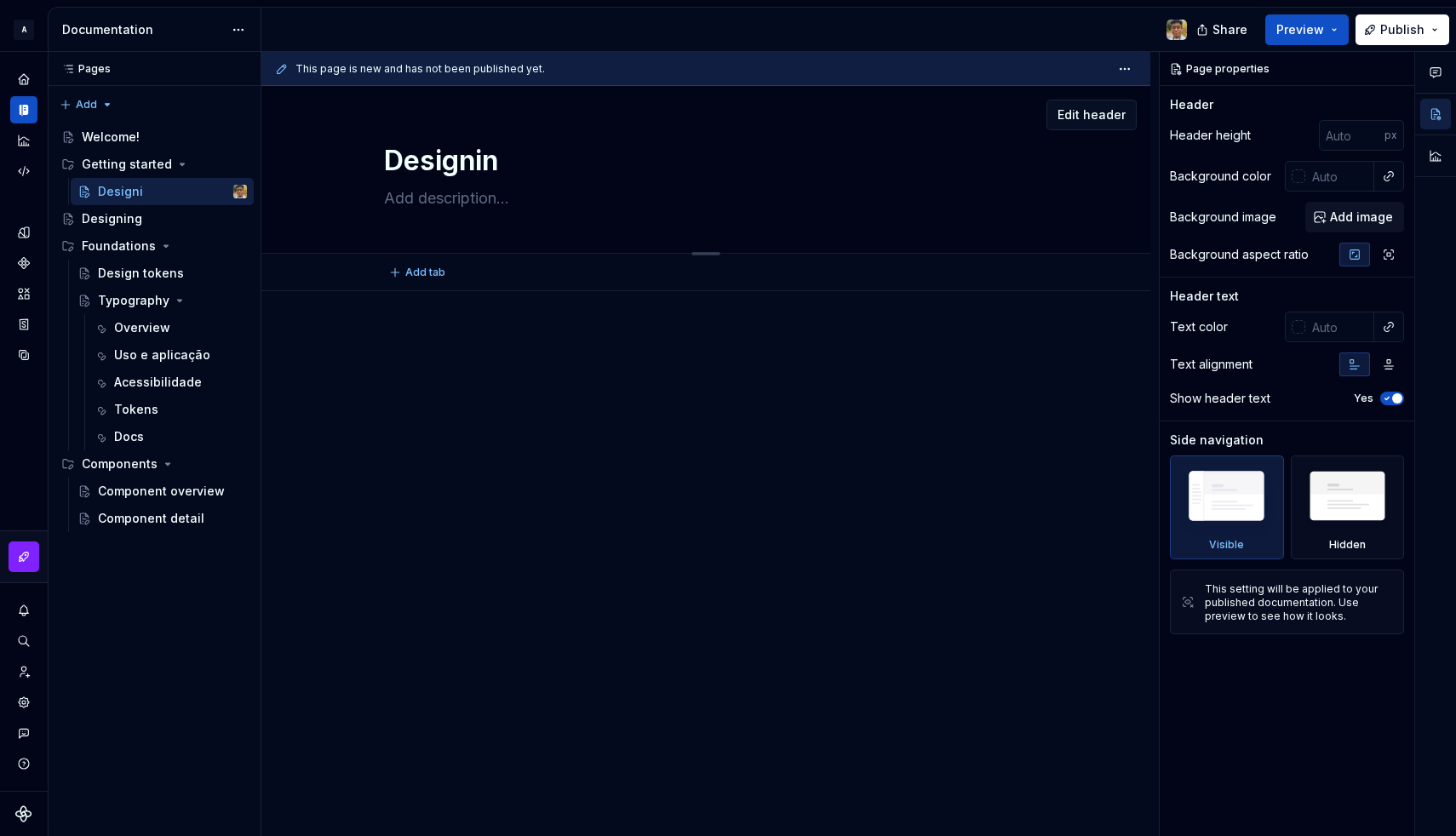
type textarea "Designing"
type textarea "*"
type textarea "Designing"
click at [430, 377] on div at bounding box center [705, 364] width 753 height 65
type textarea "*"
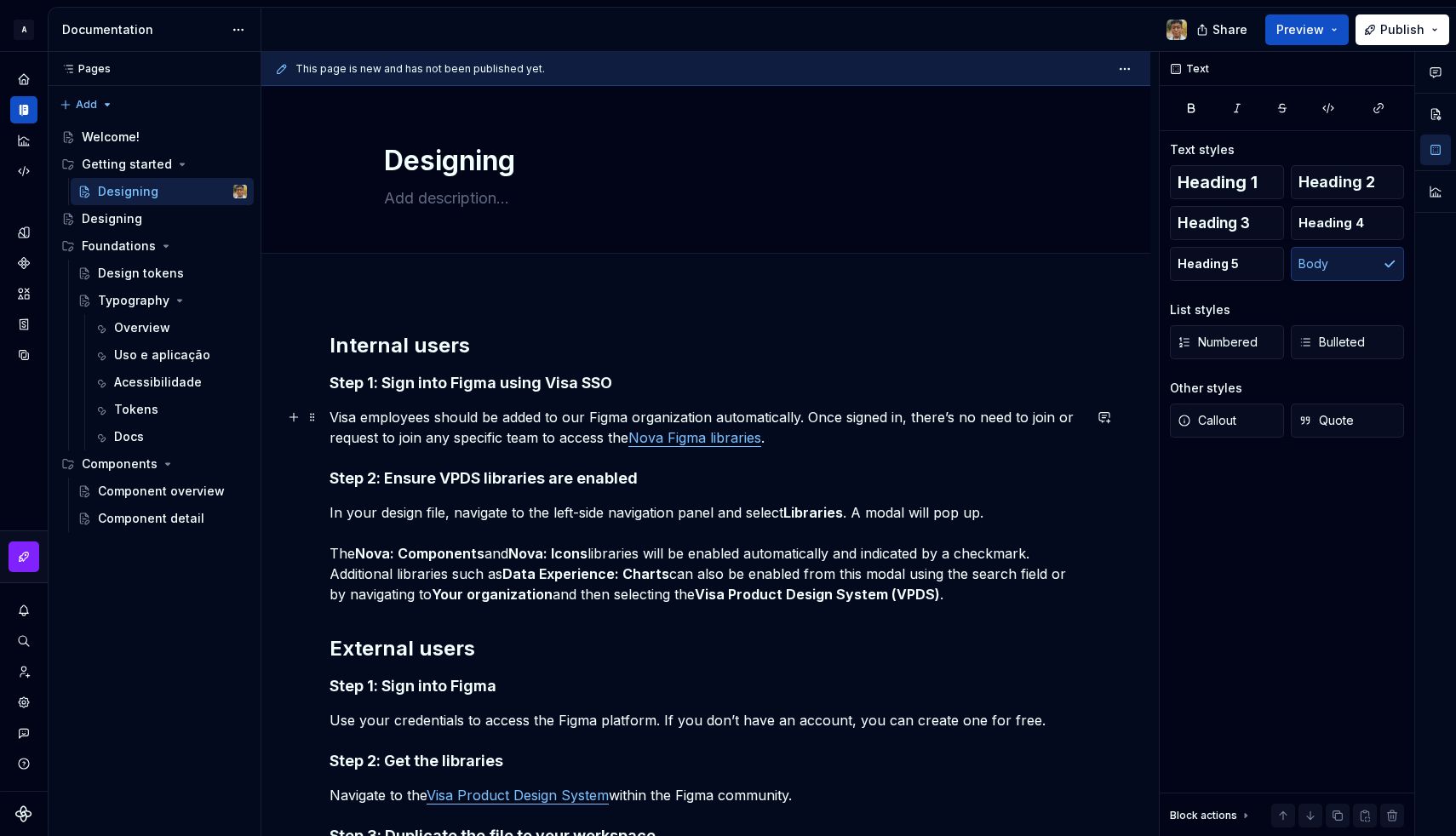
click at [390, 429] on p "Visa employees should be added to our Figma organization automatically. Once si…" at bounding box center [705, 427] width 753 height 40
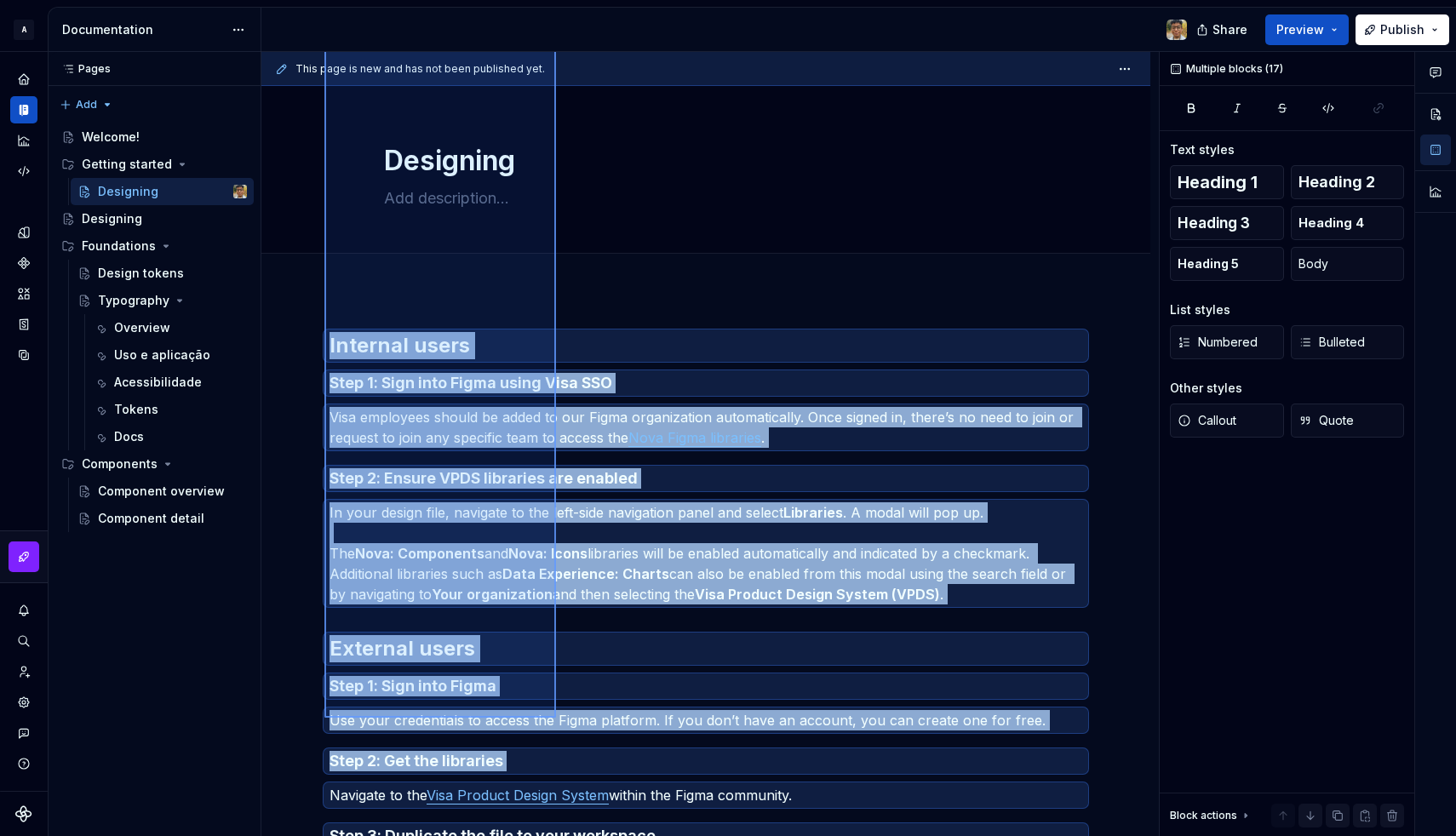
scroll to position [815, 0]
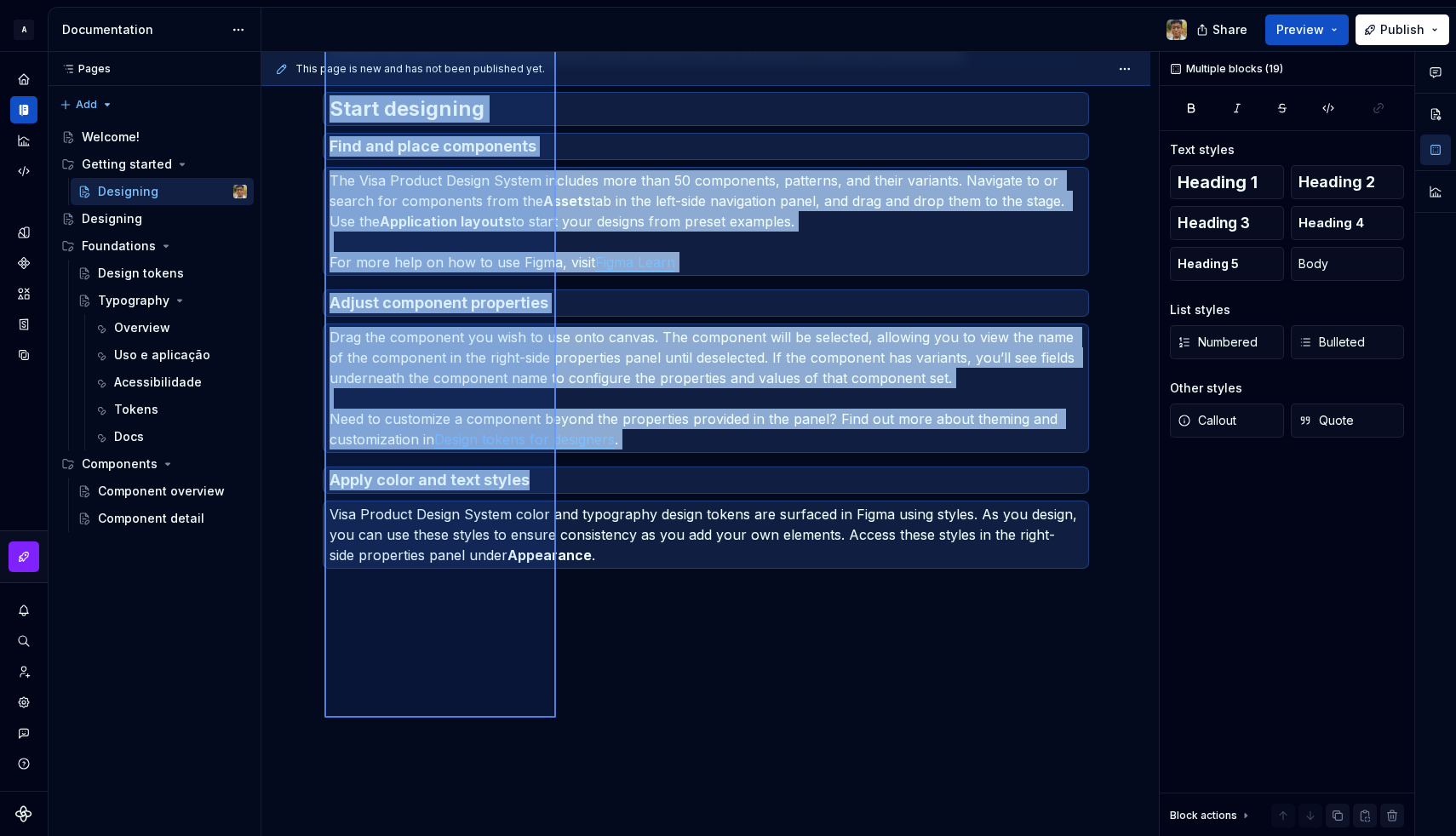
drag, startPoint x: 325, startPoint y: 347, endPoint x: 551, endPoint y: 661, distance: 386.9
click at [551, 661] on div "This page is new and has not been published yet. Designing Edit header Internal…" at bounding box center [710, 444] width 898 height 785
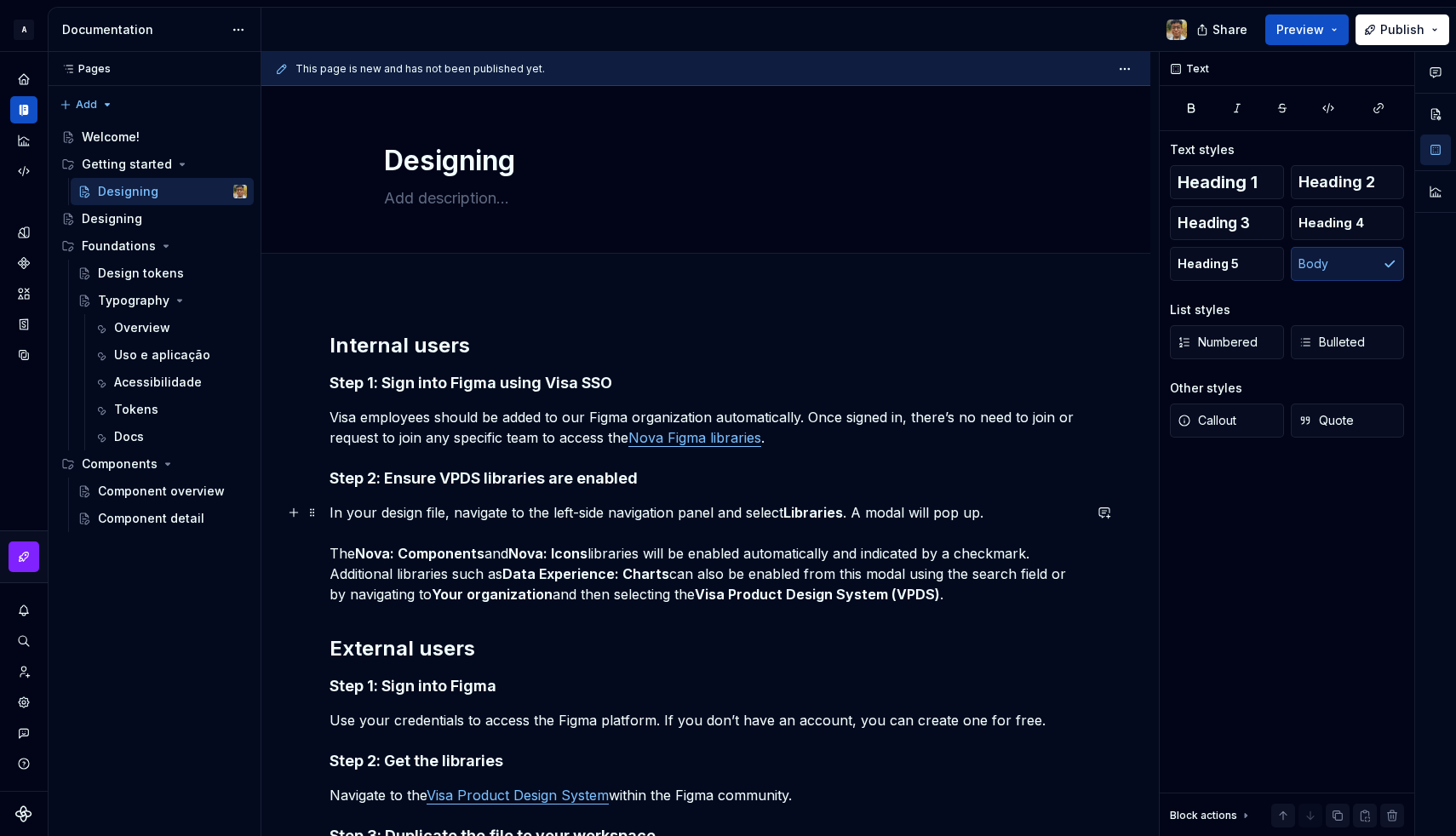
scroll to position [0, 0]
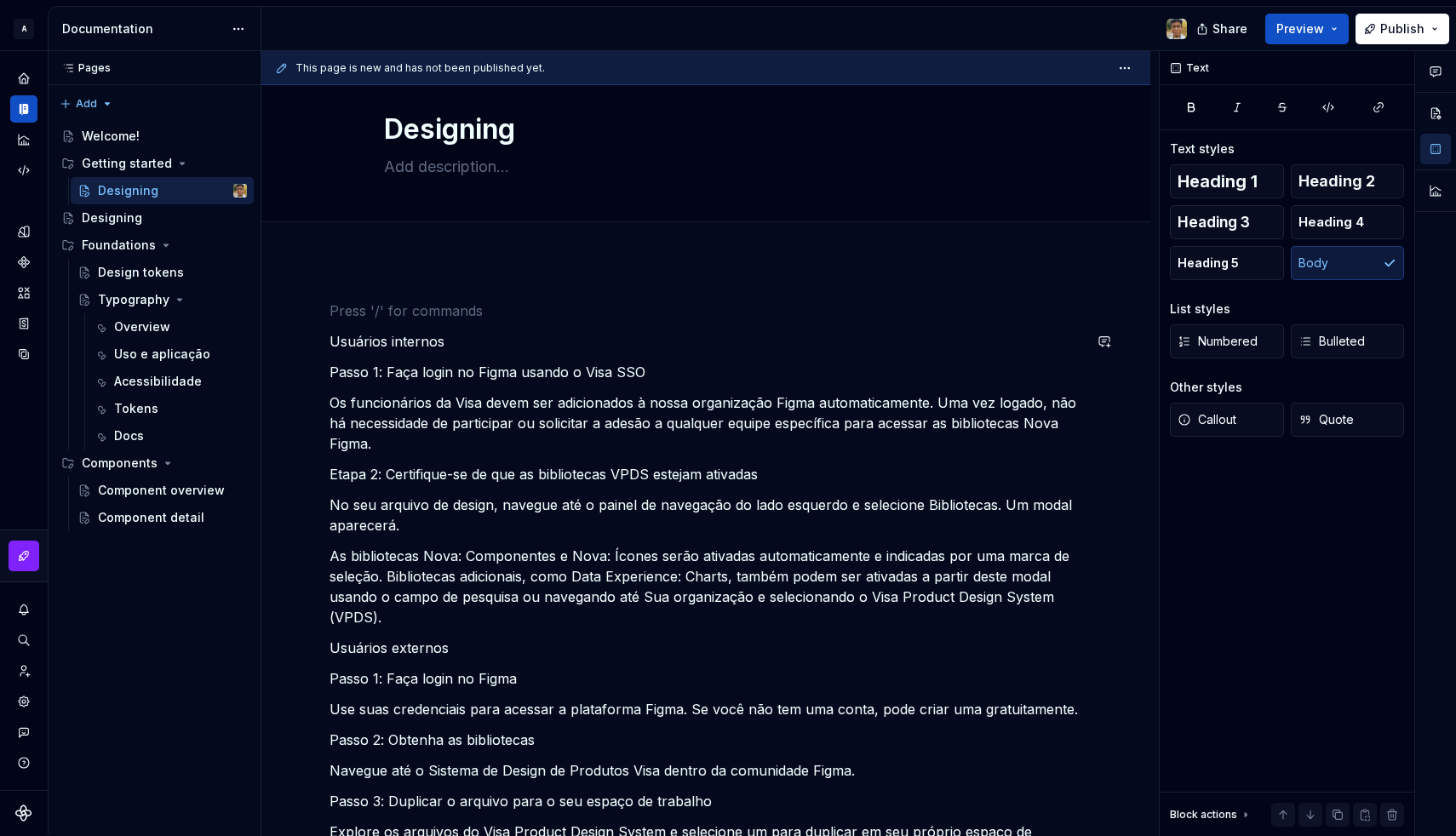
scroll to position [61, 0]
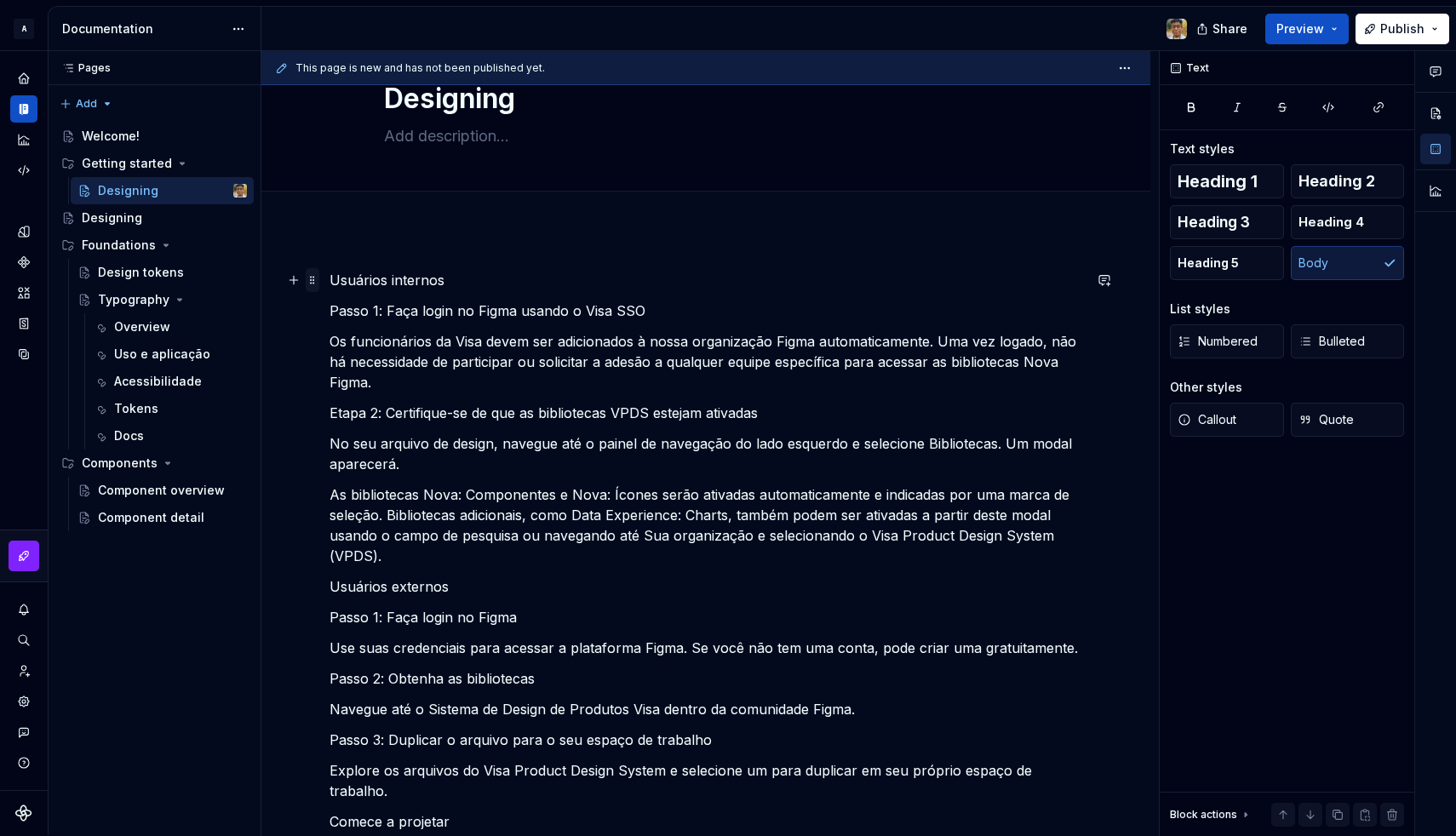
click at [311, 280] on span at bounding box center [312, 280] width 13 height 24
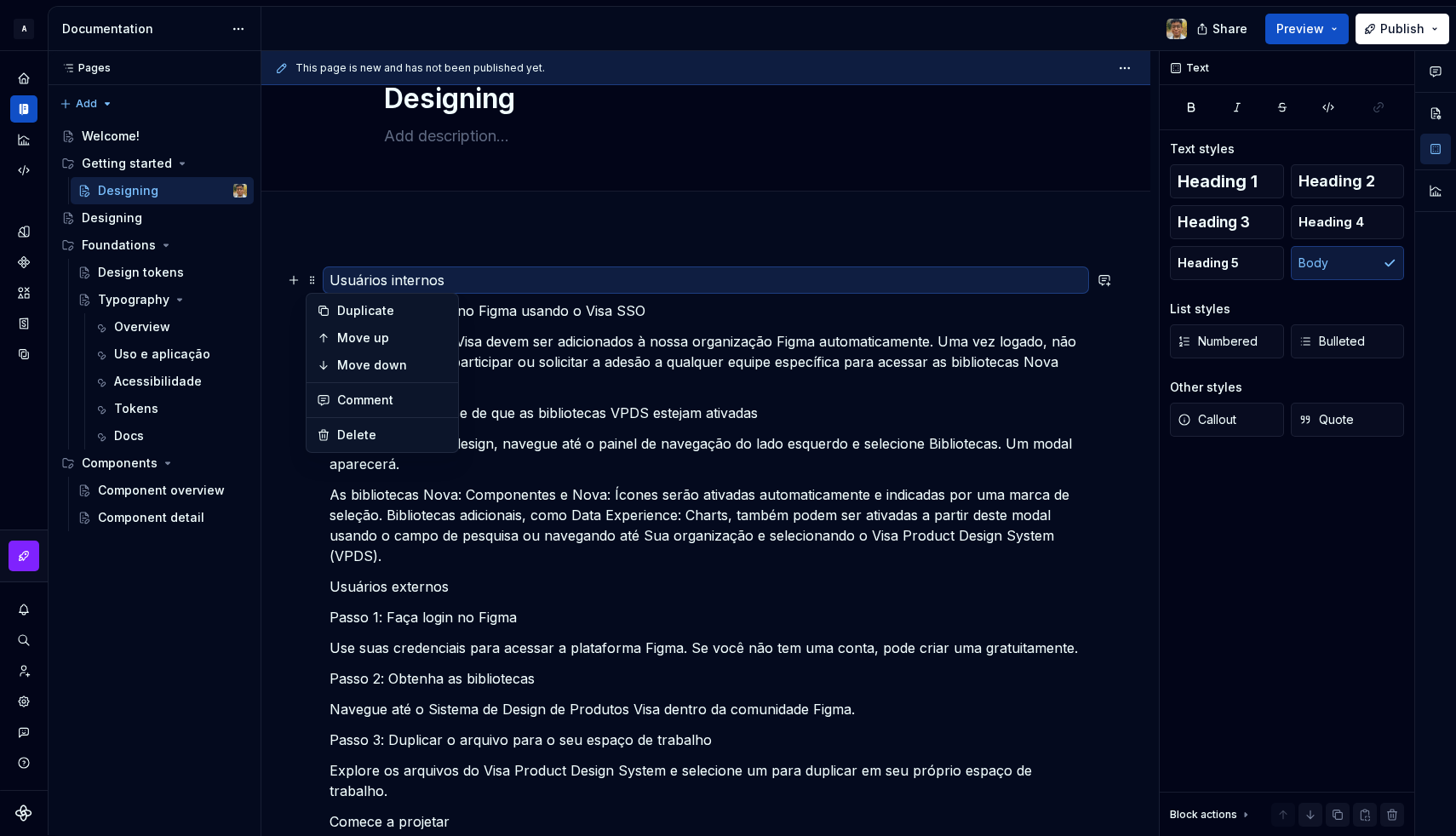
click at [545, 422] on p "Etapa 2: Certifique-se de que as bibliotecas VPDS estejam ativadas" at bounding box center [705, 413] width 753 height 21
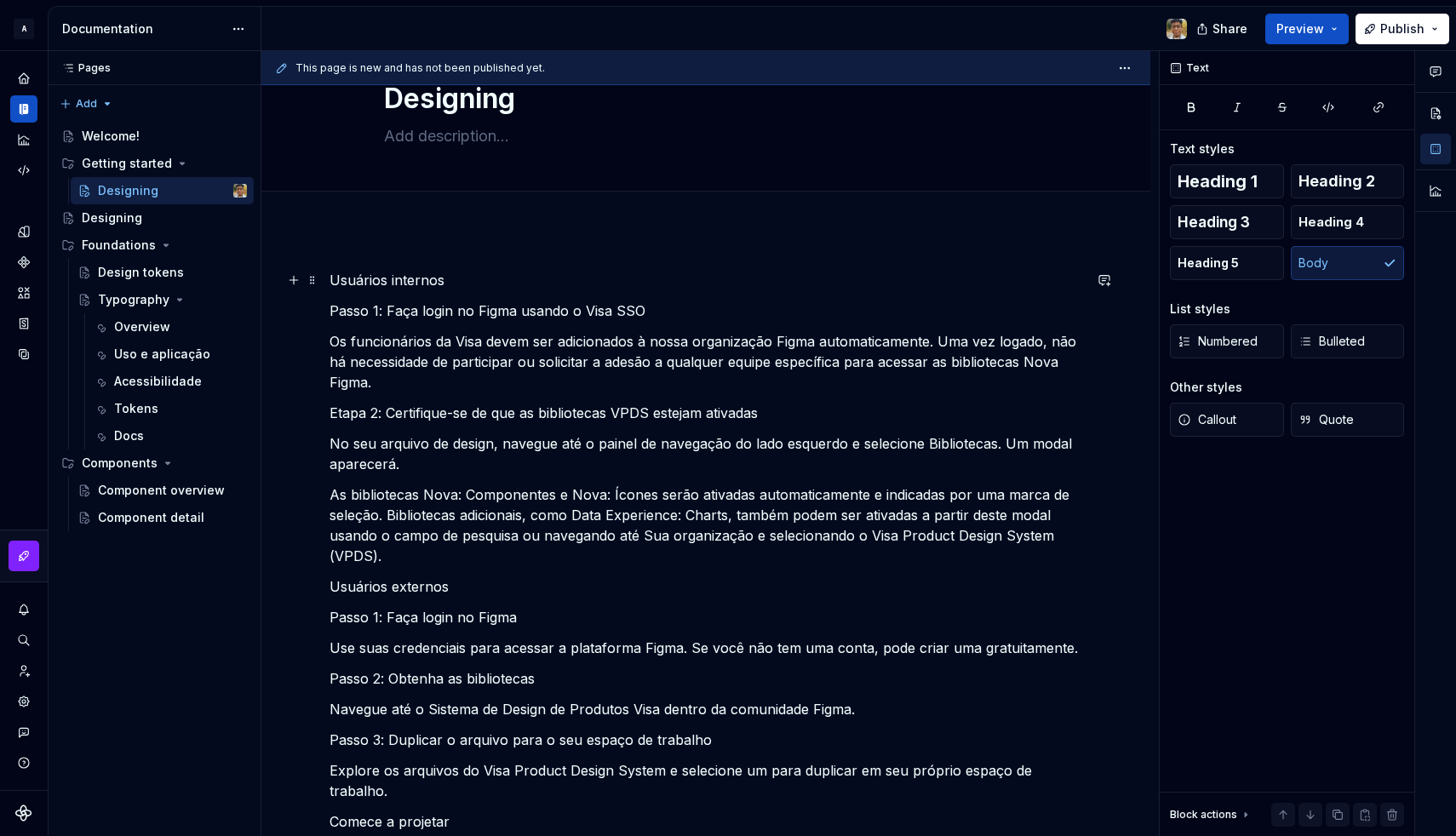
click at [423, 280] on p "Usuários internos" at bounding box center [705, 280] width 753 height 21
click at [1309, 182] on span "Heading 2" at bounding box center [1336, 181] width 76 height 17
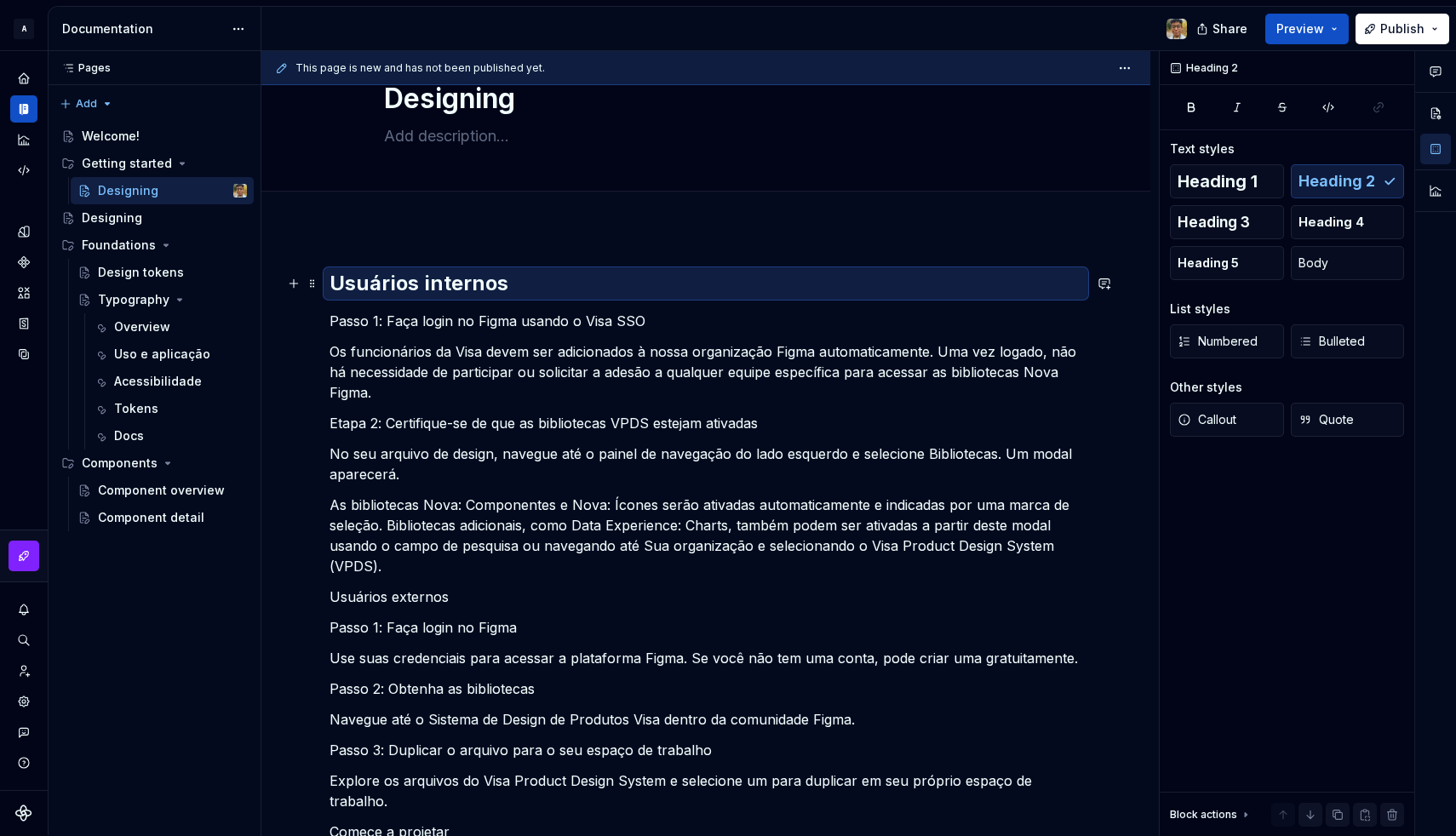
click at [513, 280] on h2 "Usuários internos" at bounding box center [705, 283] width 753 height 27
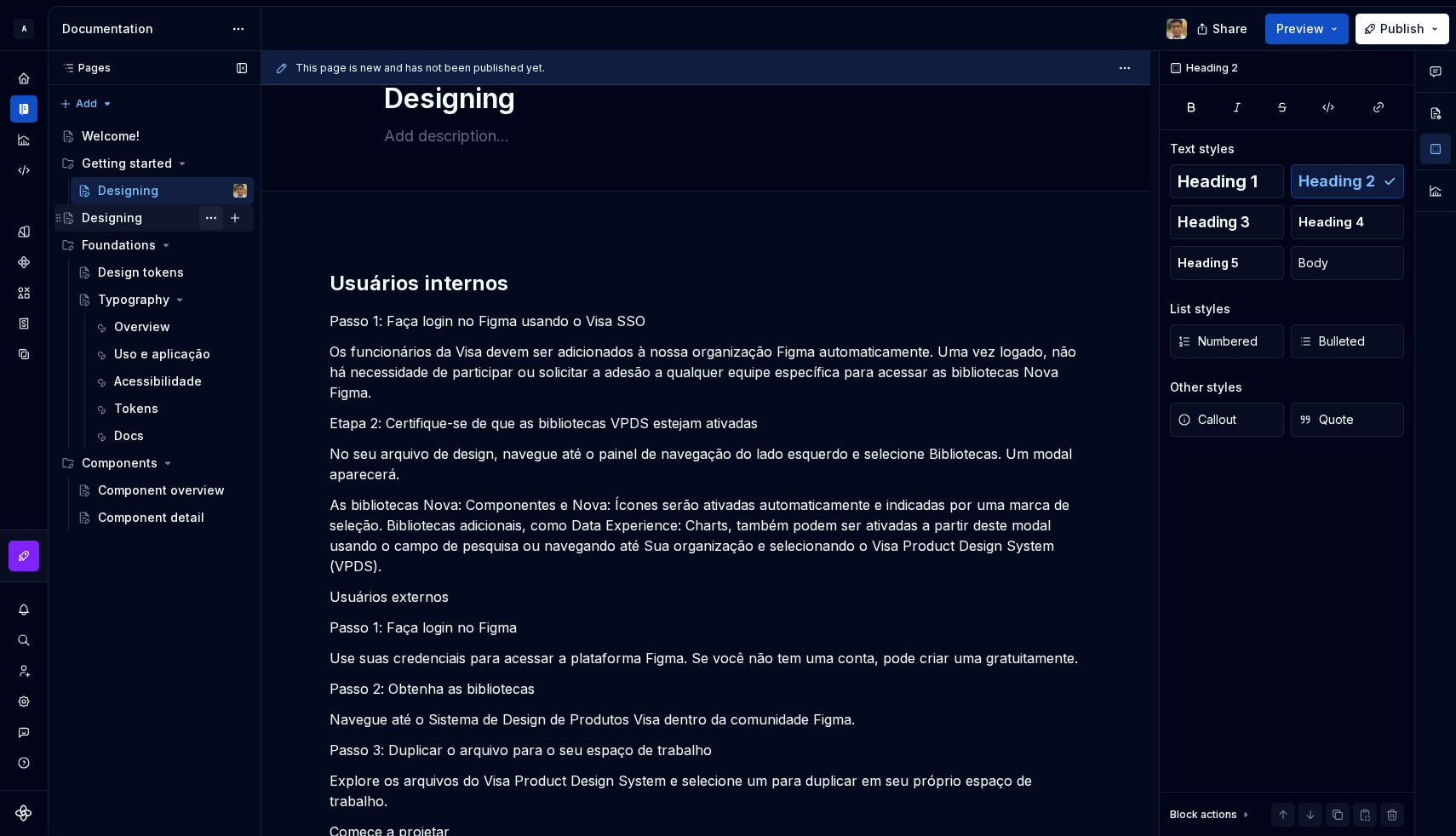
click at [201, 222] on button "Page tree" at bounding box center [211, 218] width 24 height 24
click at [201, 222] on div "Pages Pages Add Accessibility guide for tree Page tree. Navigate the tree with …" at bounding box center [154, 443] width 213 height 785
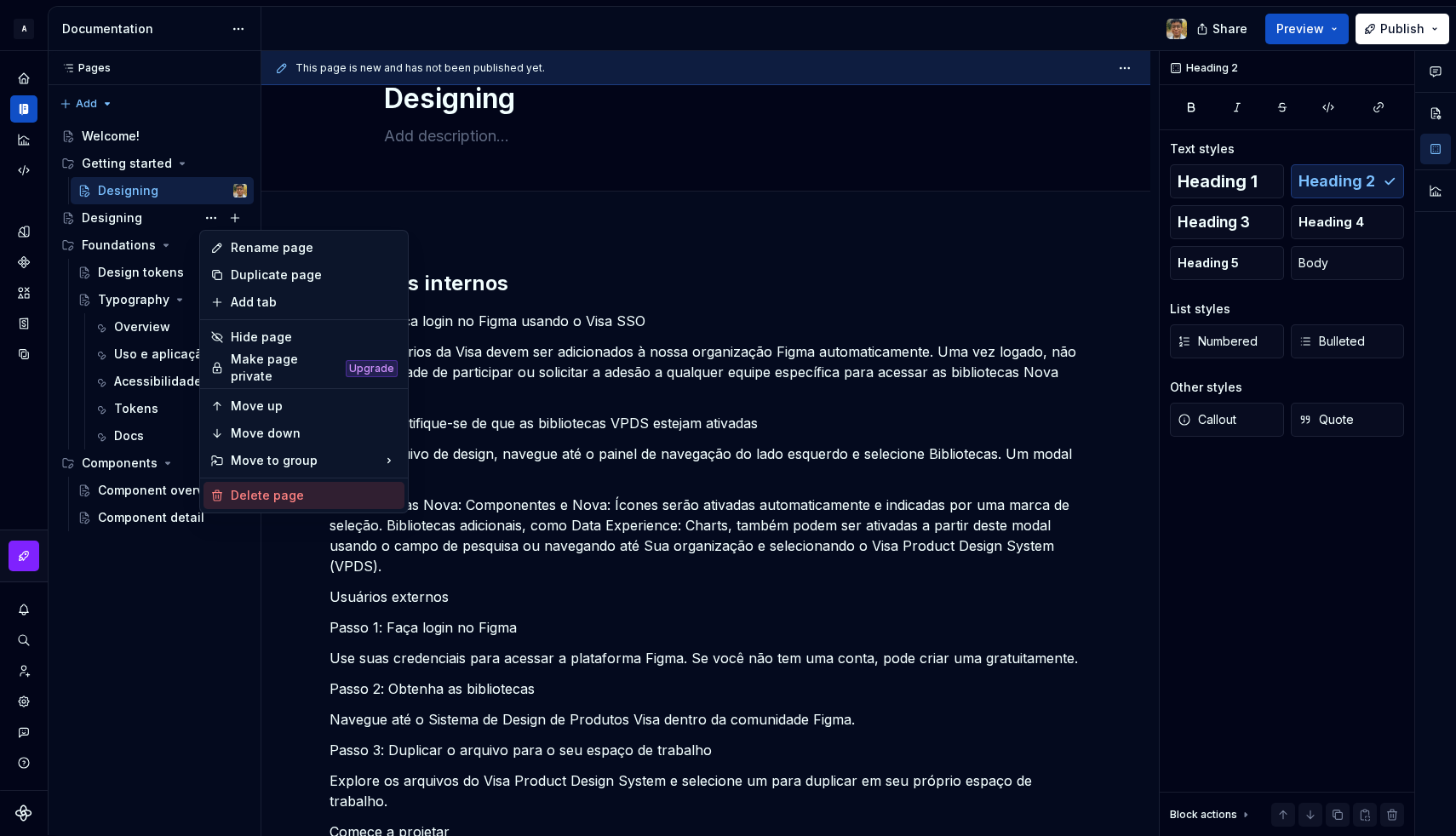
click at [257, 487] on div "Delete page" at bounding box center [315, 495] width 167 height 17
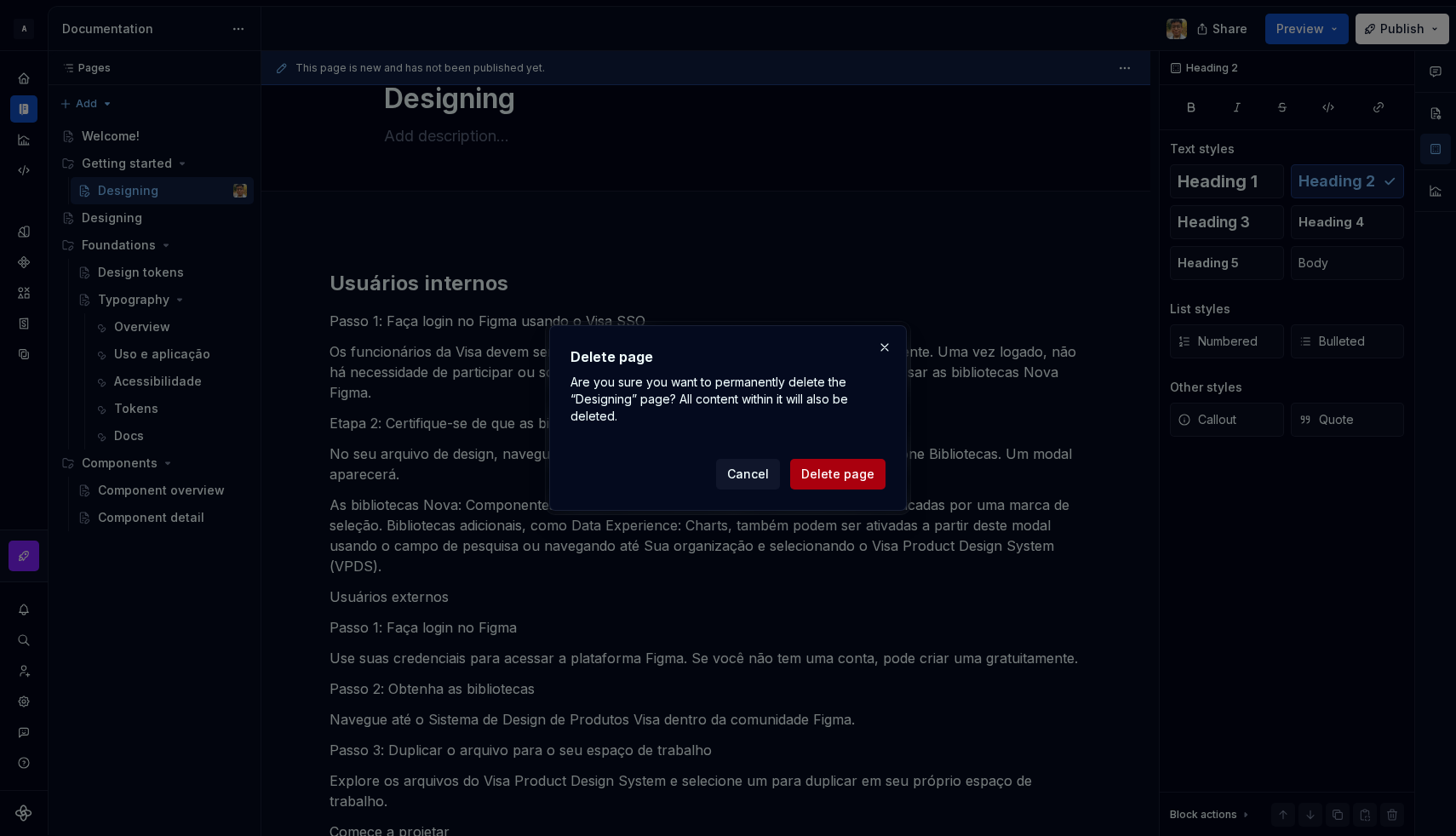
click at [822, 477] on span "Delete page" at bounding box center [837, 474] width 73 height 17
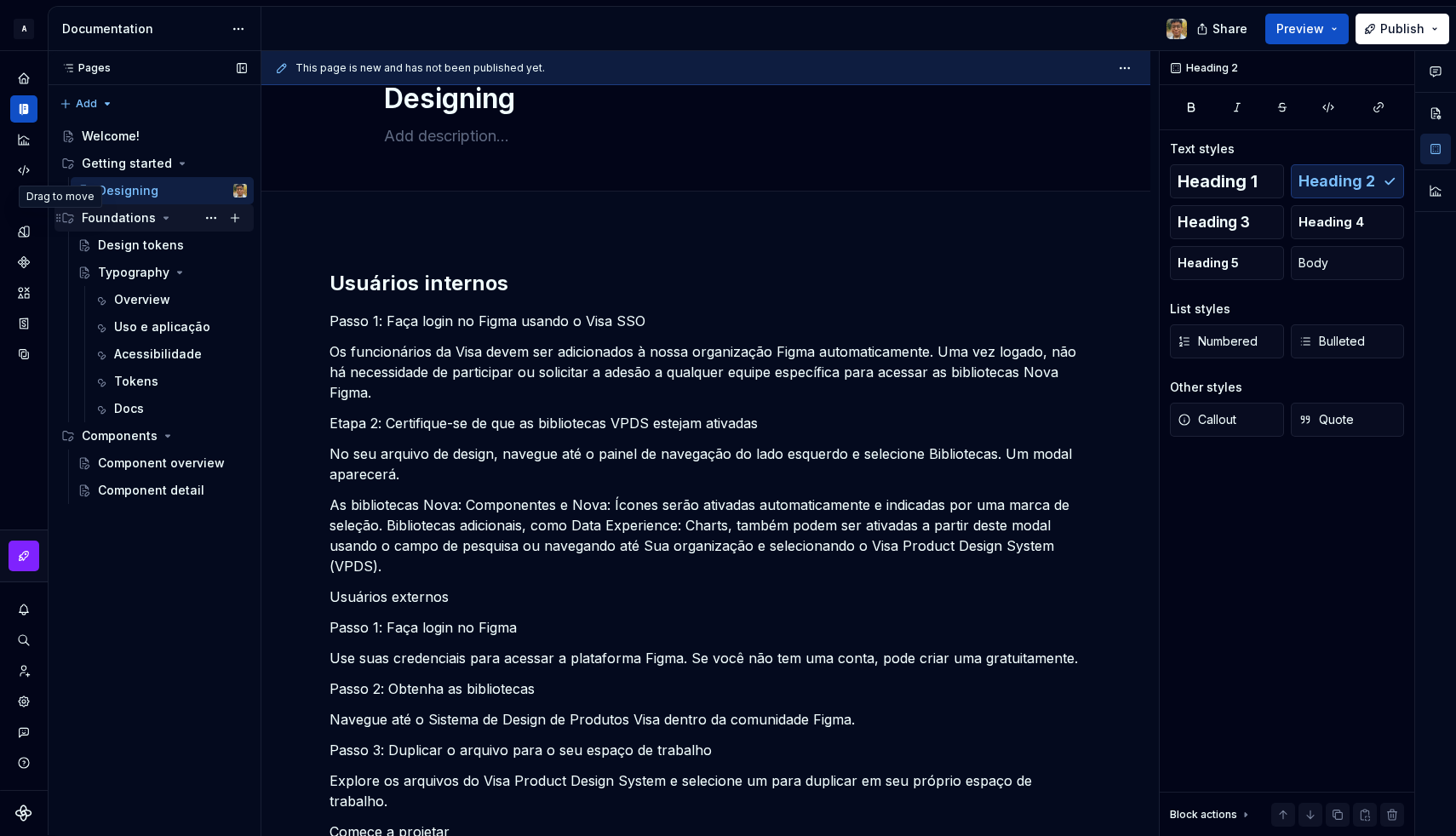
click at [54, 216] on icon "Page tree" at bounding box center [58, 218] width 13 height 13
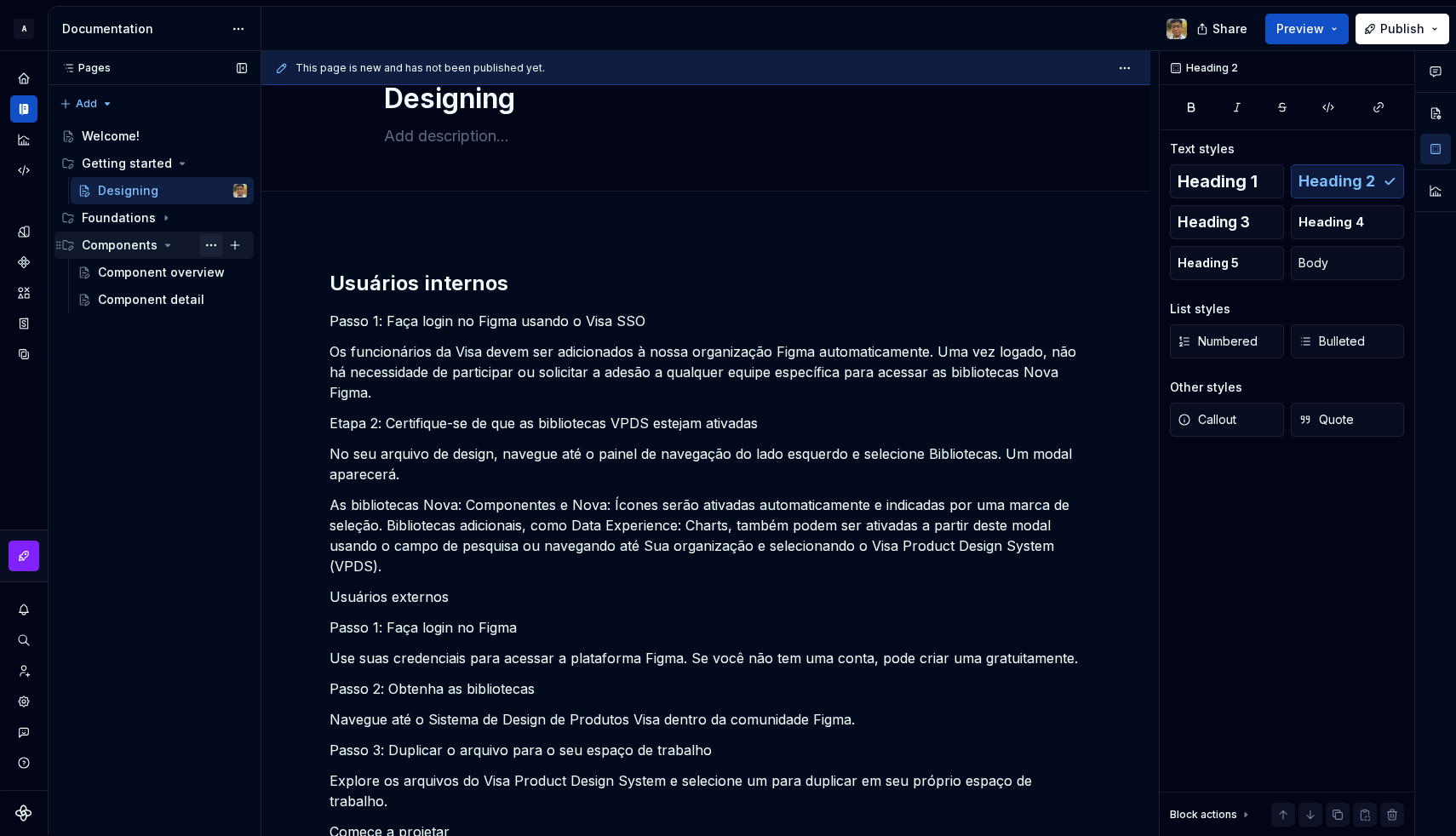
click at [205, 247] on button "Page tree" at bounding box center [211, 245] width 24 height 24
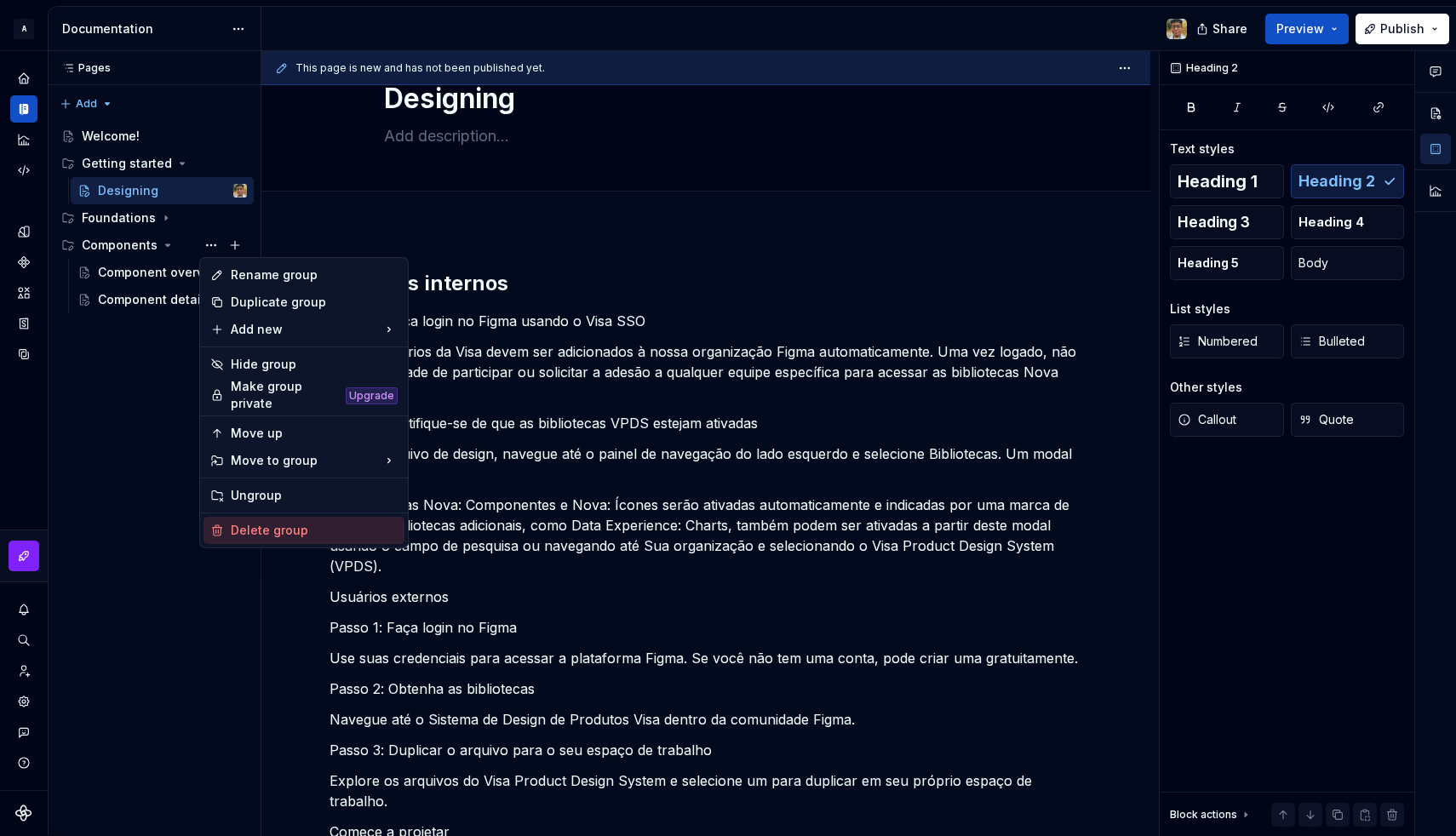
click at [250, 526] on div "Delete group" at bounding box center [315, 529] width 167 height 17
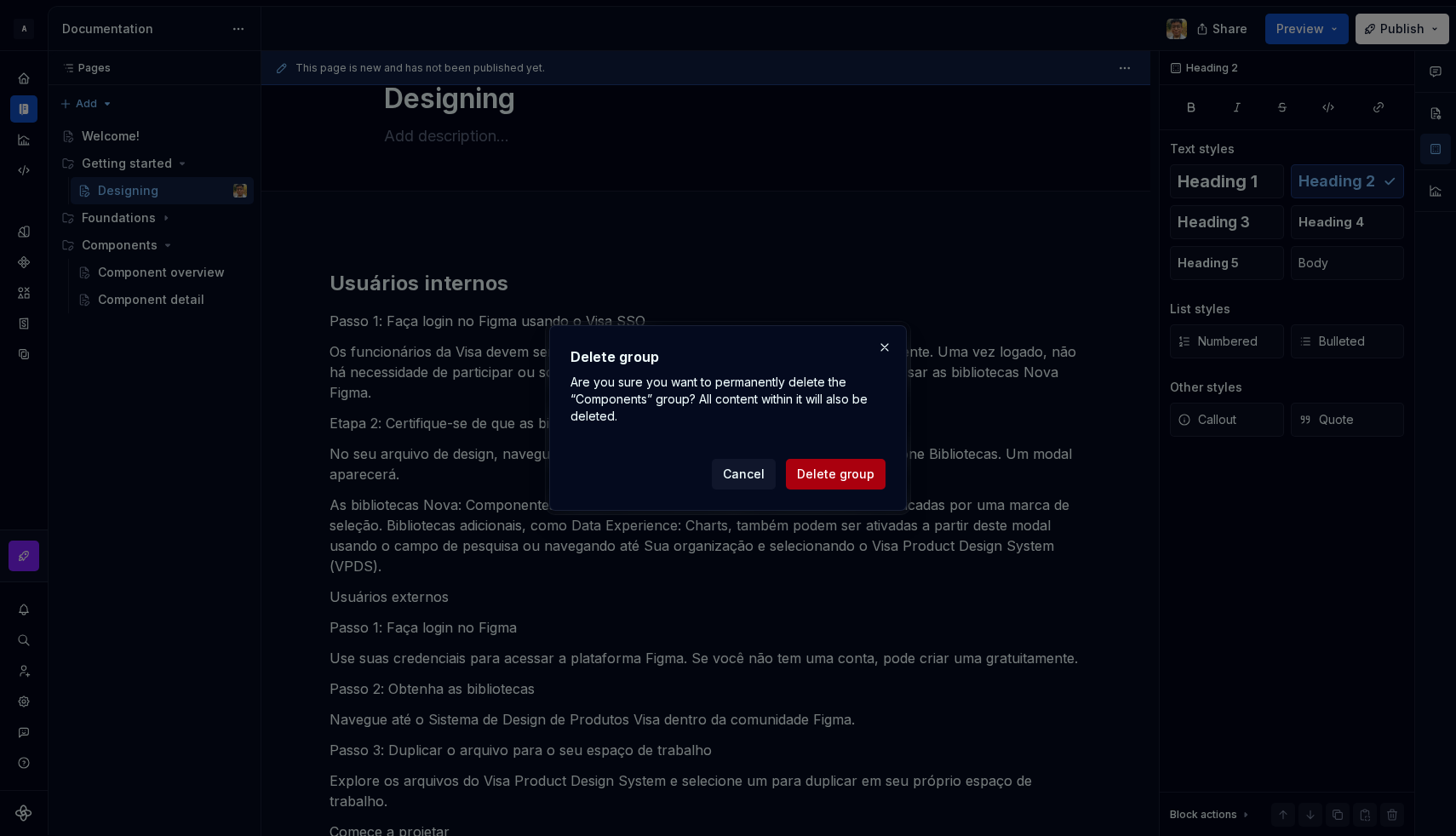
click at [829, 469] on span "Delete group" at bounding box center [835, 474] width 77 height 17
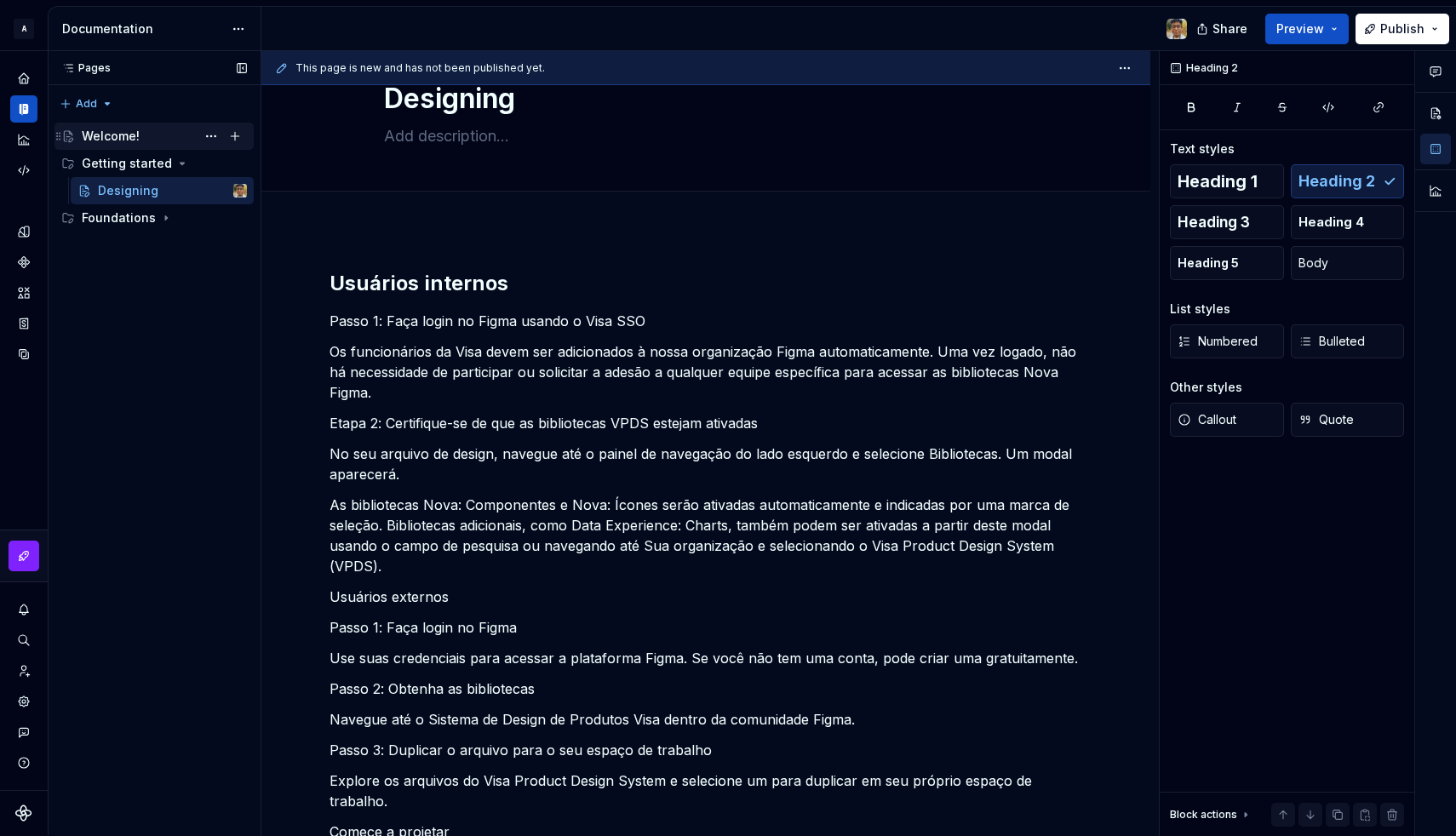
click at [121, 138] on div "Welcome!" at bounding box center [111, 136] width 58 height 17
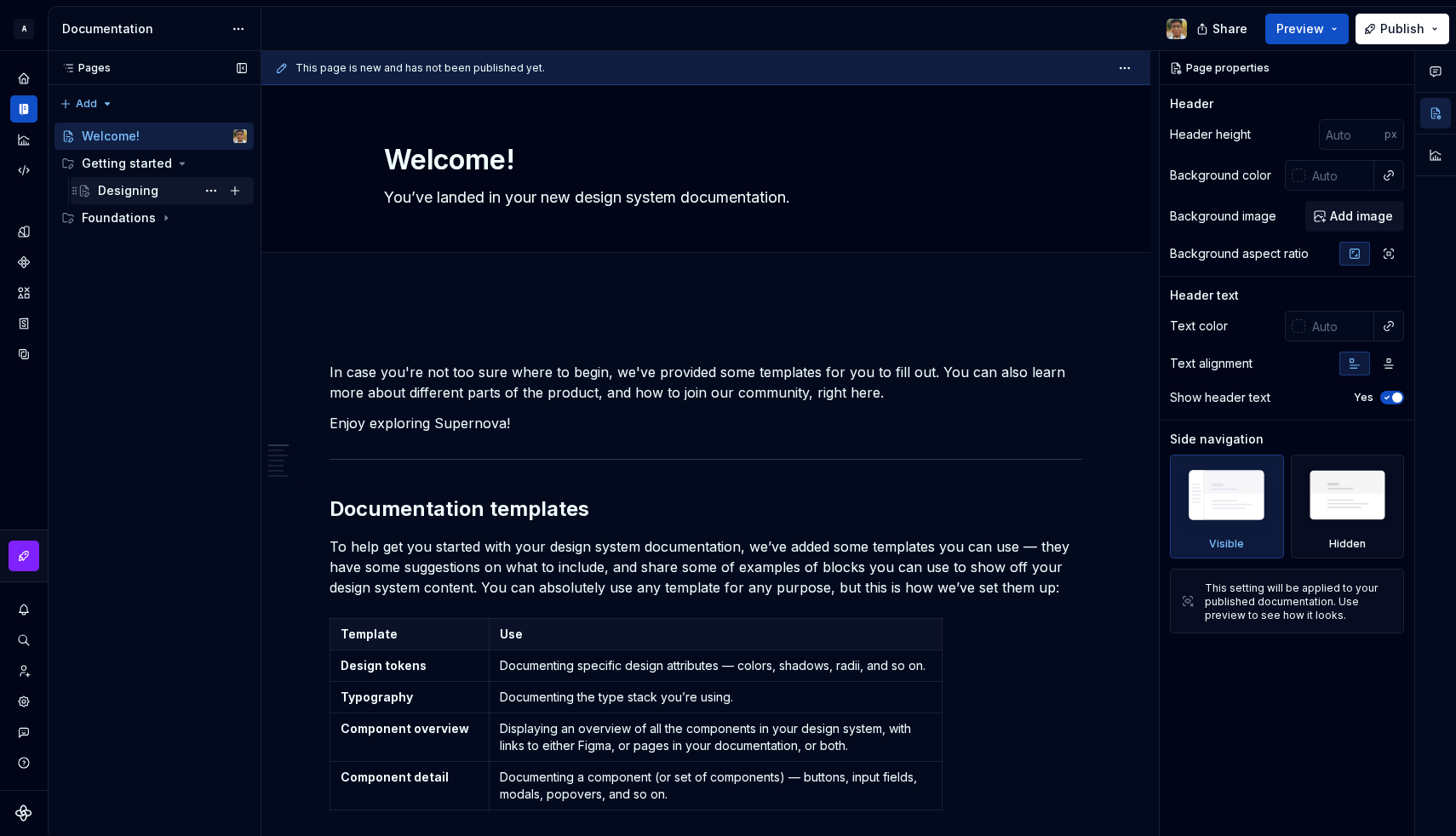
click at [121, 179] on div "Designing" at bounding box center [173, 191] width 149 height 24
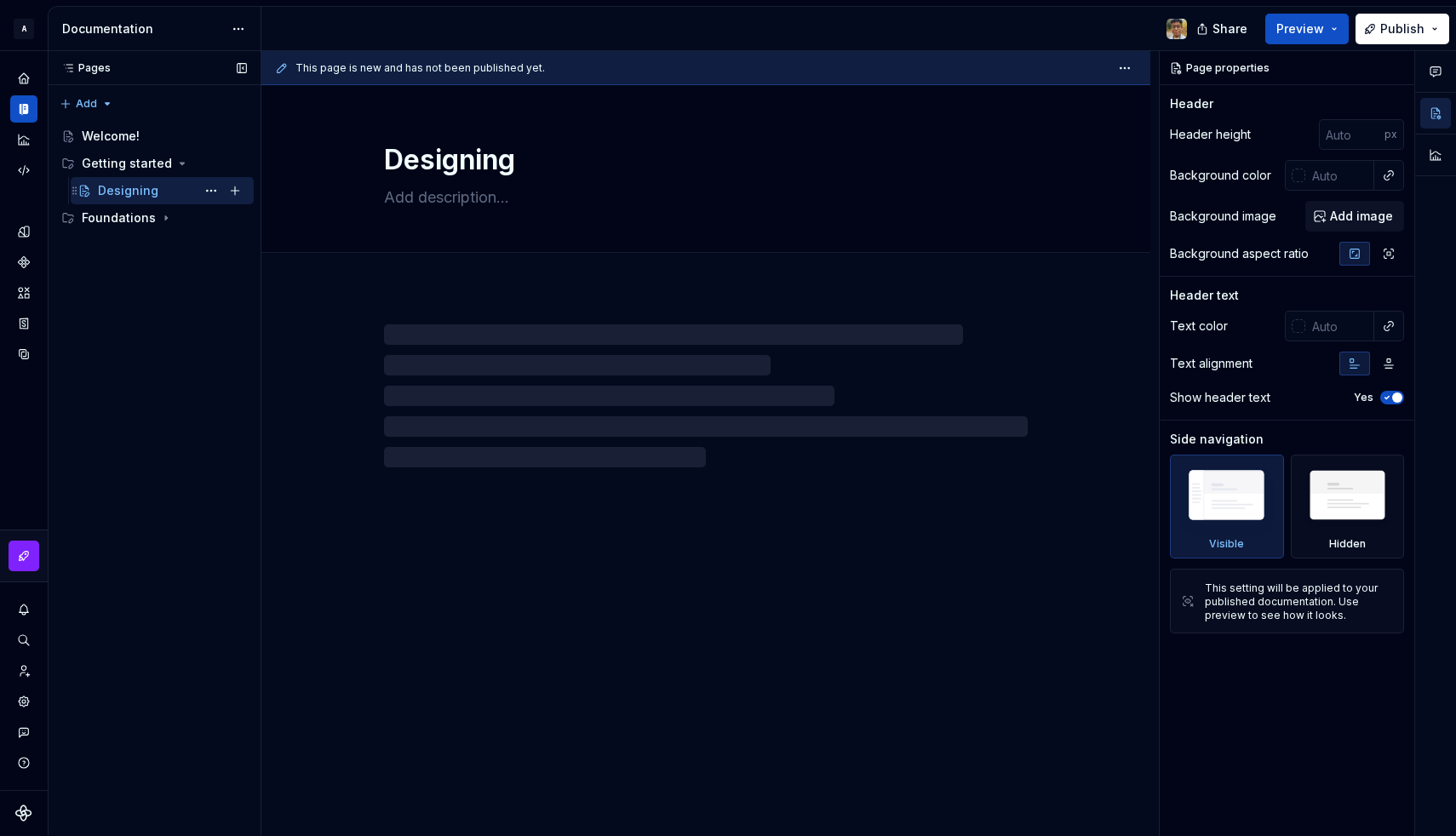
type textarea "*"
